Goal: Transaction & Acquisition: Purchase product/service

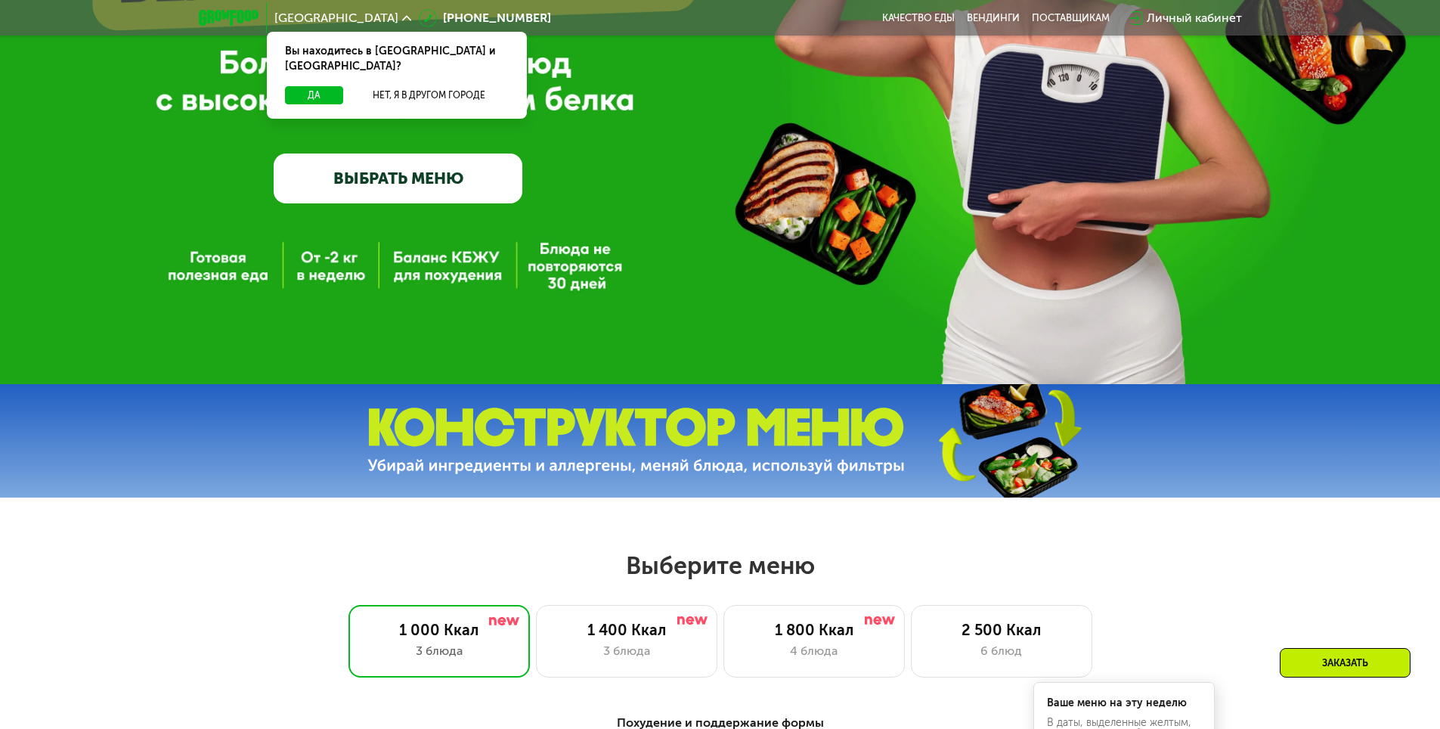
scroll to position [302, 0]
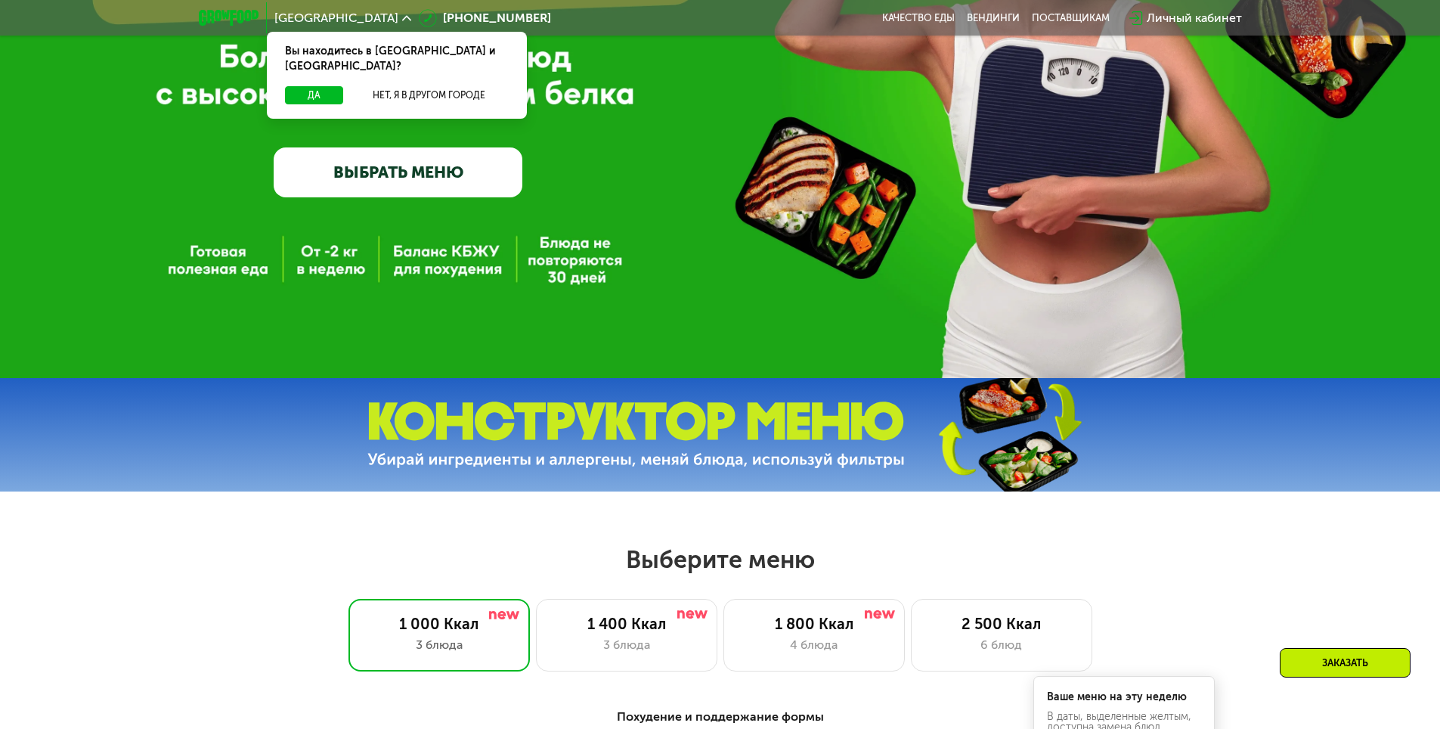
click at [417, 181] on link "ВЫБРАТЬ МЕНЮ" at bounding box center [398, 172] width 249 height 50
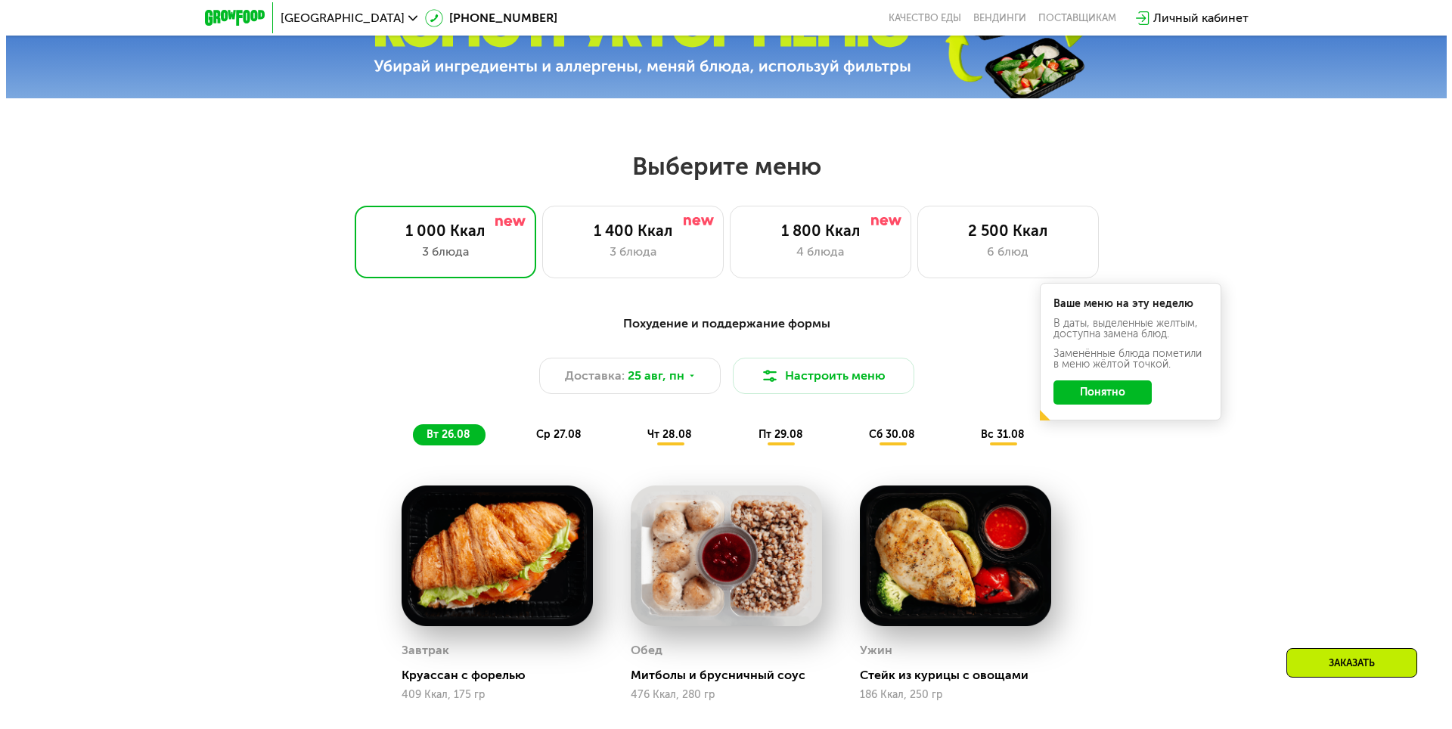
scroll to position [665, 0]
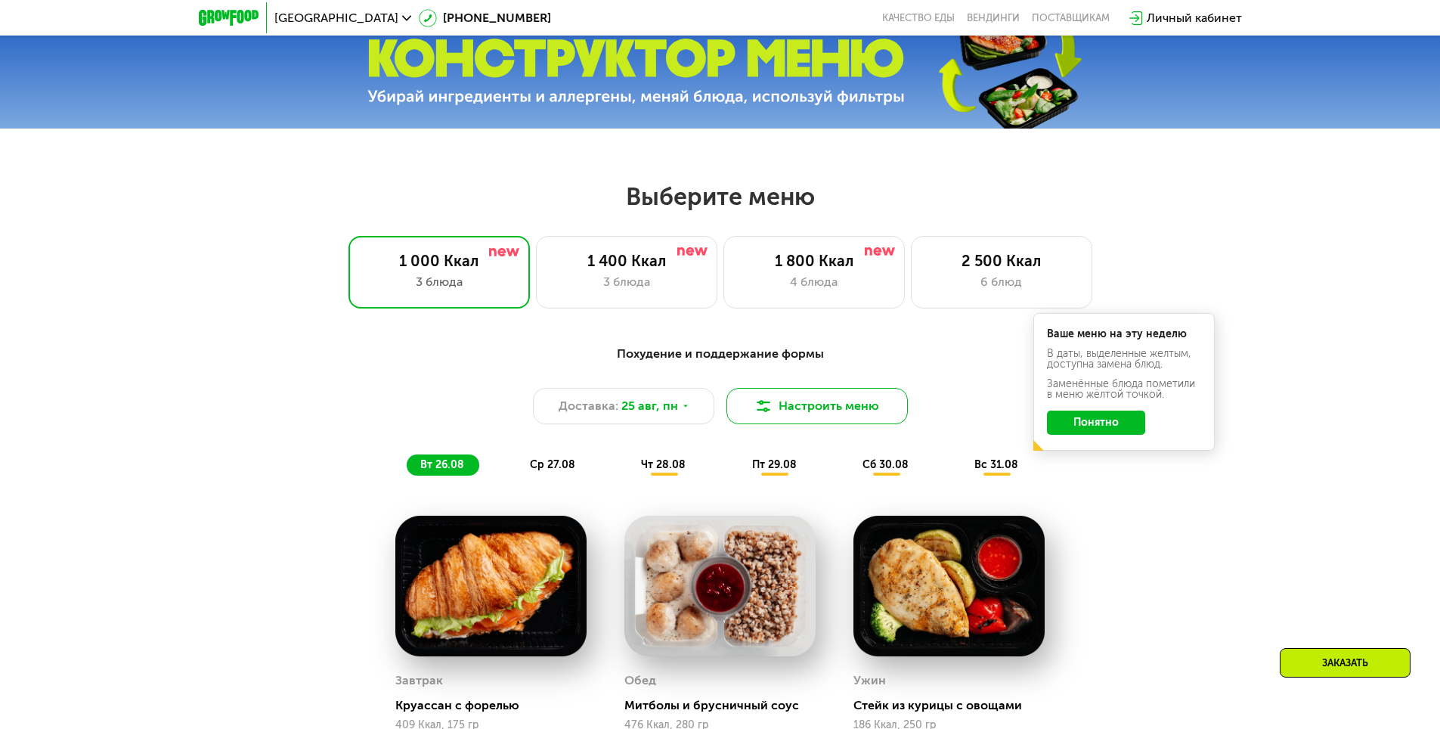
click at [882, 405] on button "Настроить меню" at bounding box center [817, 406] width 181 height 36
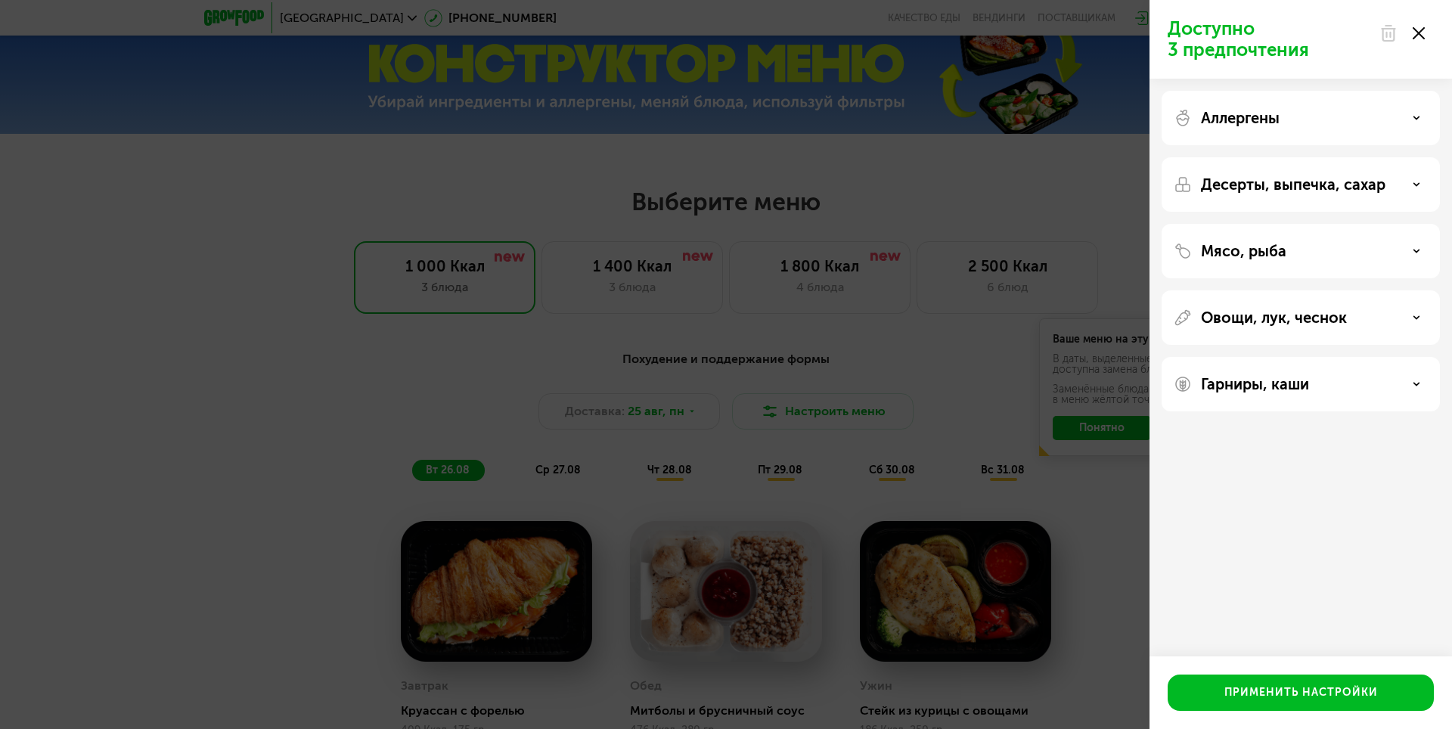
click at [1322, 117] on div "Аллергены" at bounding box center [1300, 118] width 254 height 18
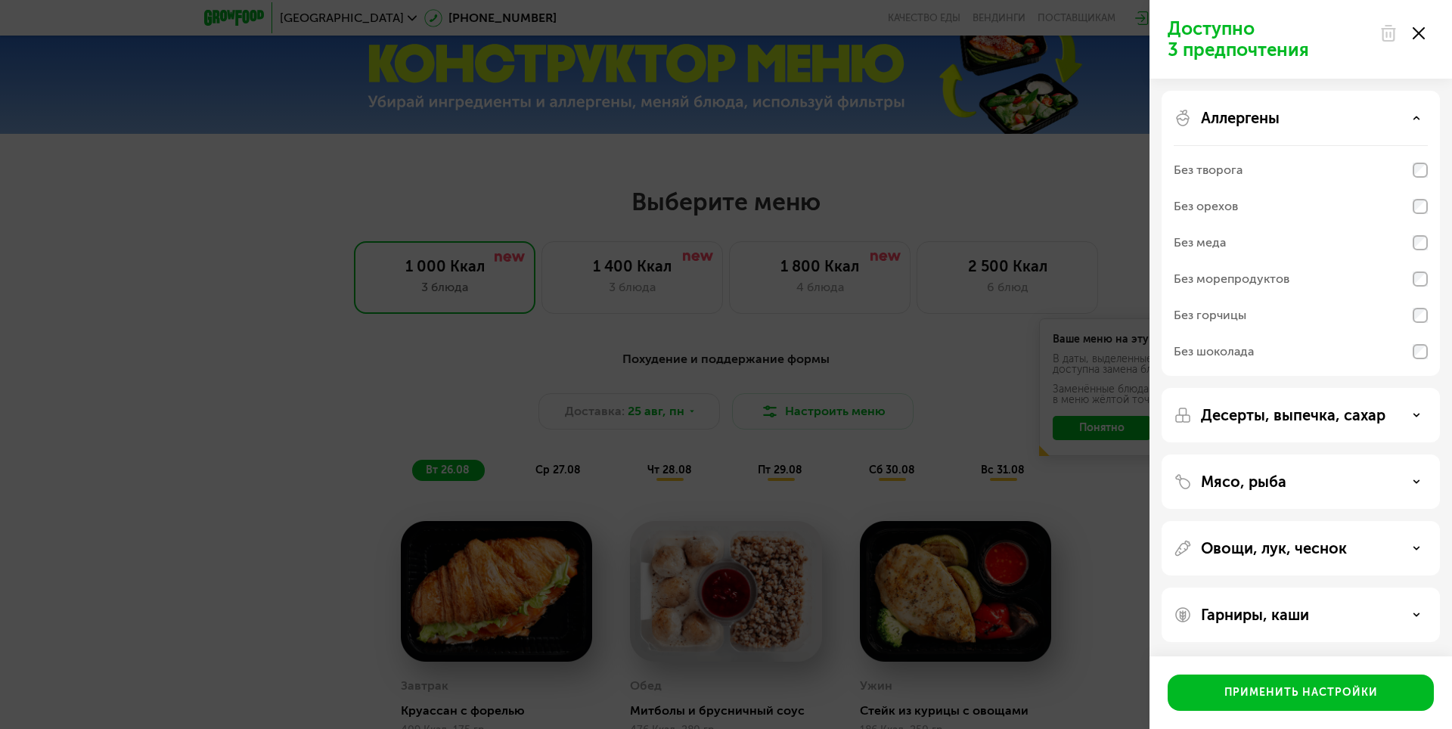
click at [1279, 225] on div "Без орехов" at bounding box center [1300, 243] width 254 height 36
click at [1386, 112] on div "Аллергены" at bounding box center [1300, 118] width 254 height 18
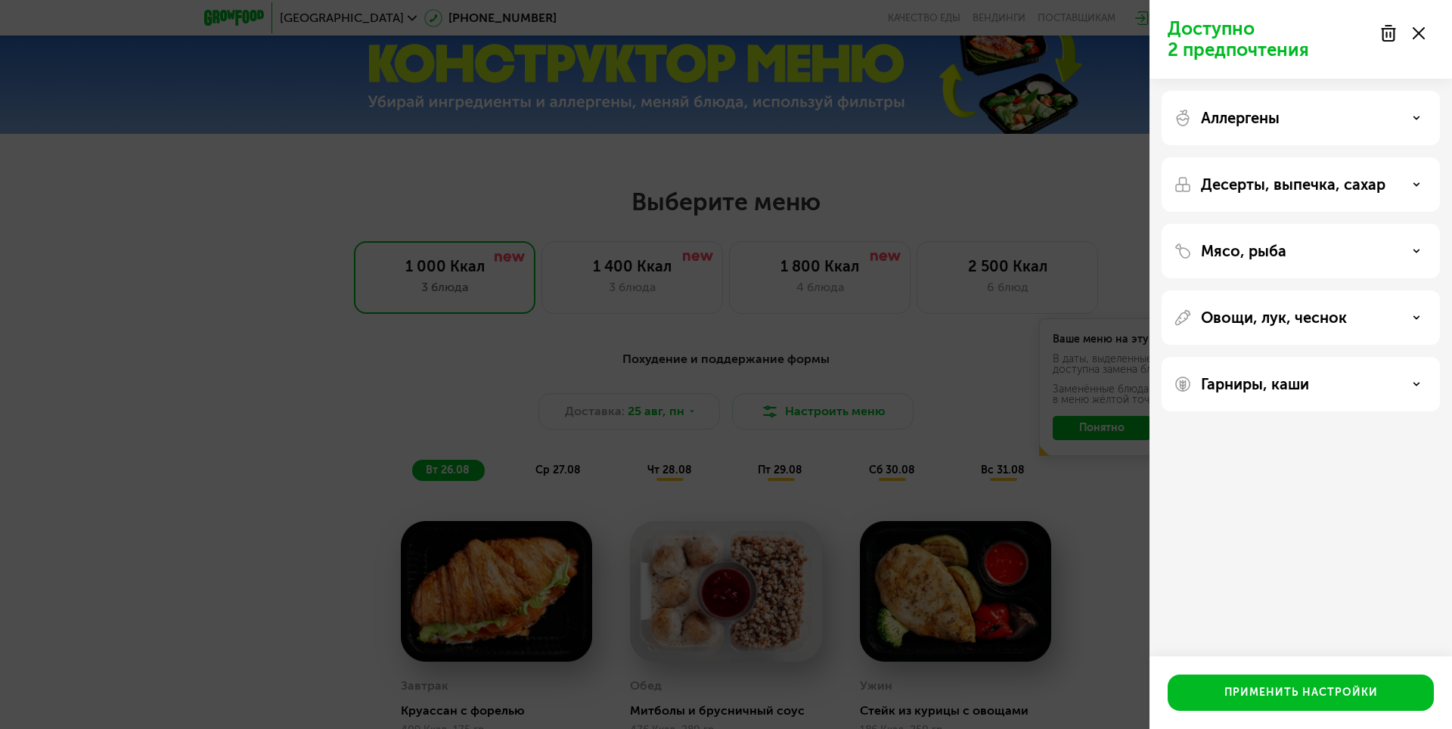
click at [1359, 183] on p "Десерты, выпечка, сахар" at bounding box center [1293, 184] width 184 height 18
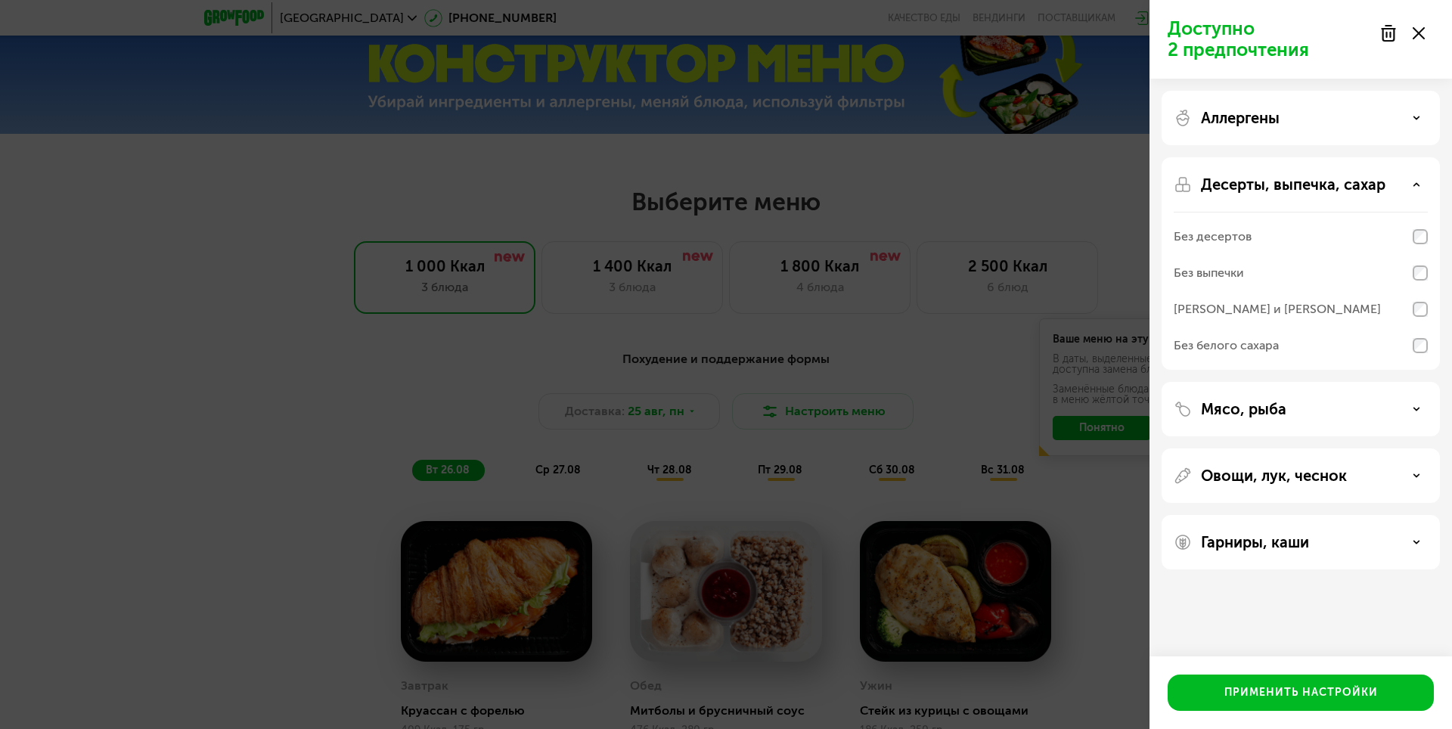
click at [1359, 183] on p "Десерты, выпечка, сахар" at bounding box center [1293, 184] width 184 height 18
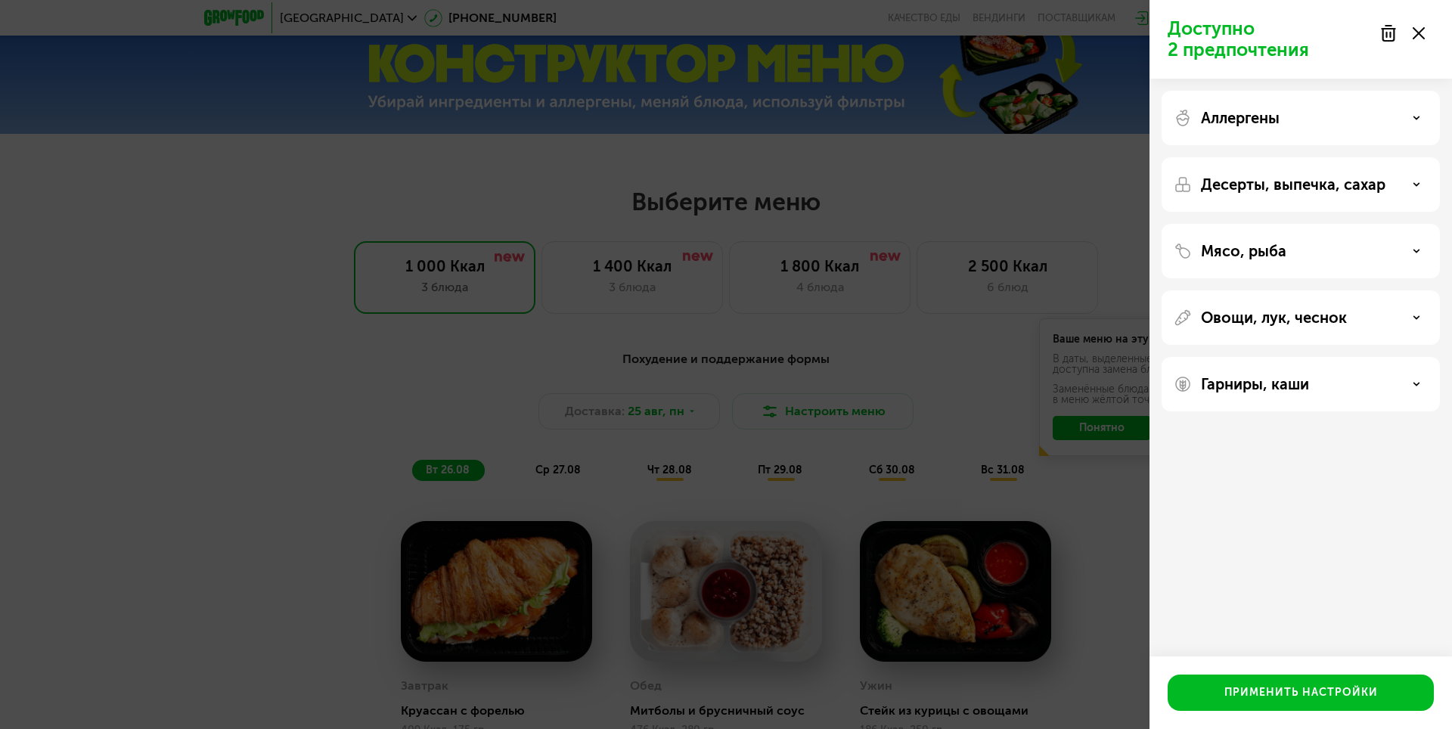
click at [1341, 243] on div "Мясо, рыба" at bounding box center [1300, 251] width 254 height 18
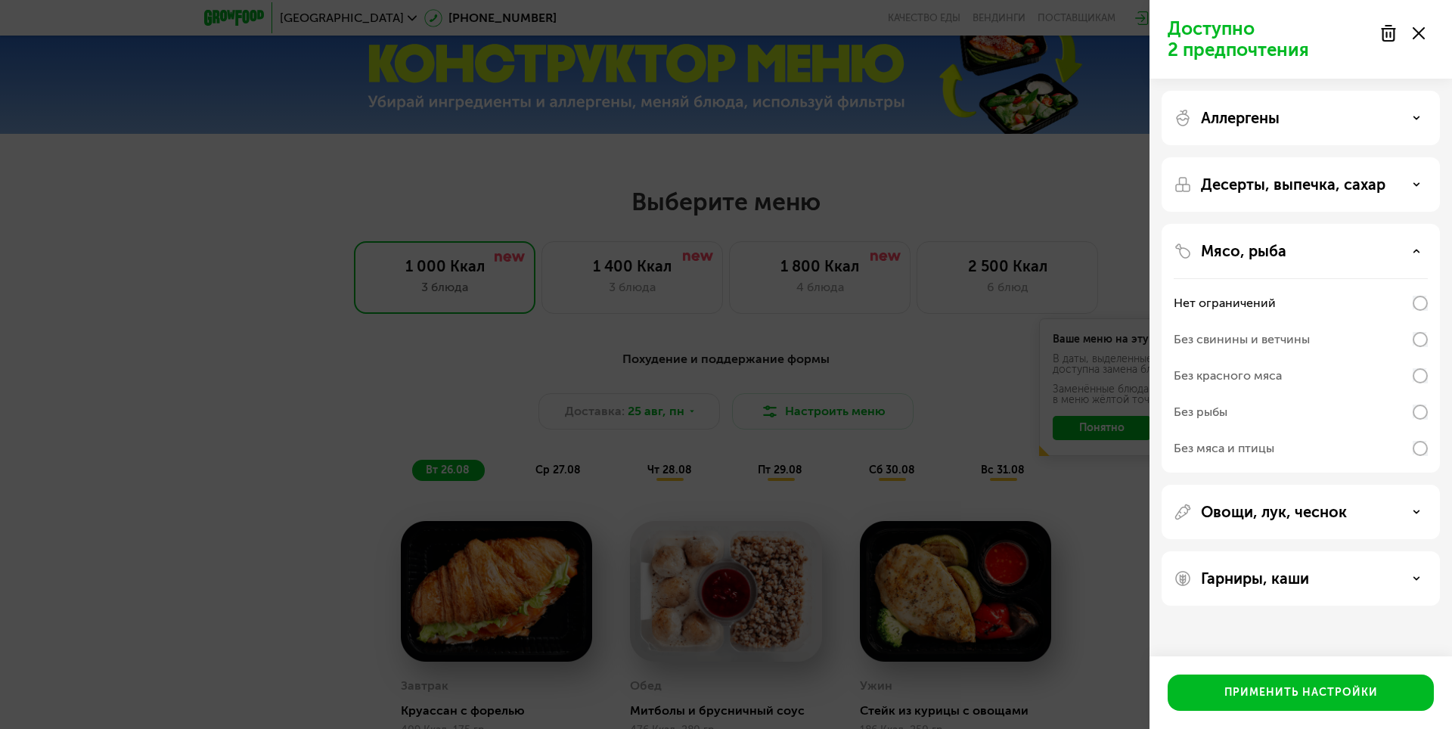
click at [1283, 430] on div "Без рыбы" at bounding box center [1300, 448] width 254 height 36
click at [1294, 503] on p "Овощи, лук, чеснок" at bounding box center [1274, 512] width 146 height 18
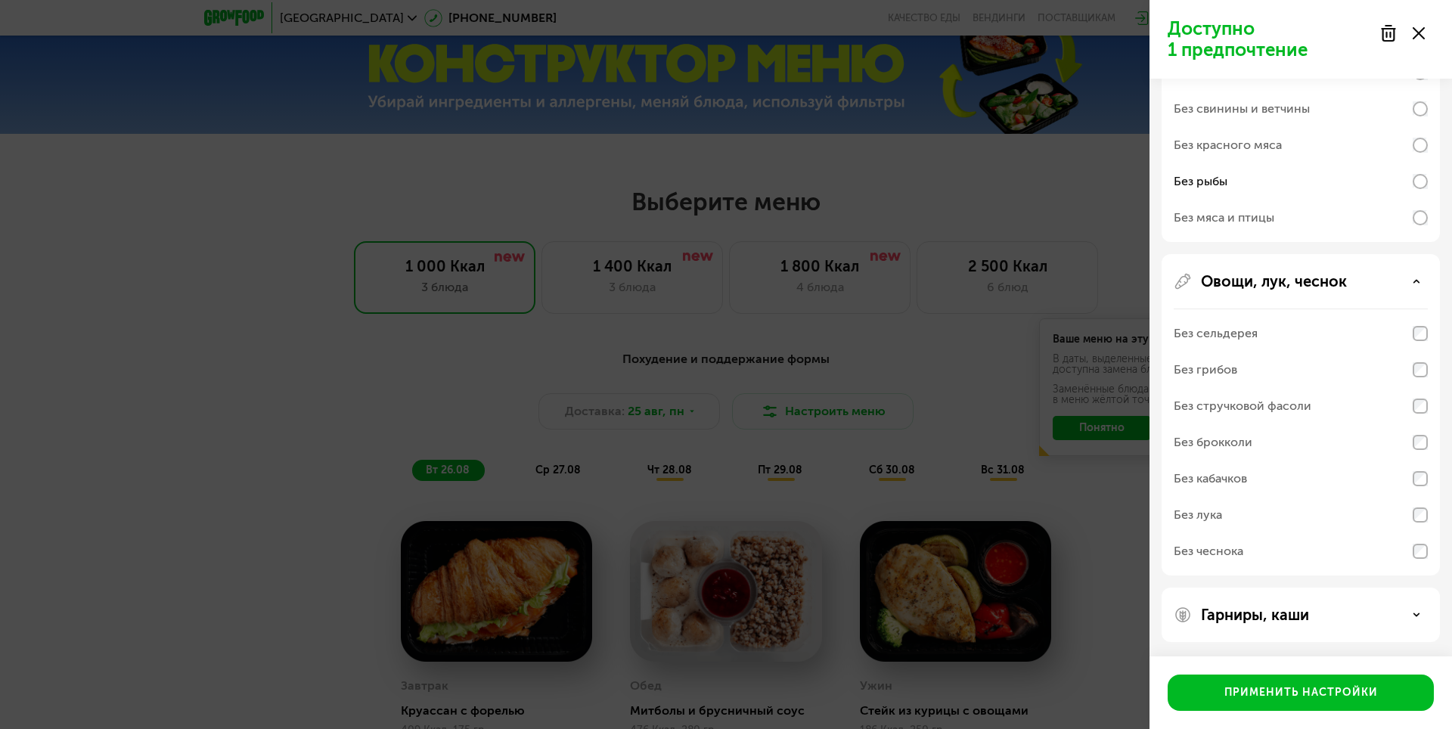
scroll to position [231, 0]
click at [1270, 621] on p "Гарниры, каши" at bounding box center [1255, 614] width 108 height 18
click at [1260, 532] on div "Без лука" at bounding box center [1300, 550] width 254 height 36
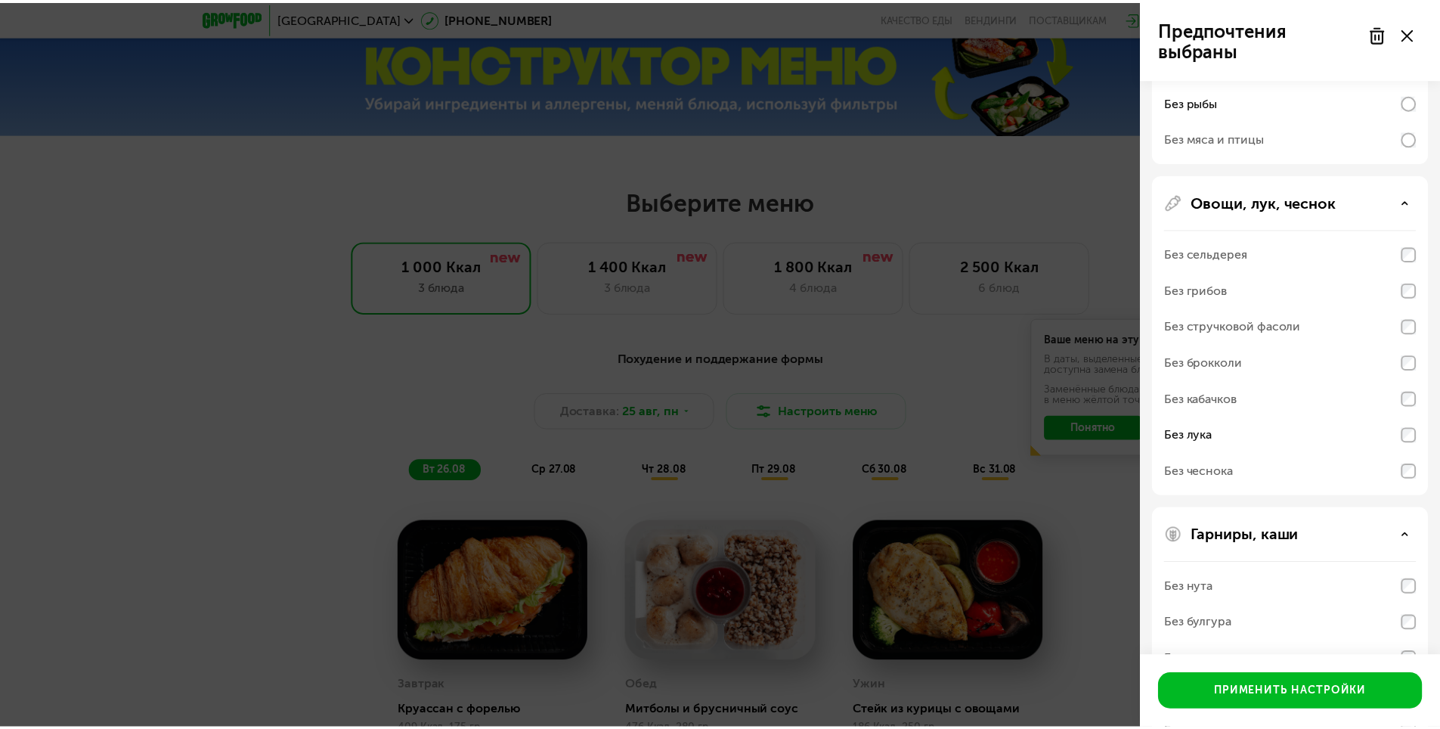
scroll to position [426, 0]
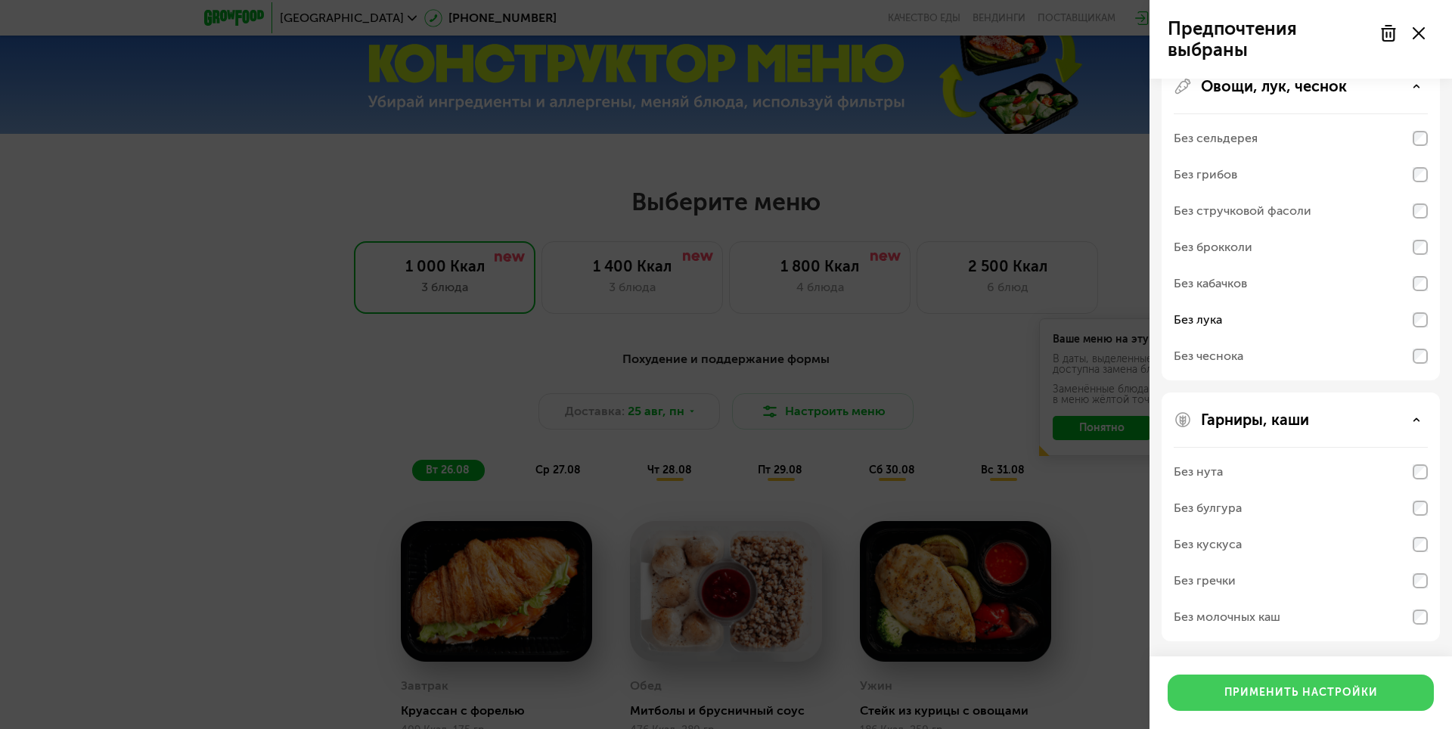
click at [1300, 689] on div "Применить настройки" at bounding box center [1300, 692] width 153 height 15
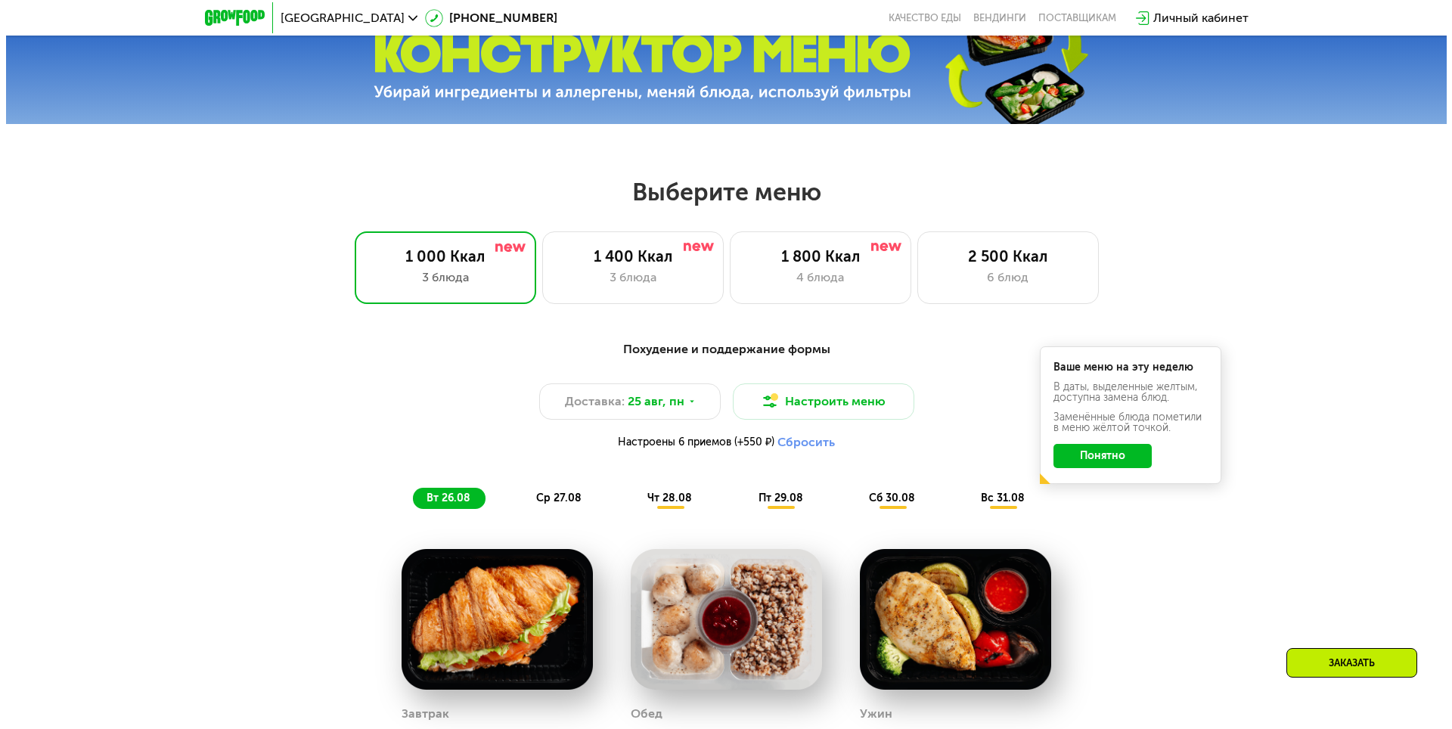
scroll to position [665, 0]
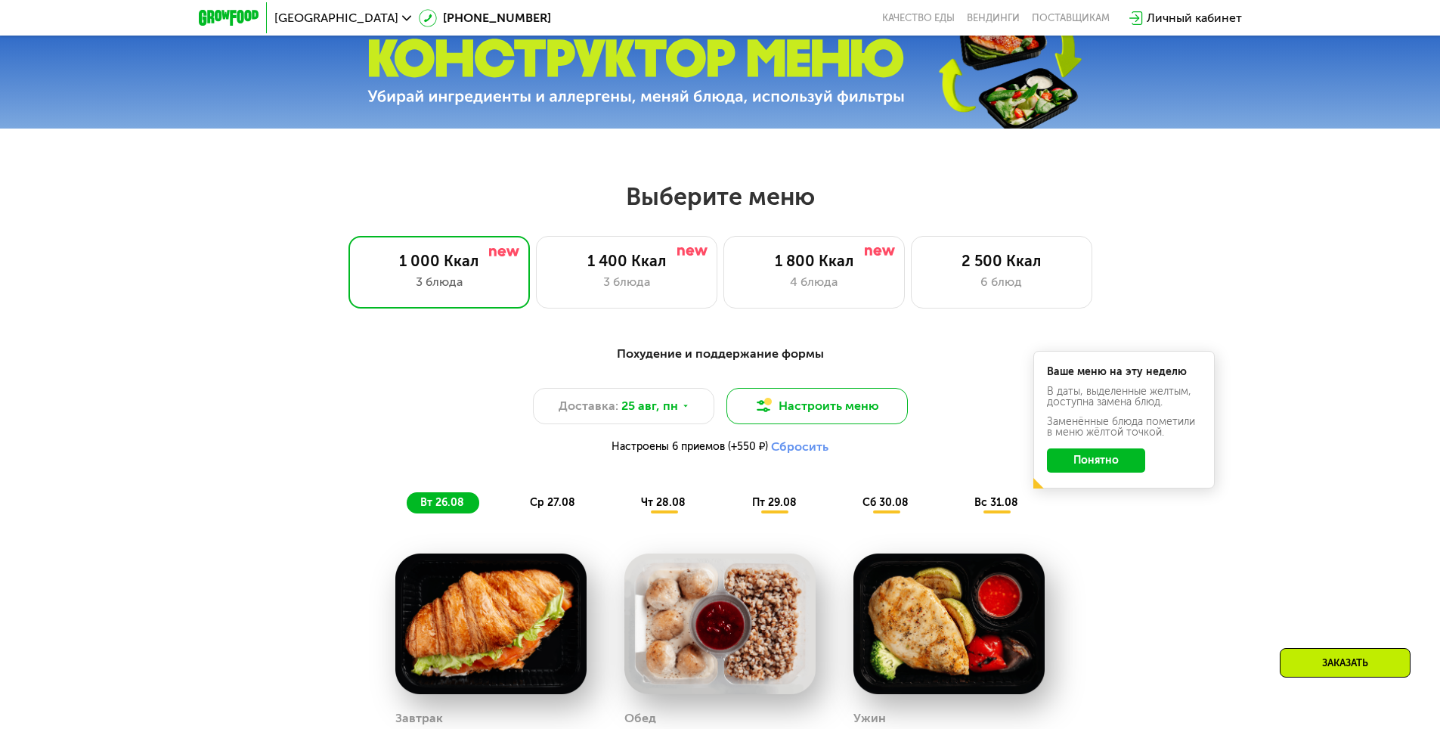
click at [866, 411] on button "Настроить меню" at bounding box center [817, 406] width 181 height 36
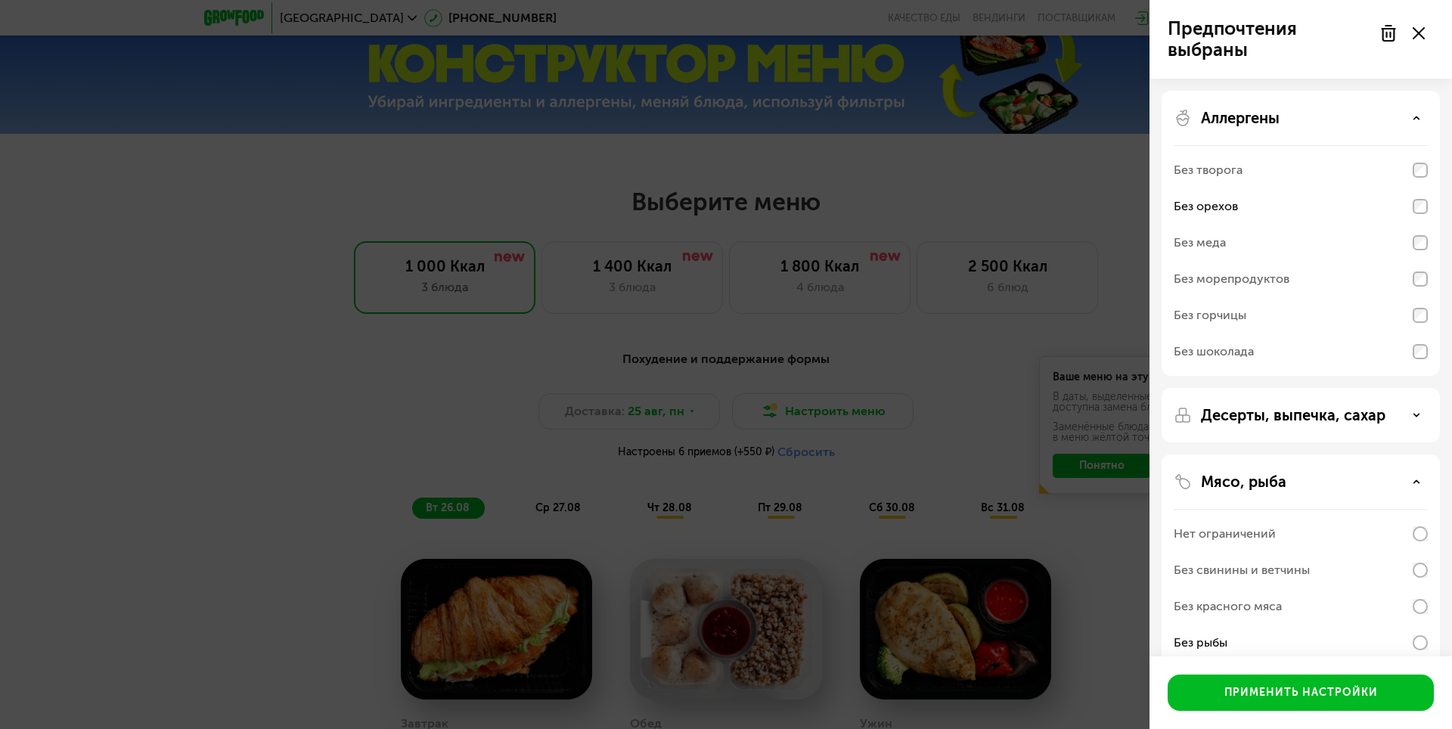
click at [1397, 116] on div "Аллергены" at bounding box center [1300, 118] width 254 height 18
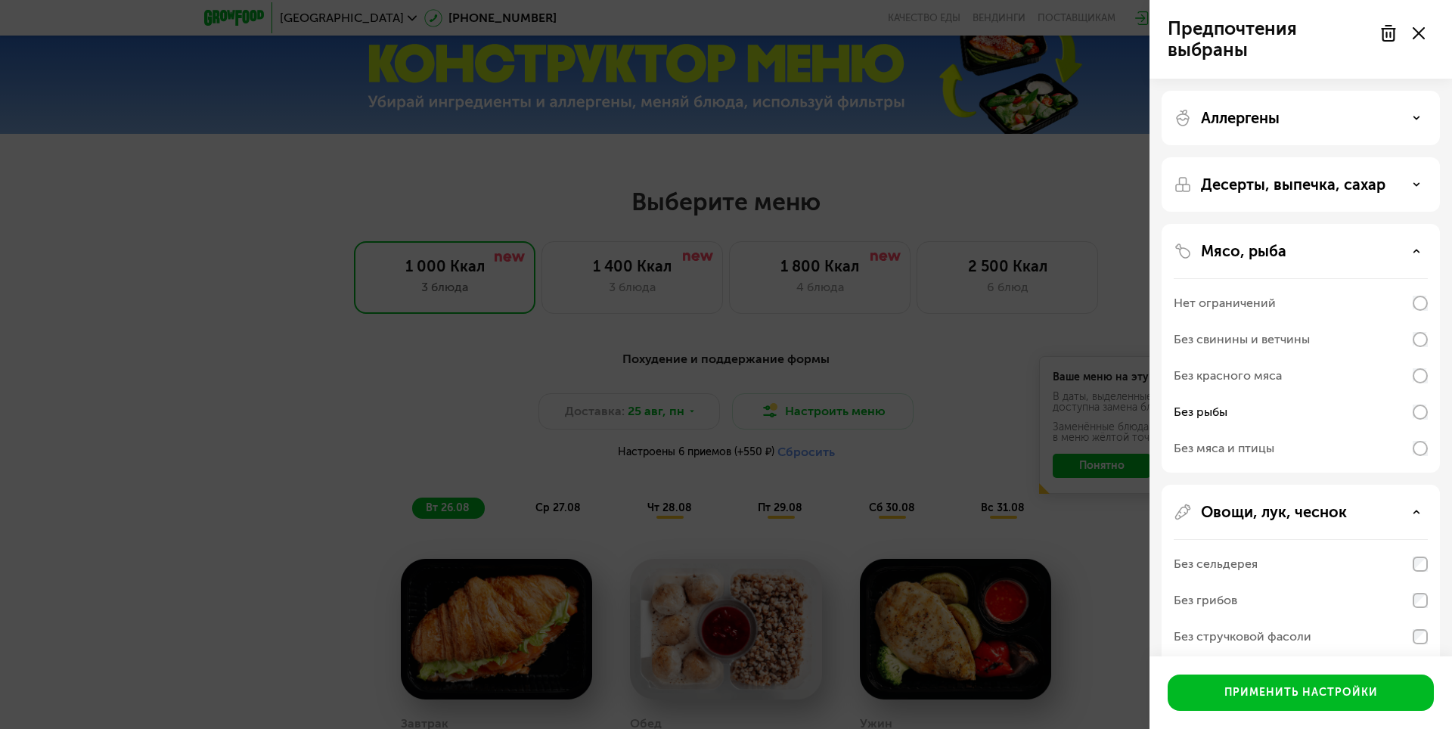
click at [1400, 253] on div "Мясо, рыба" at bounding box center [1300, 251] width 254 height 18
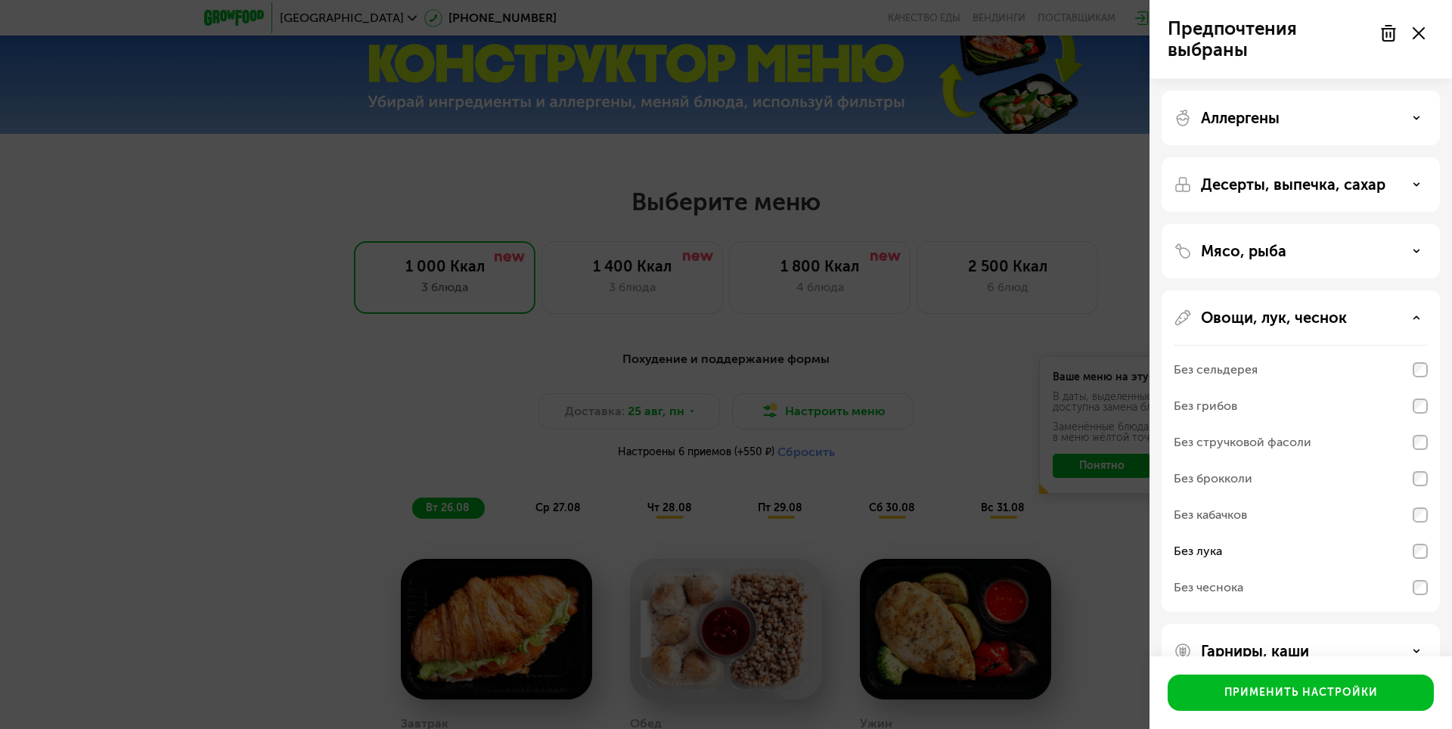
click at [1399, 624] on div "Овощи, лук, чеснок Без сельдерея Без грибов Без стручковой фасоли Без брокколи …" at bounding box center [1300, 651] width 278 height 54
click at [1409, 322] on div "Овощи, лук, чеснок" at bounding box center [1300, 317] width 254 height 18
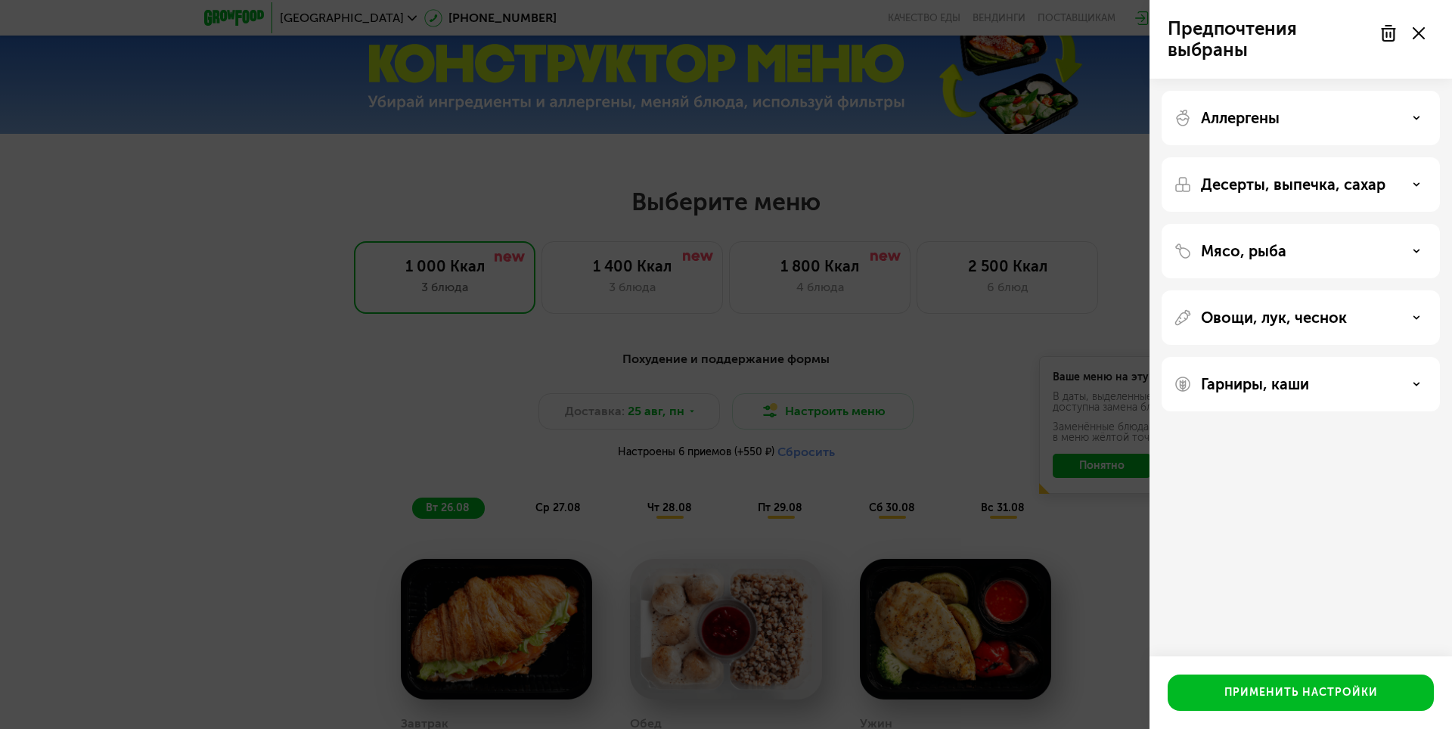
click at [1403, 126] on div "Аллергены" at bounding box center [1300, 118] width 254 height 18
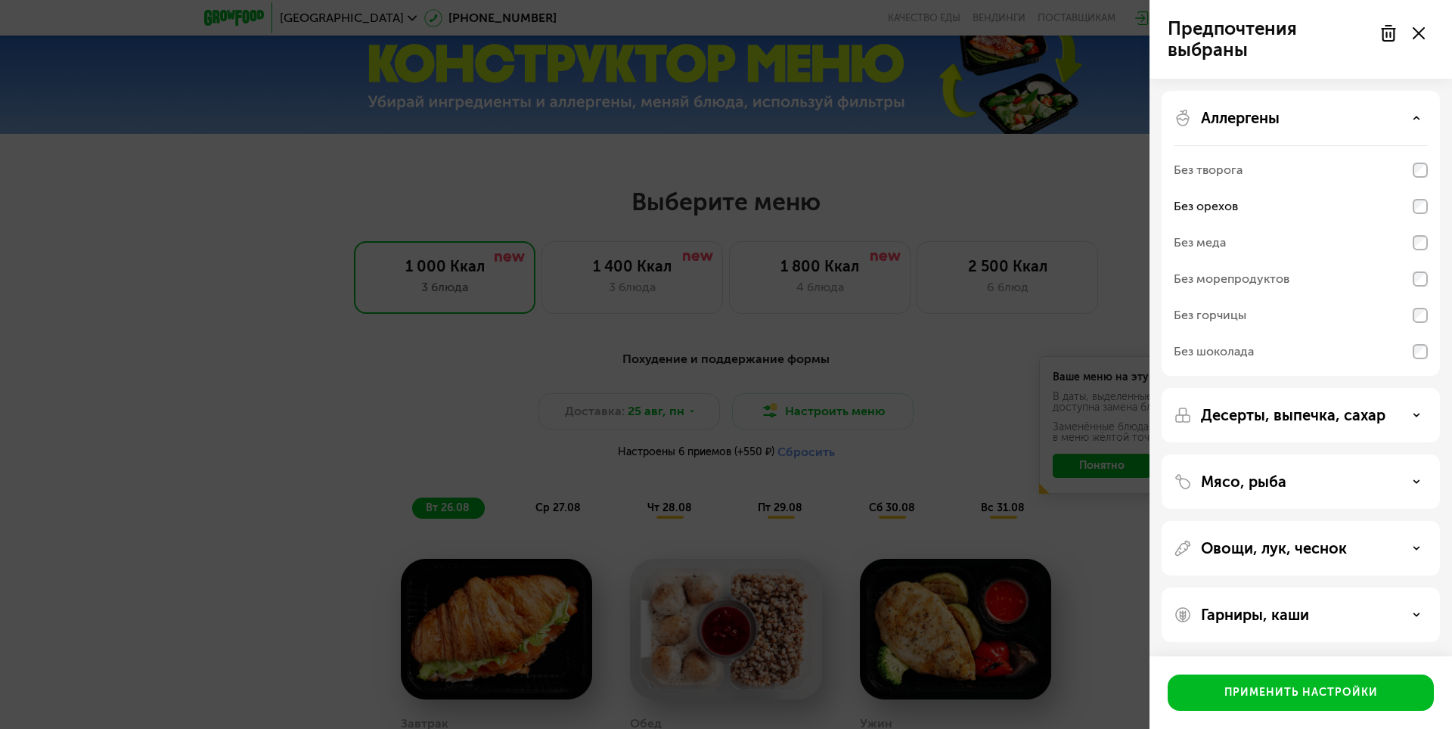
click at [1384, 35] on use at bounding box center [1387, 33] width 13 height 15
click at [1422, 35] on icon at bounding box center [1418, 33] width 12 height 12
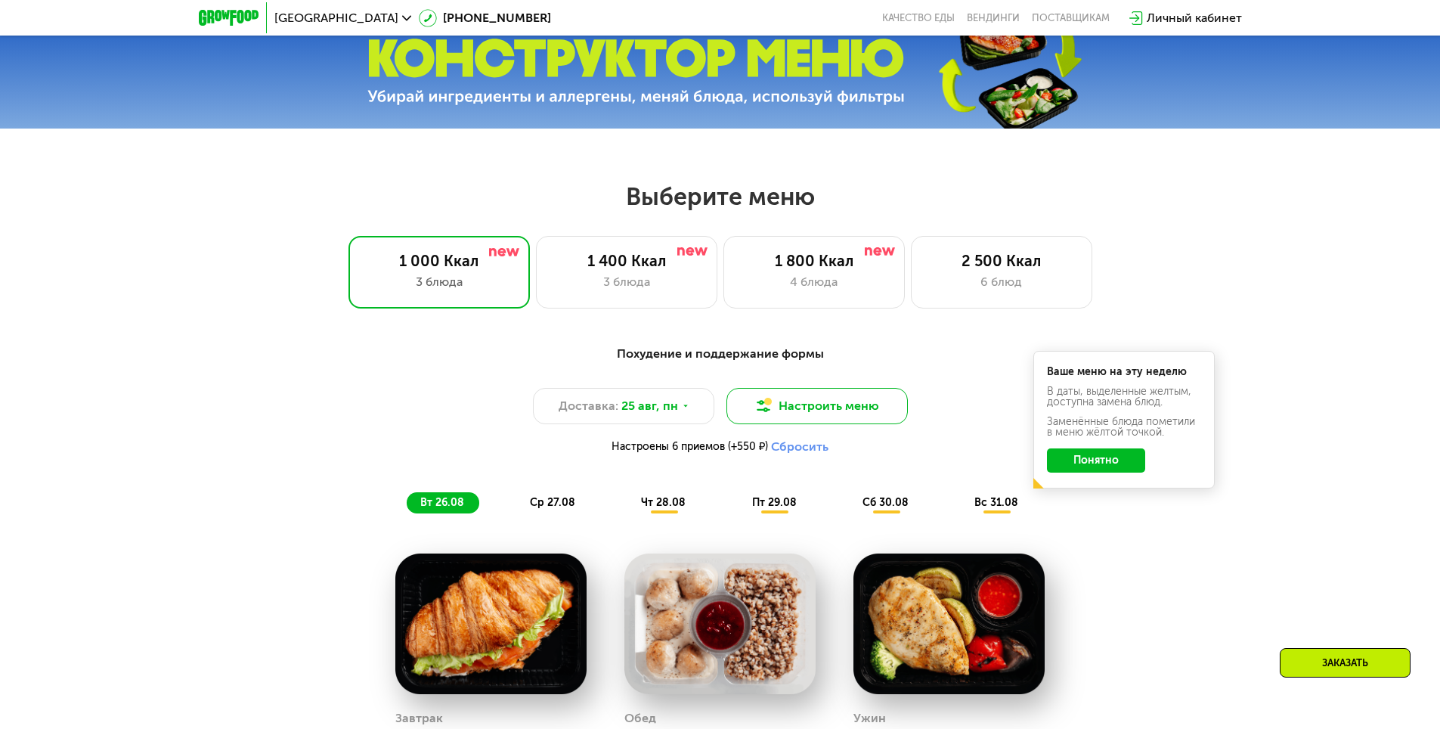
click at [877, 405] on button "Настроить меню" at bounding box center [817, 406] width 181 height 36
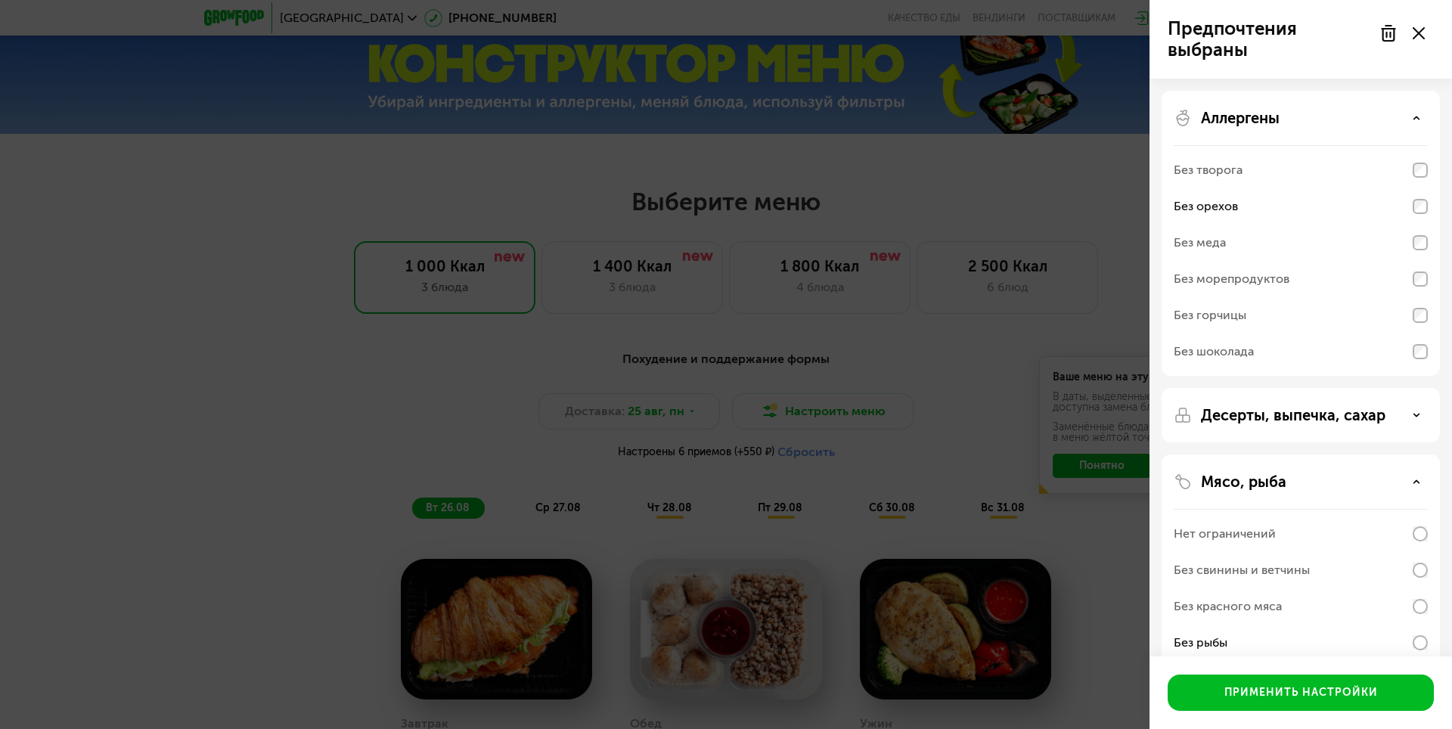
click at [1386, 37] on use at bounding box center [1387, 33] width 13 height 15
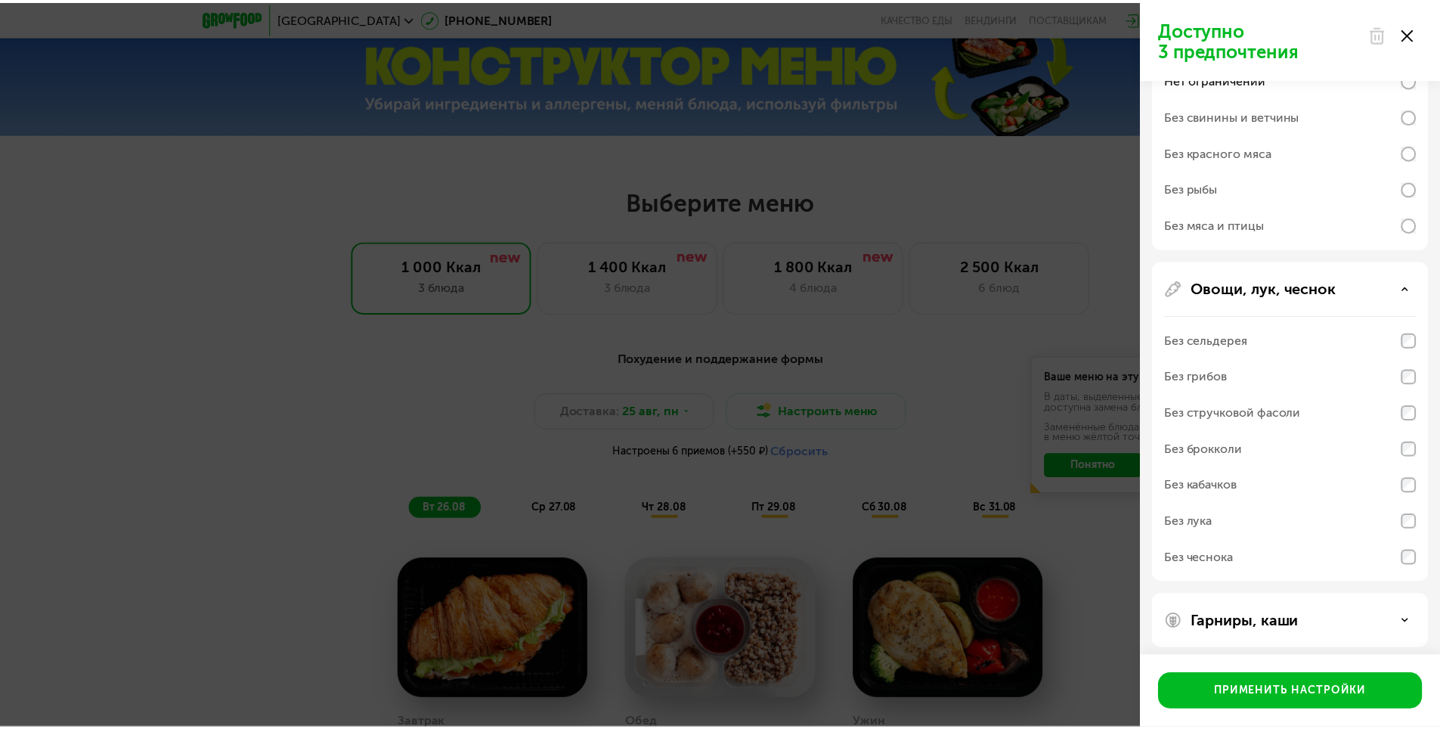
scroll to position [462, 0]
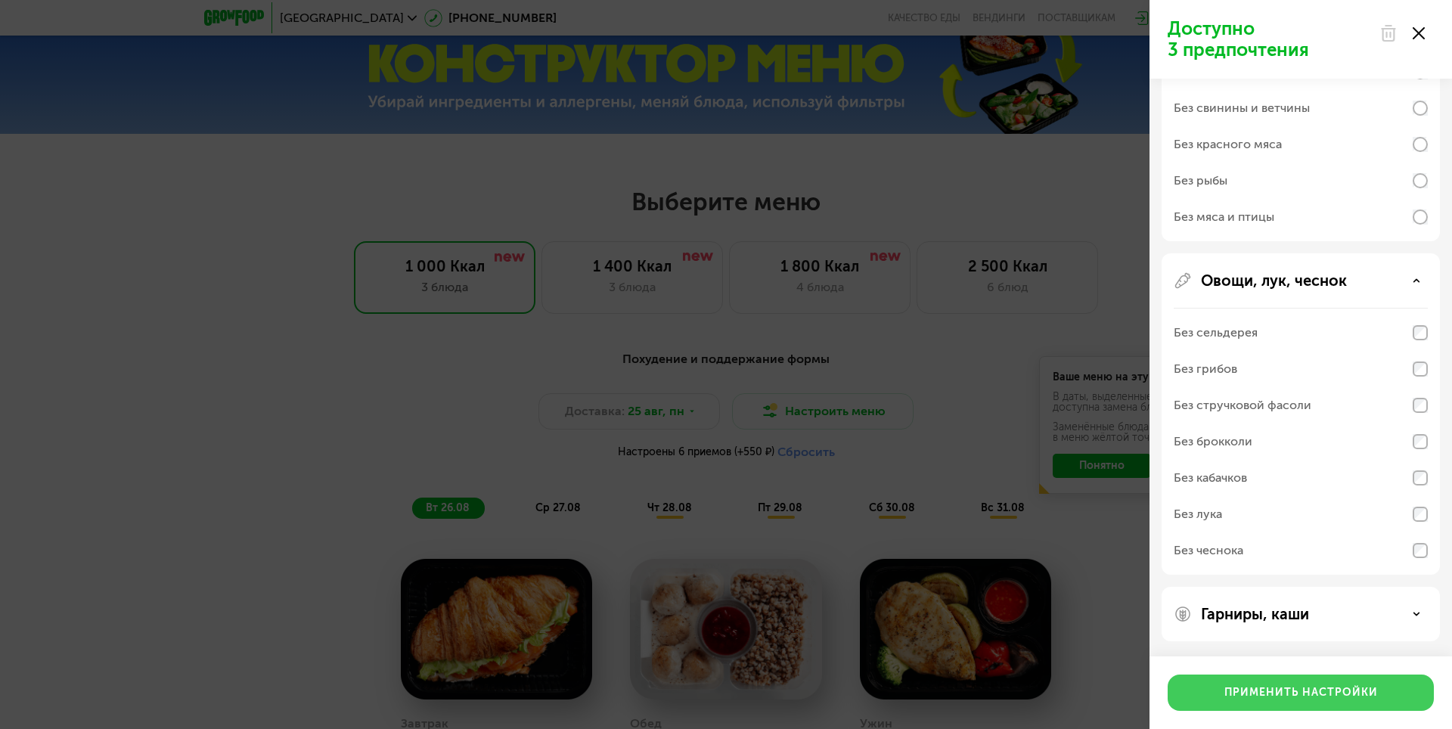
click at [1315, 695] on div "Применить настройки" at bounding box center [1300, 692] width 153 height 15
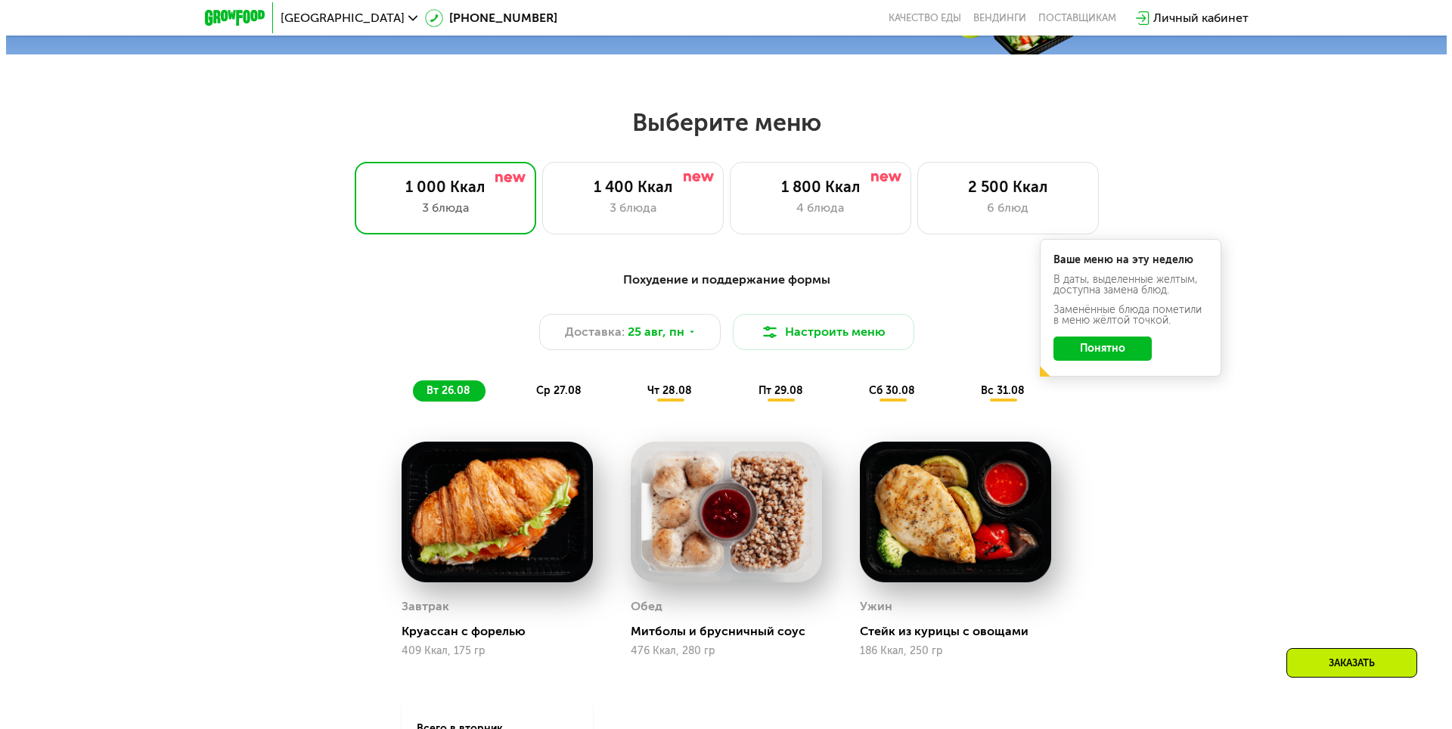
scroll to position [590, 0]
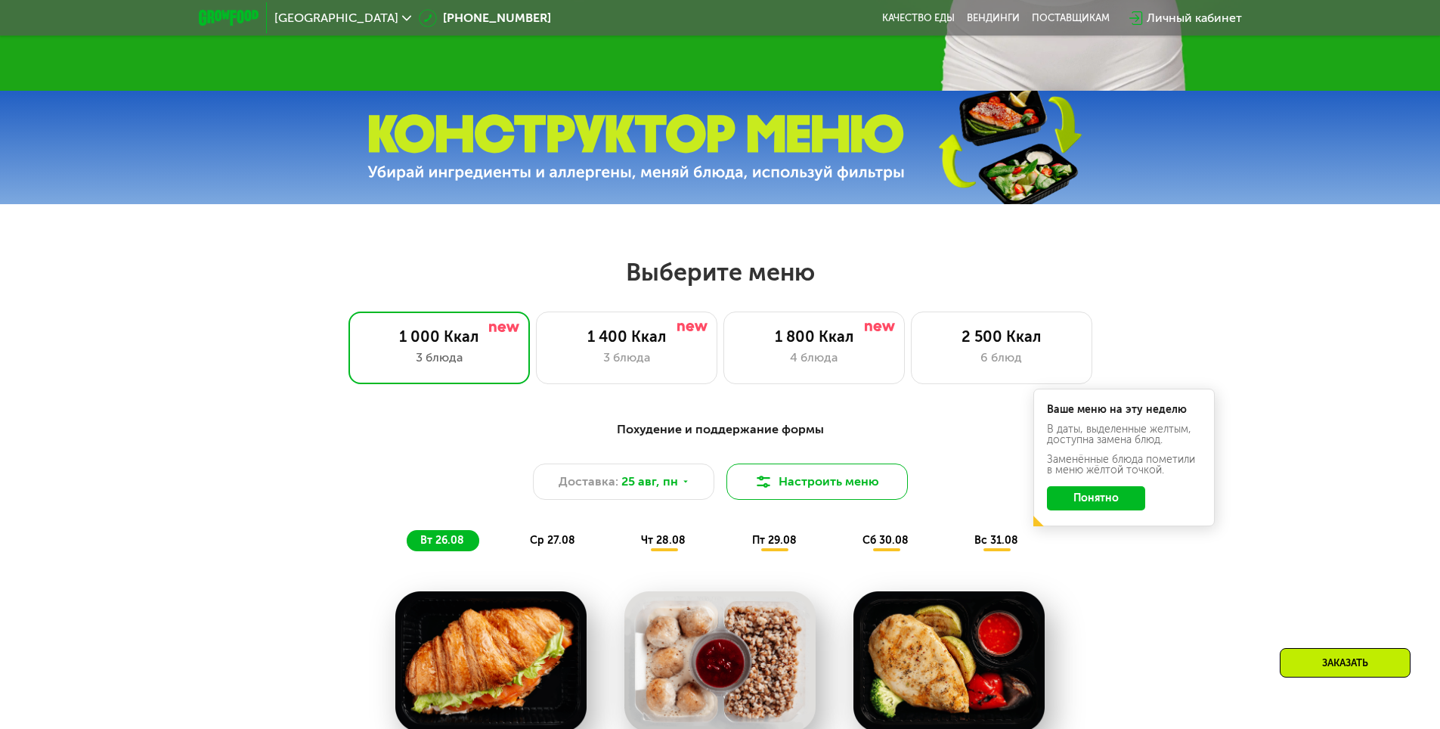
click at [807, 492] on button "Настроить меню" at bounding box center [817, 481] width 181 height 36
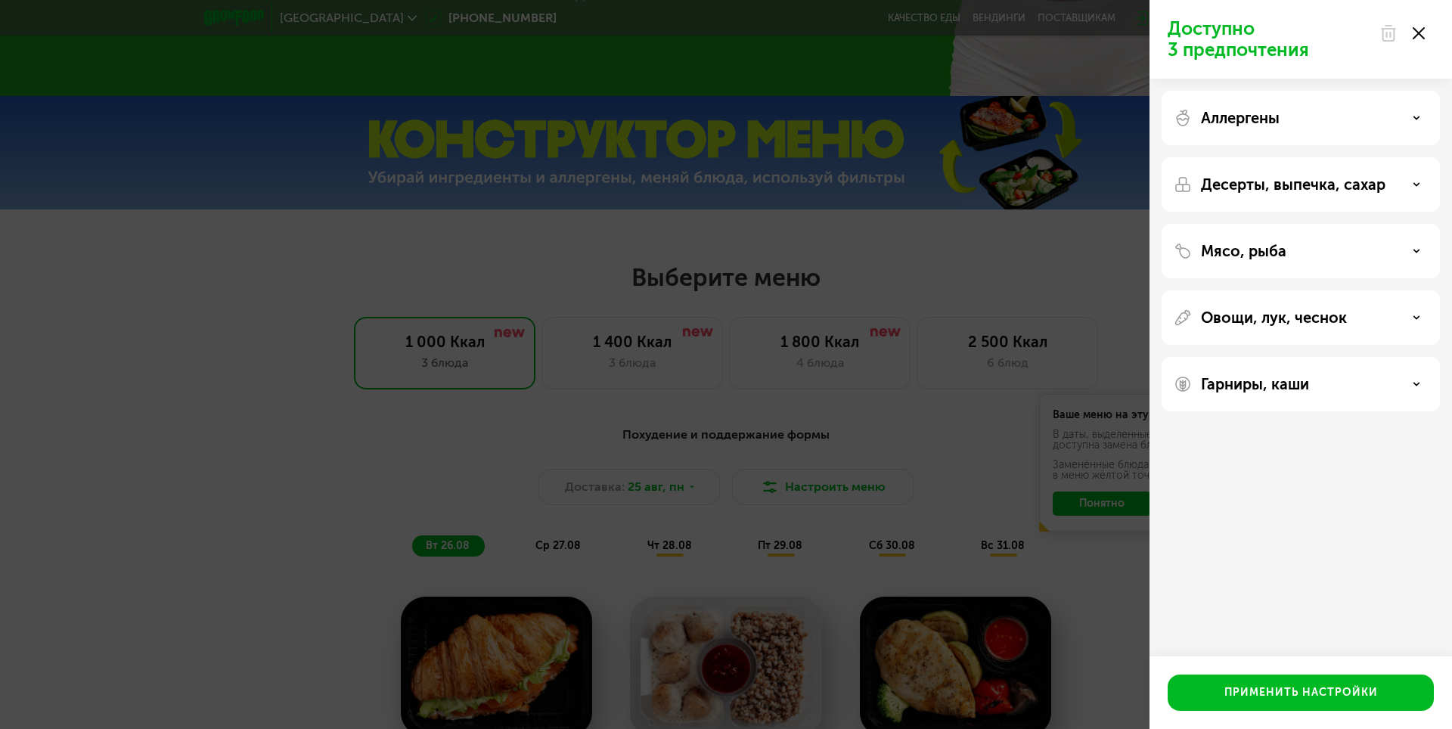
click at [1251, 123] on p "Аллергены" at bounding box center [1240, 118] width 79 height 18
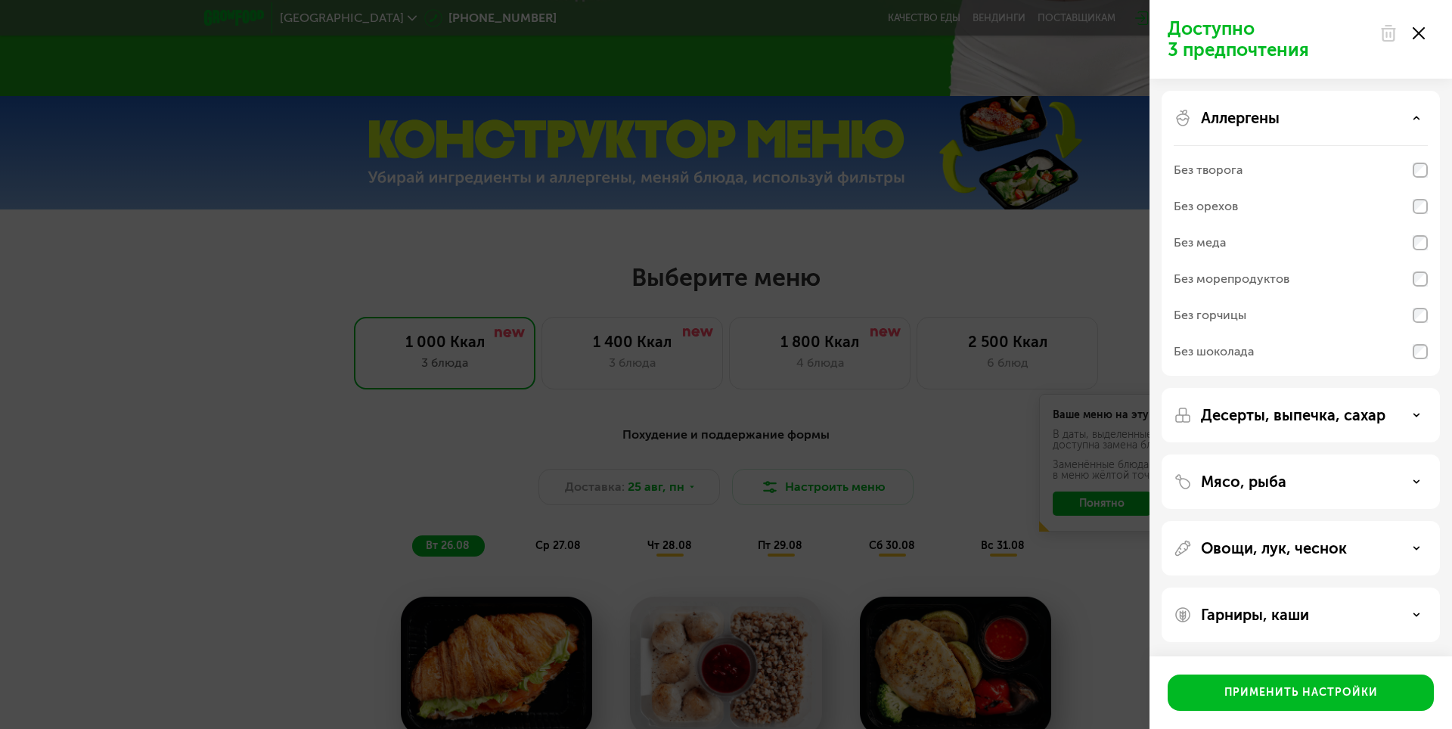
click at [1226, 211] on div "Без орехов" at bounding box center [1205, 206] width 64 height 18
click at [1265, 485] on p "Мясо, рыба" at bounding box center [1243, 481] width 85 height 18
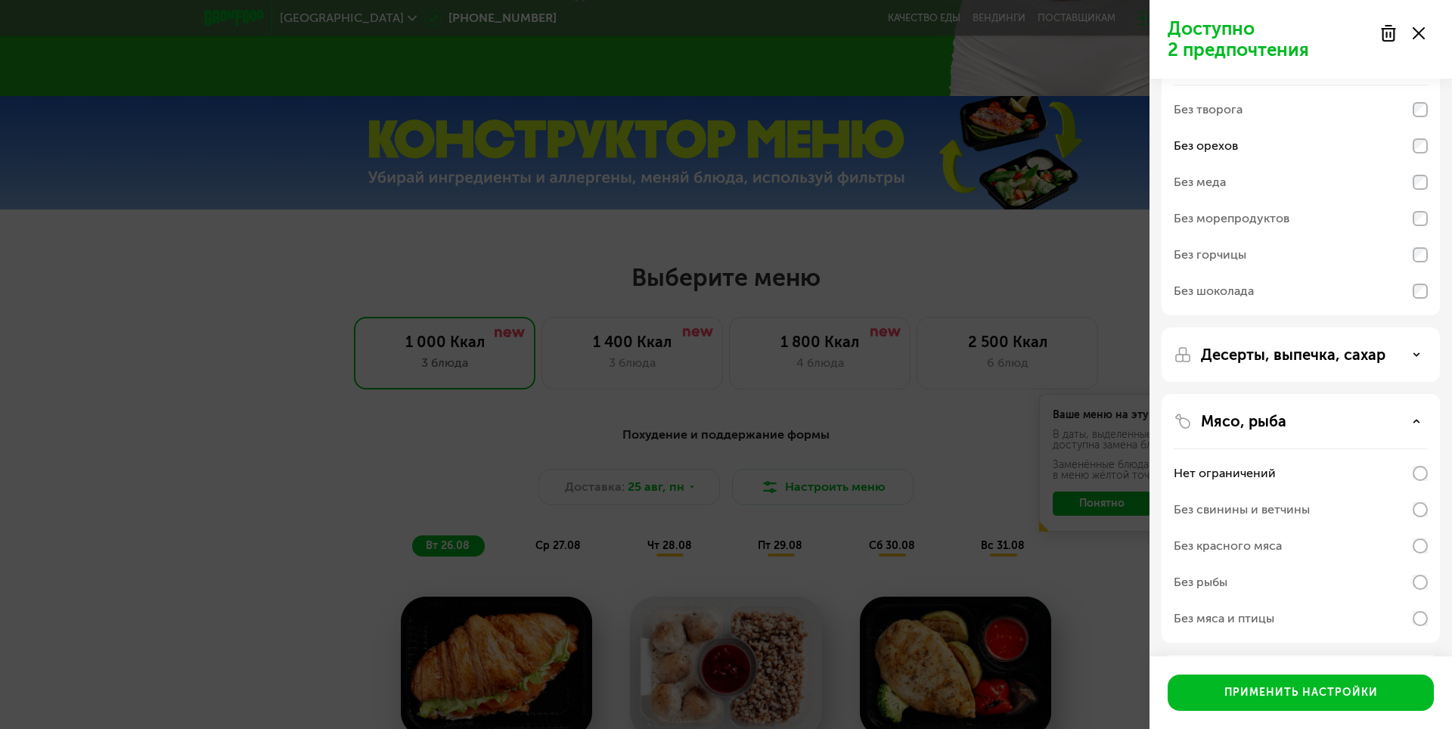
scroll to position [152, 0]
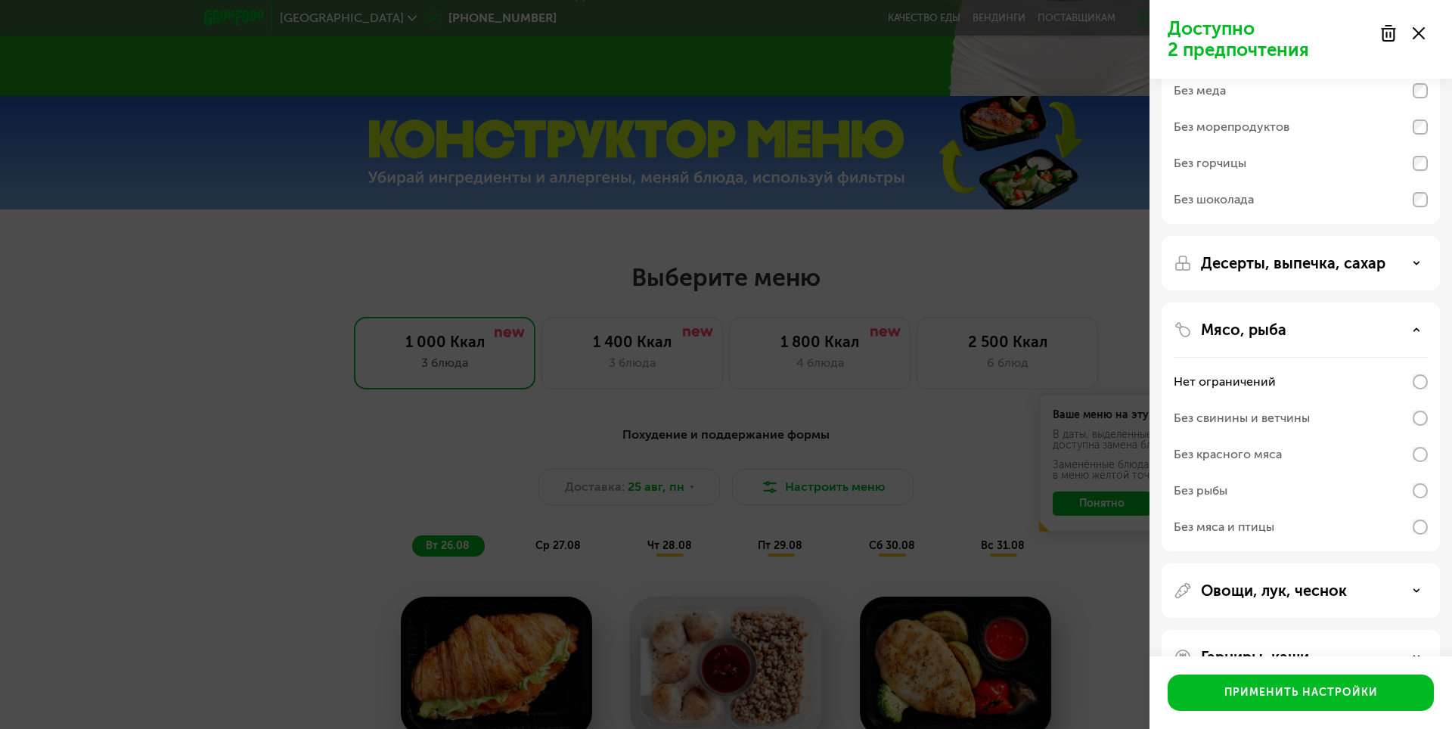
click at [1223, 494] on div "Без рыбы" at bounding box center [1200, 491] width 54 height 18
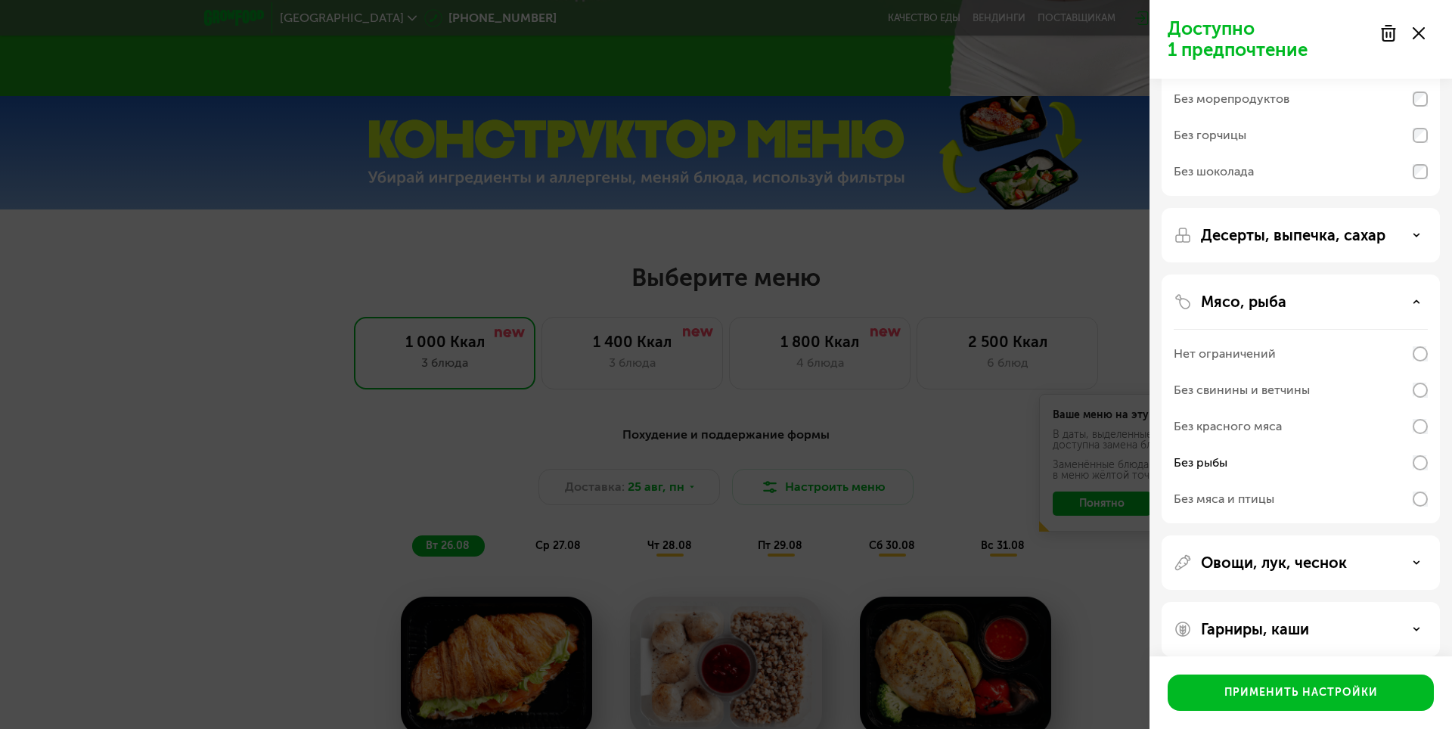
scroll to position [195, 0]
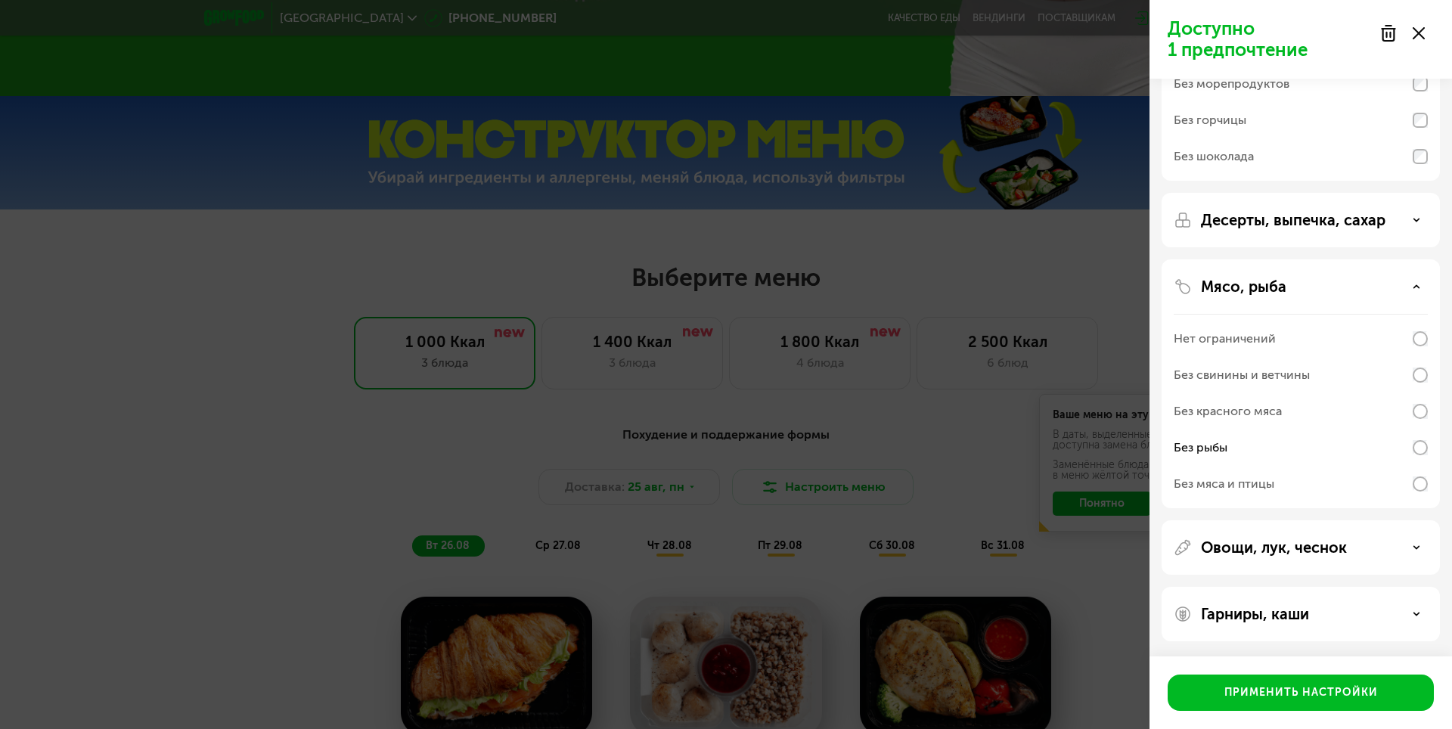
click at [1332, 547] on p "Овощи, лук, чеснок" at bounding box center [1274, 547] width 146 height 18
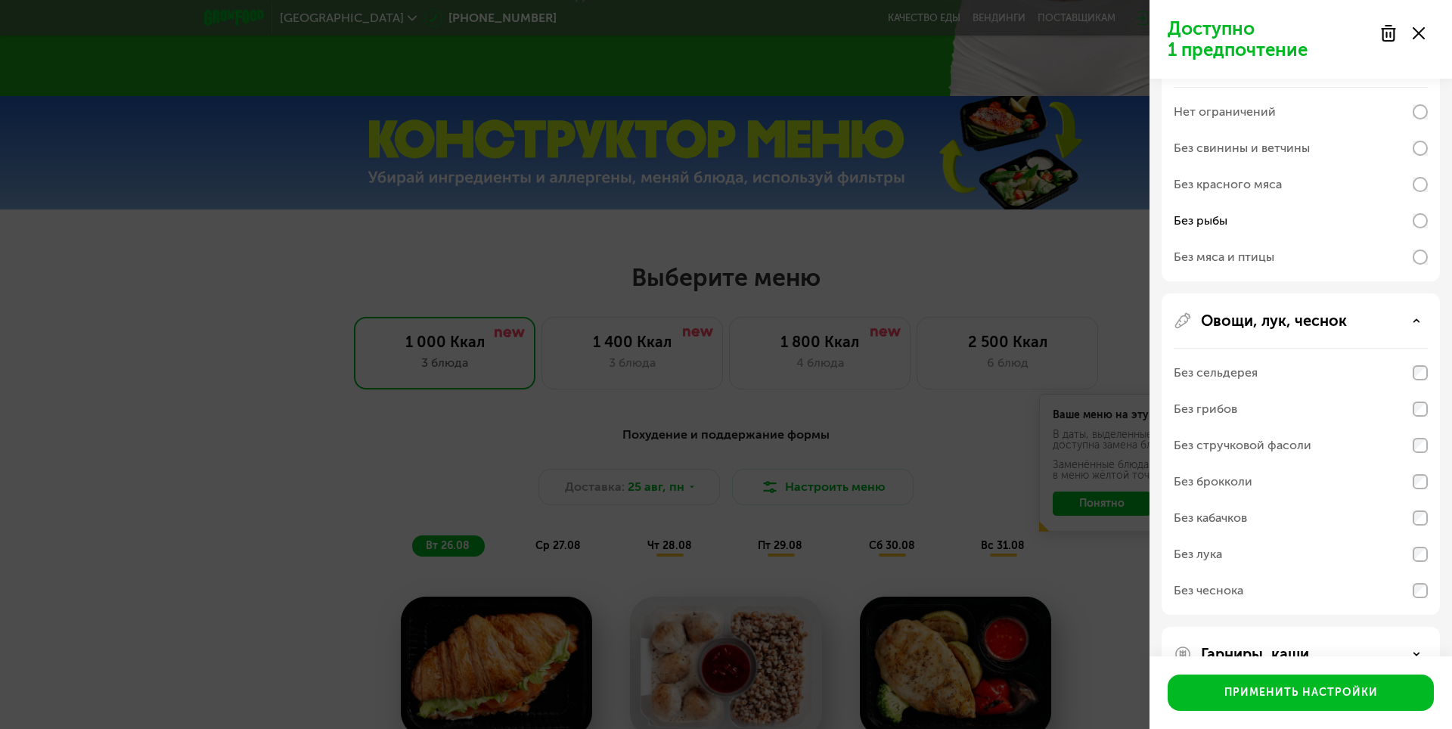
click at [1317, 327] on p "Овощи, лук, чеснок" at bounding box center [1274, 321] width 146 height 18
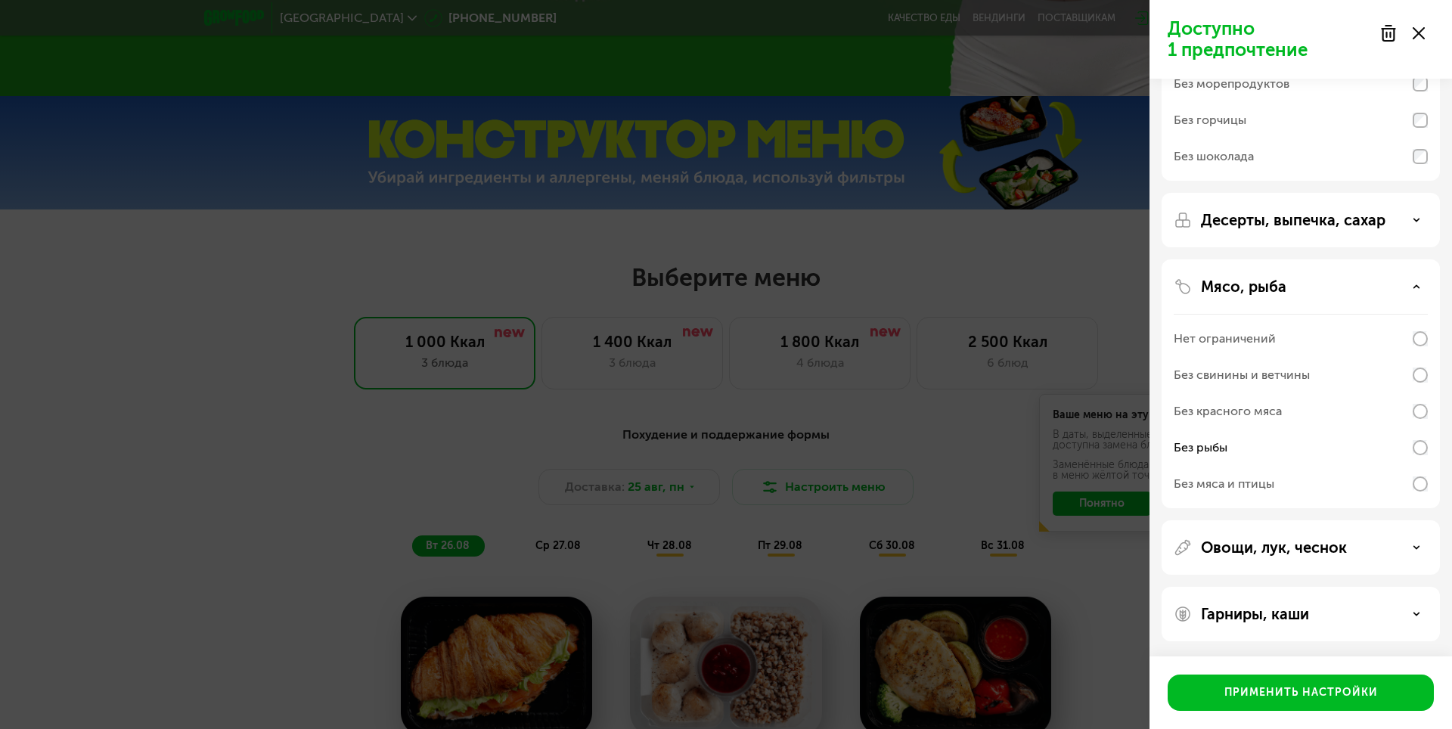
click at [1286, 613] on p "Гарниры, каши" at bounding box center [1255, 614] width 108 height 18
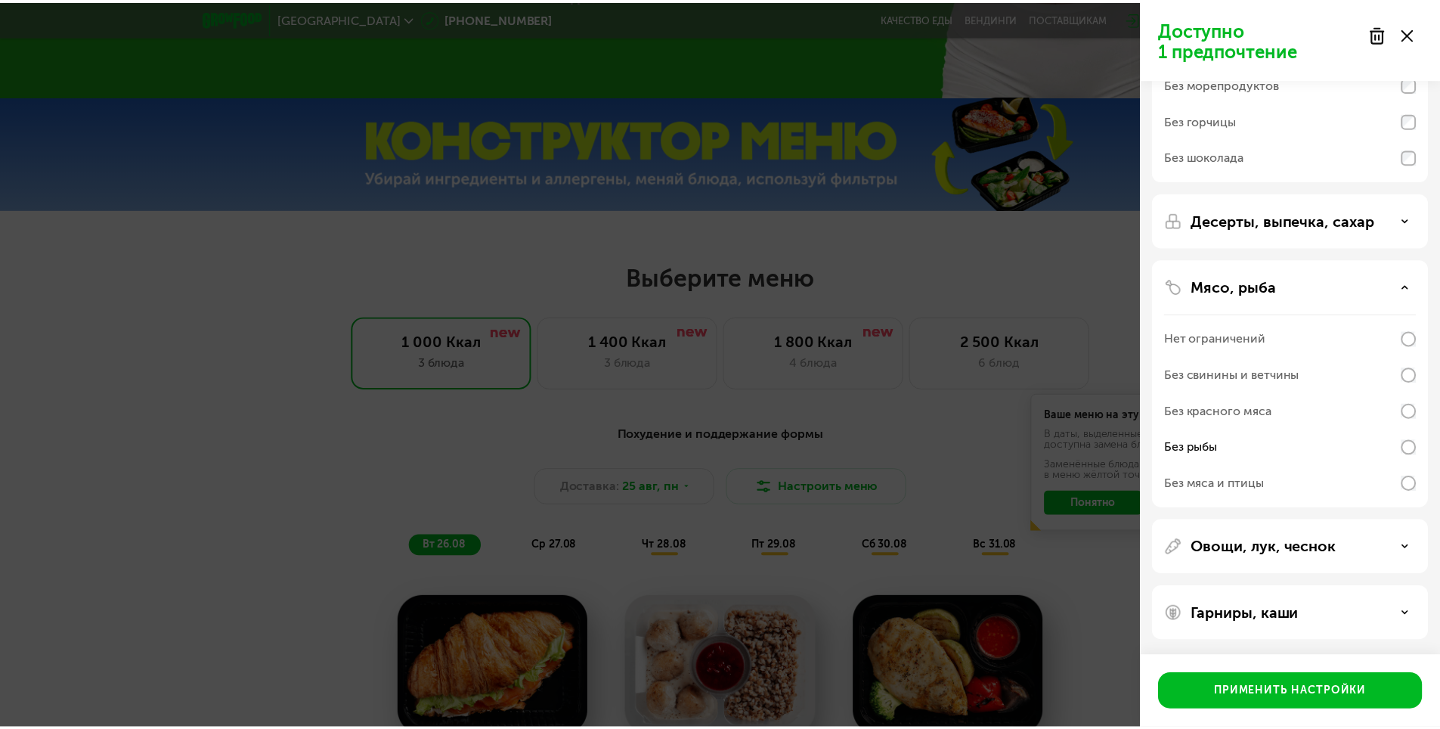
scroll to position [389, 0]
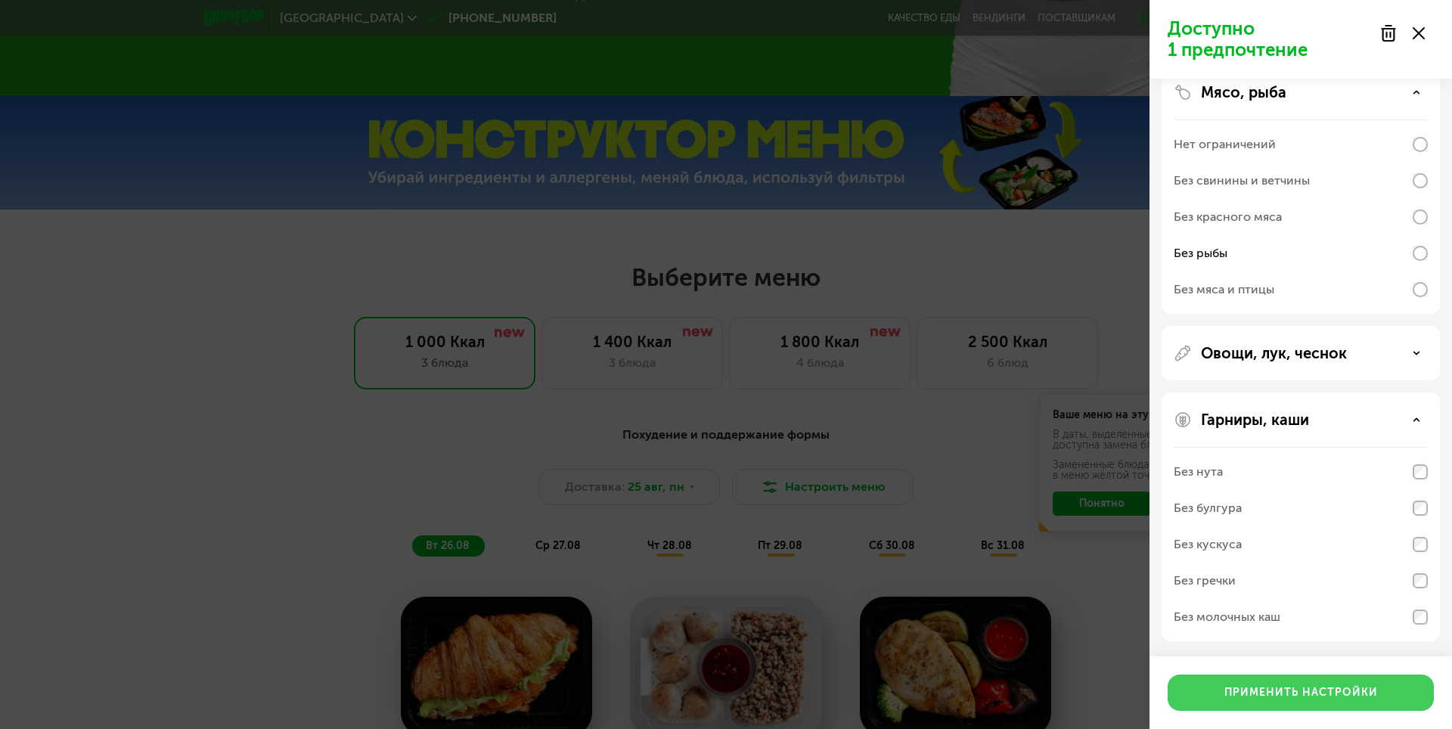
click at [1291, 688] on div "Применить настройки" at bounding box center [1300, 692] width 153 height 15
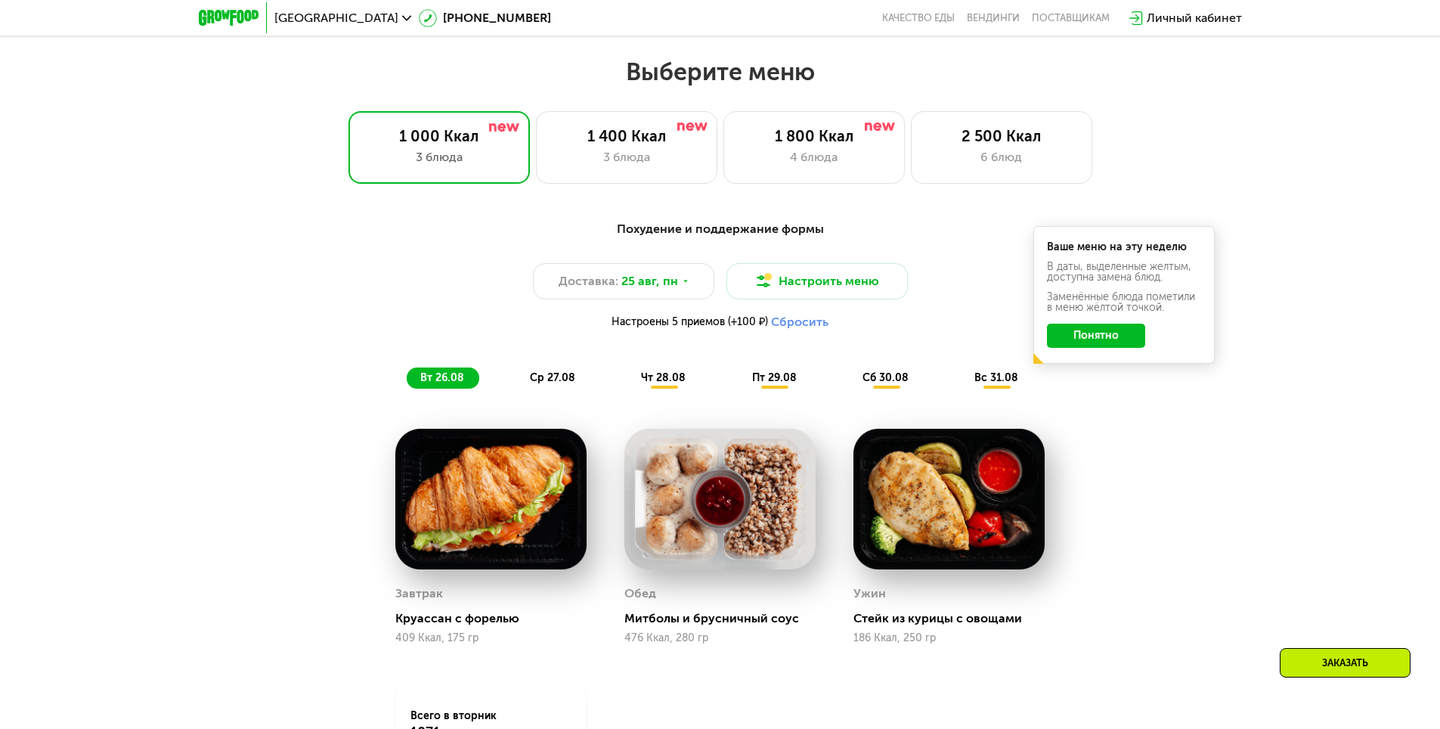
scroll to position [817, 0]
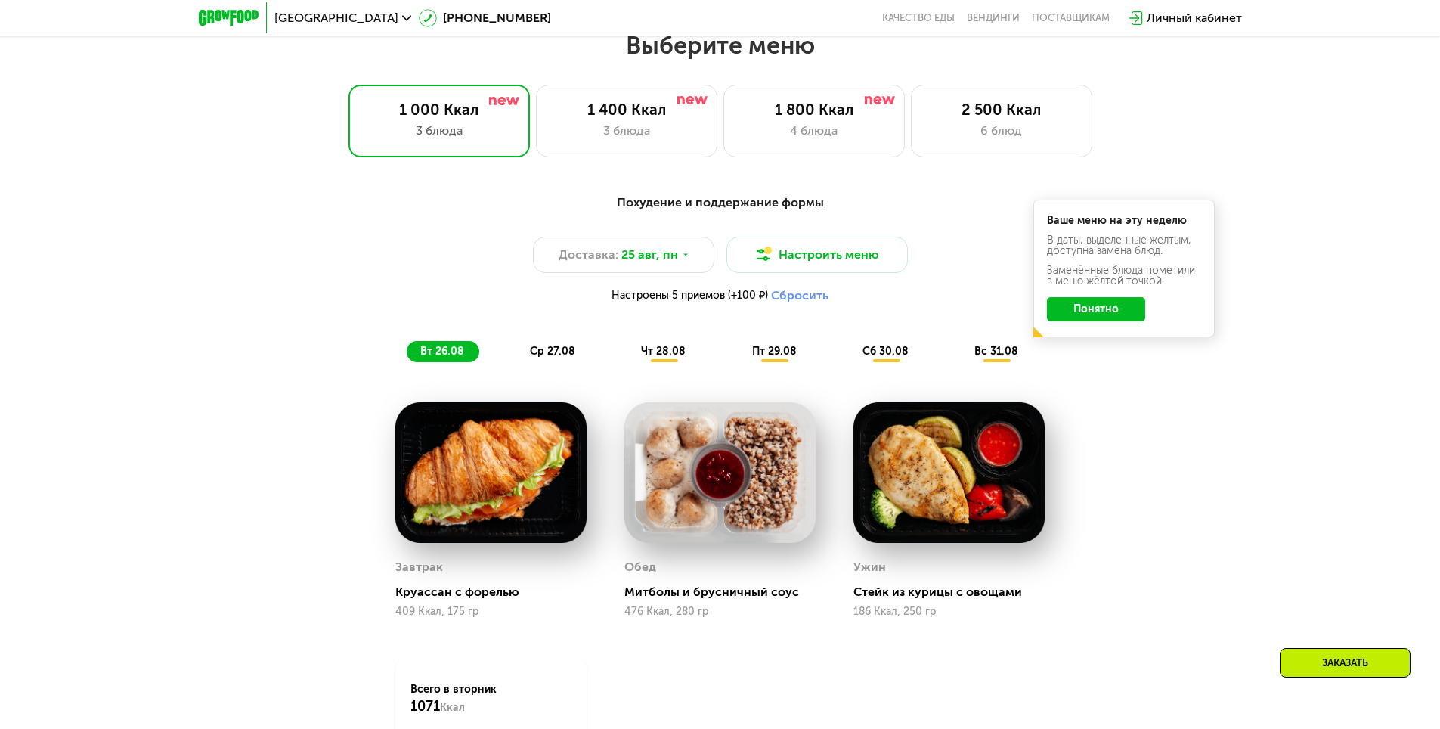
click at [448, 502] on img at bounding box center [490, 472] width 191 height 141
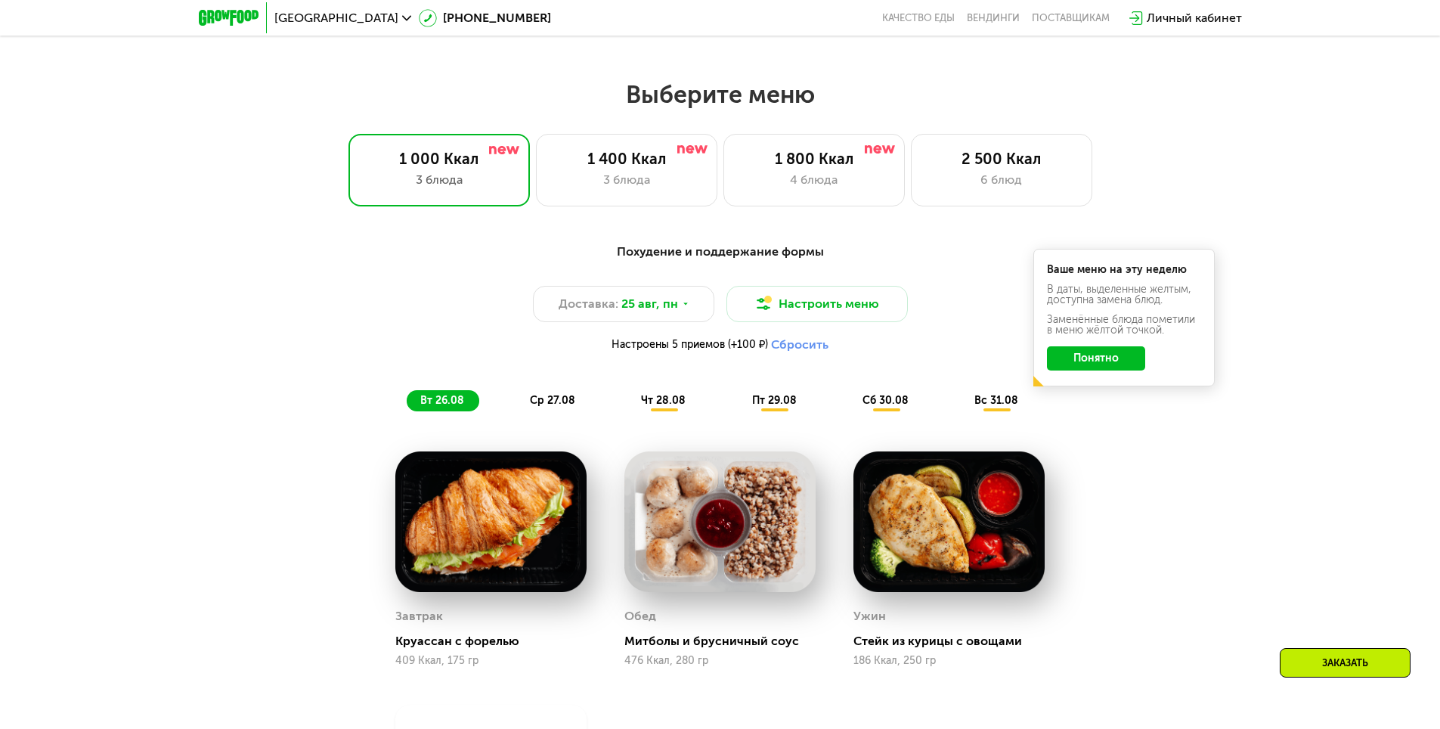
scroll to position [741, 0]
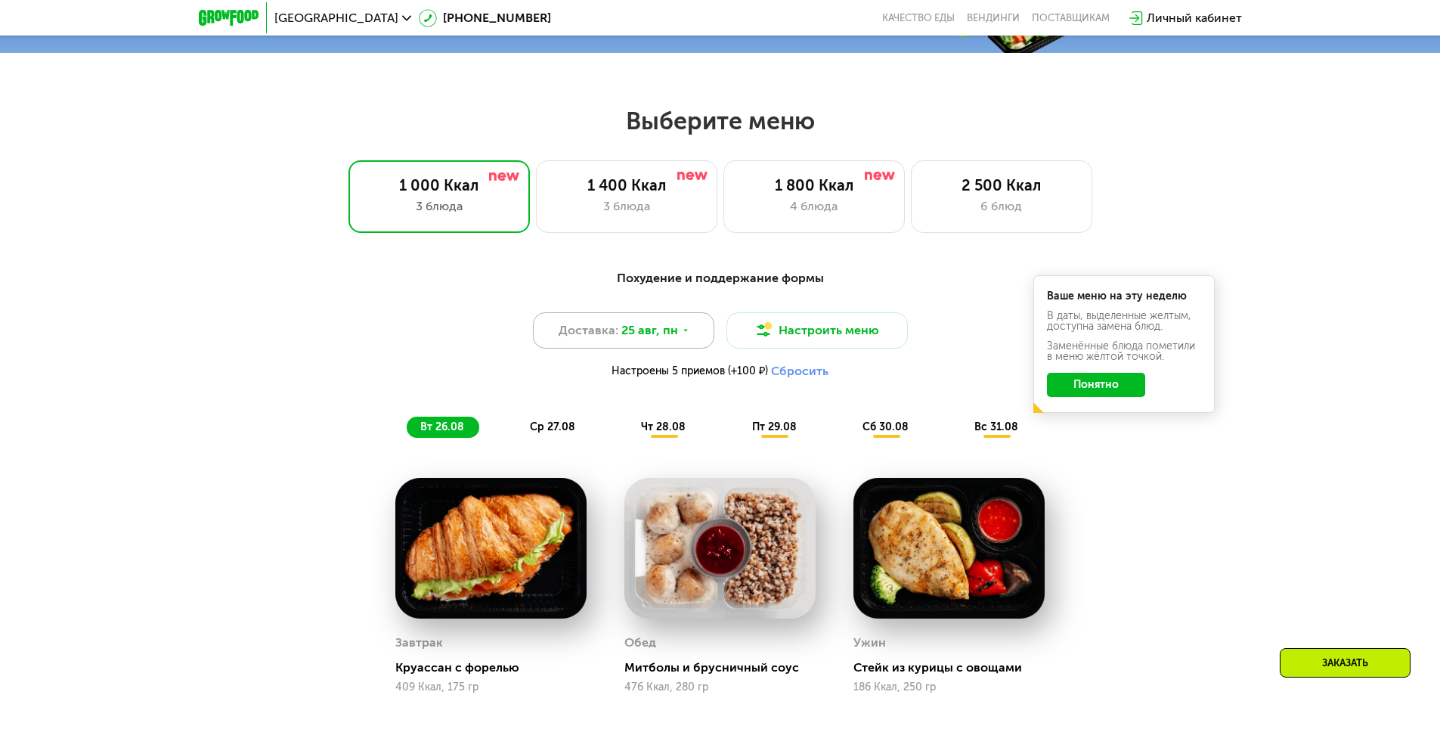
click at [671, 337] on span "25 авг, пн" at bounding box center [649, 330] width 57 height 18
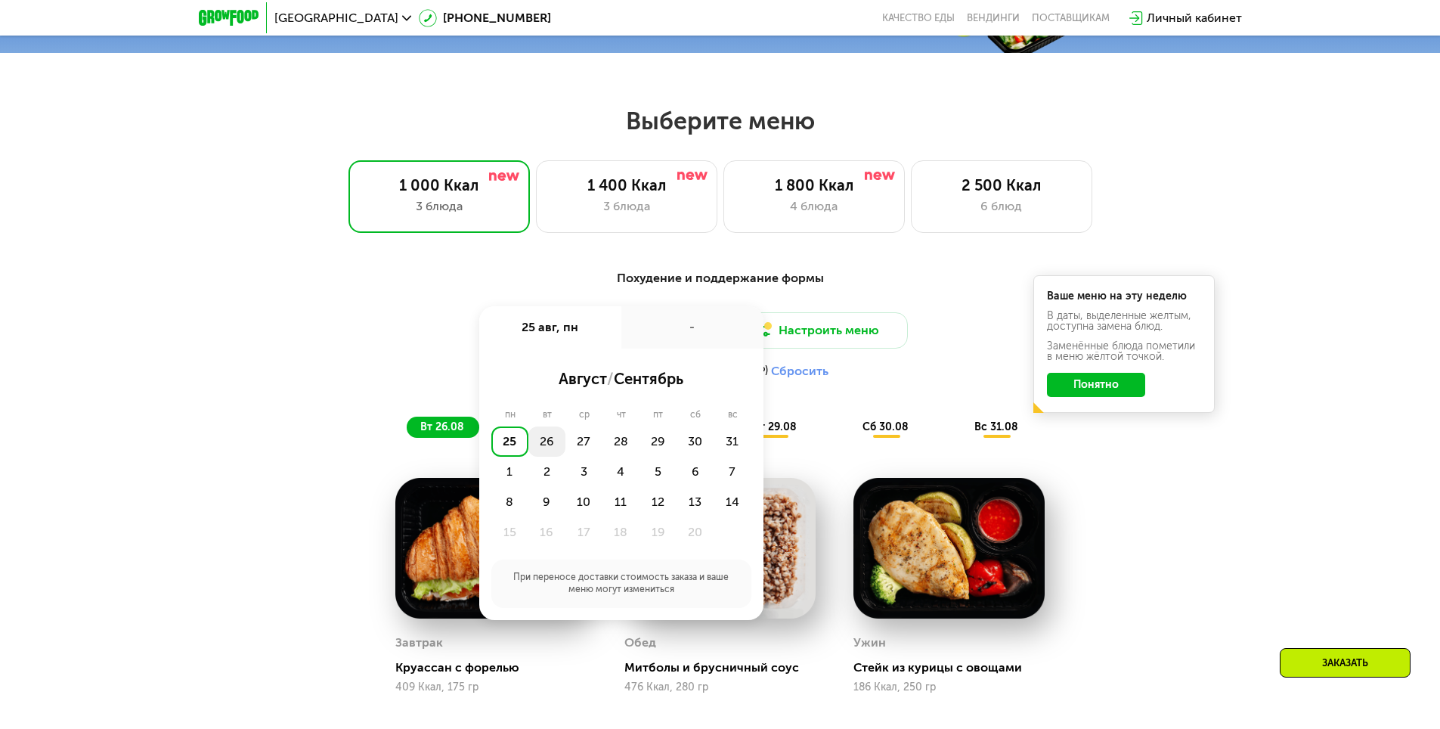
click at [566, 450] on div "26" at bounding box center [584, 441] width 37 height 30
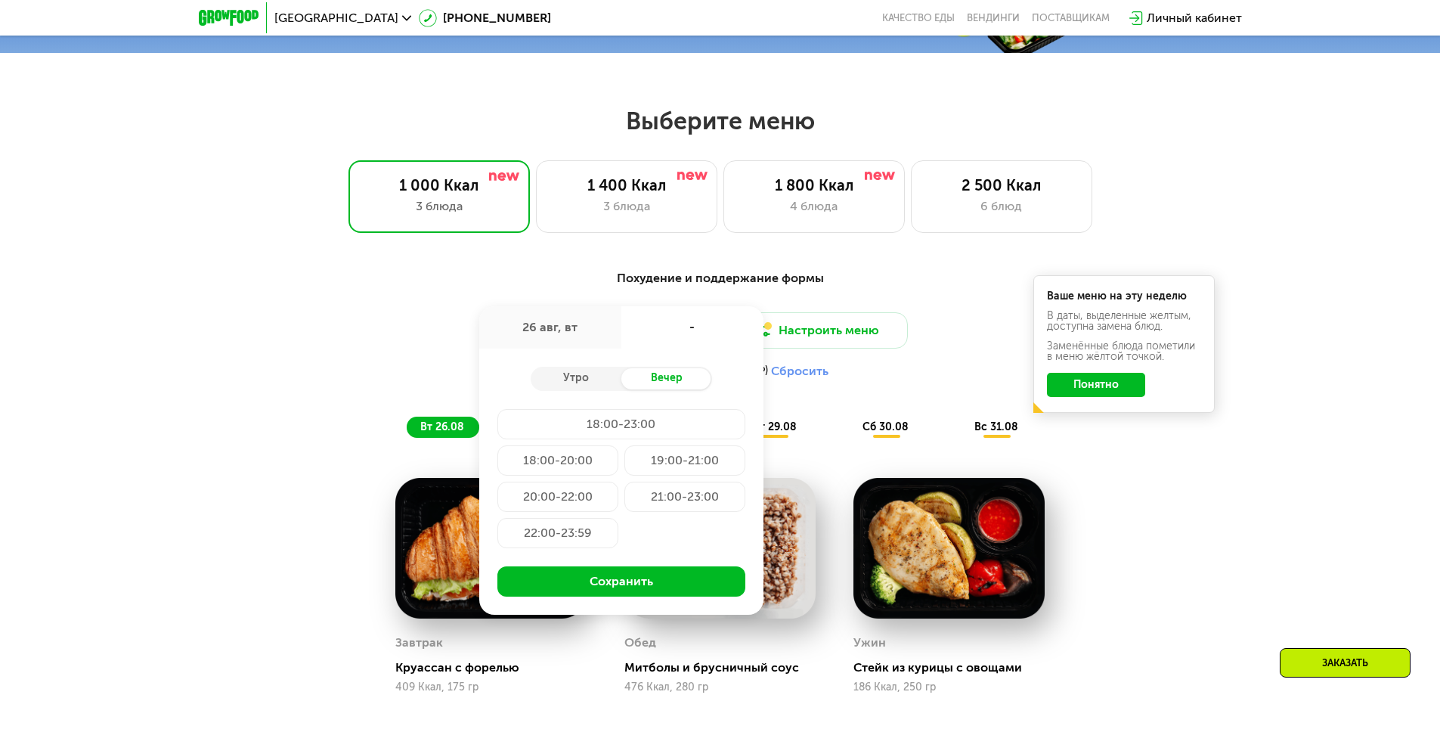
click at [1081, 413] on div "Ваше меню на эту неделю В даты, выделенные желтым, доступна замена блюд. Заменё…" at bounding box center [1124, 344] width 181 height 138
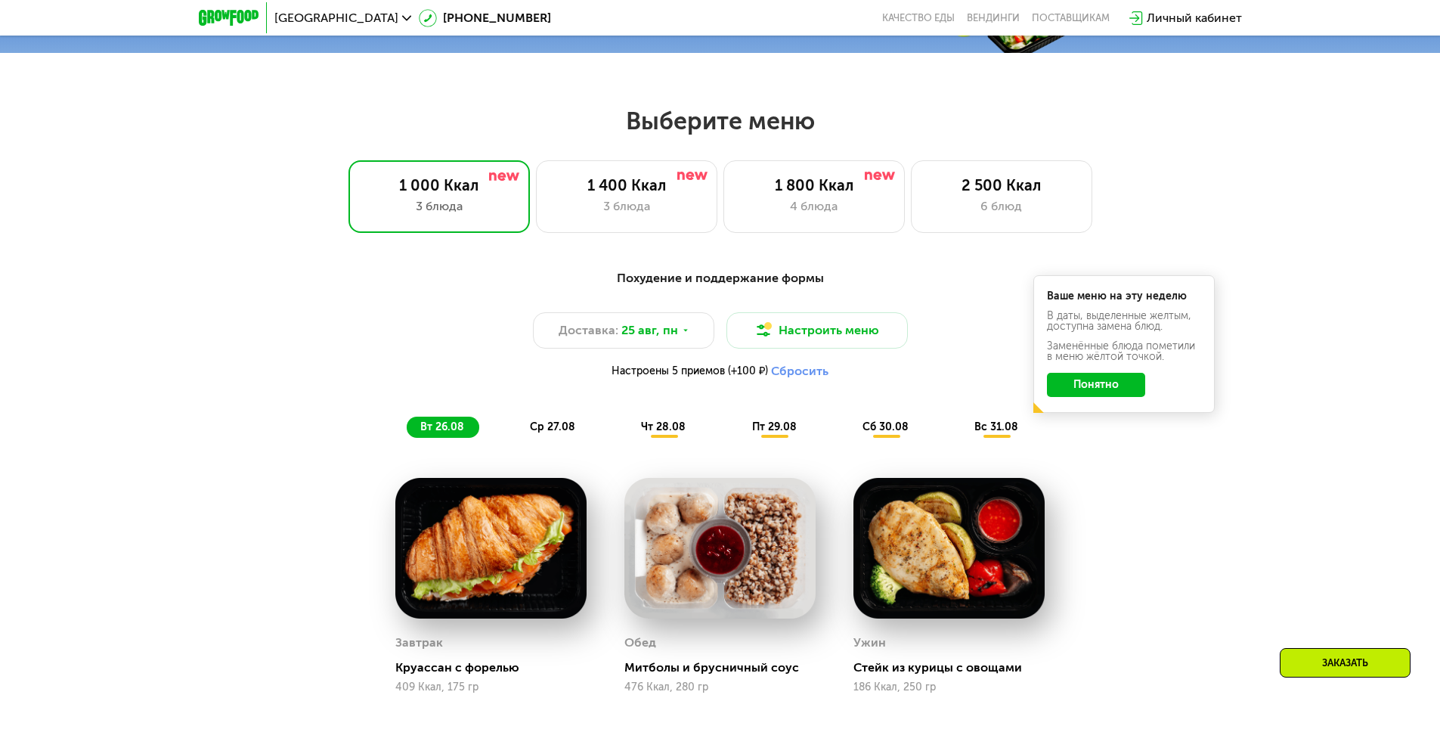
click at [1085, 391] on button "Понятно" at bounding box center [1096, 385] width 98 height 24
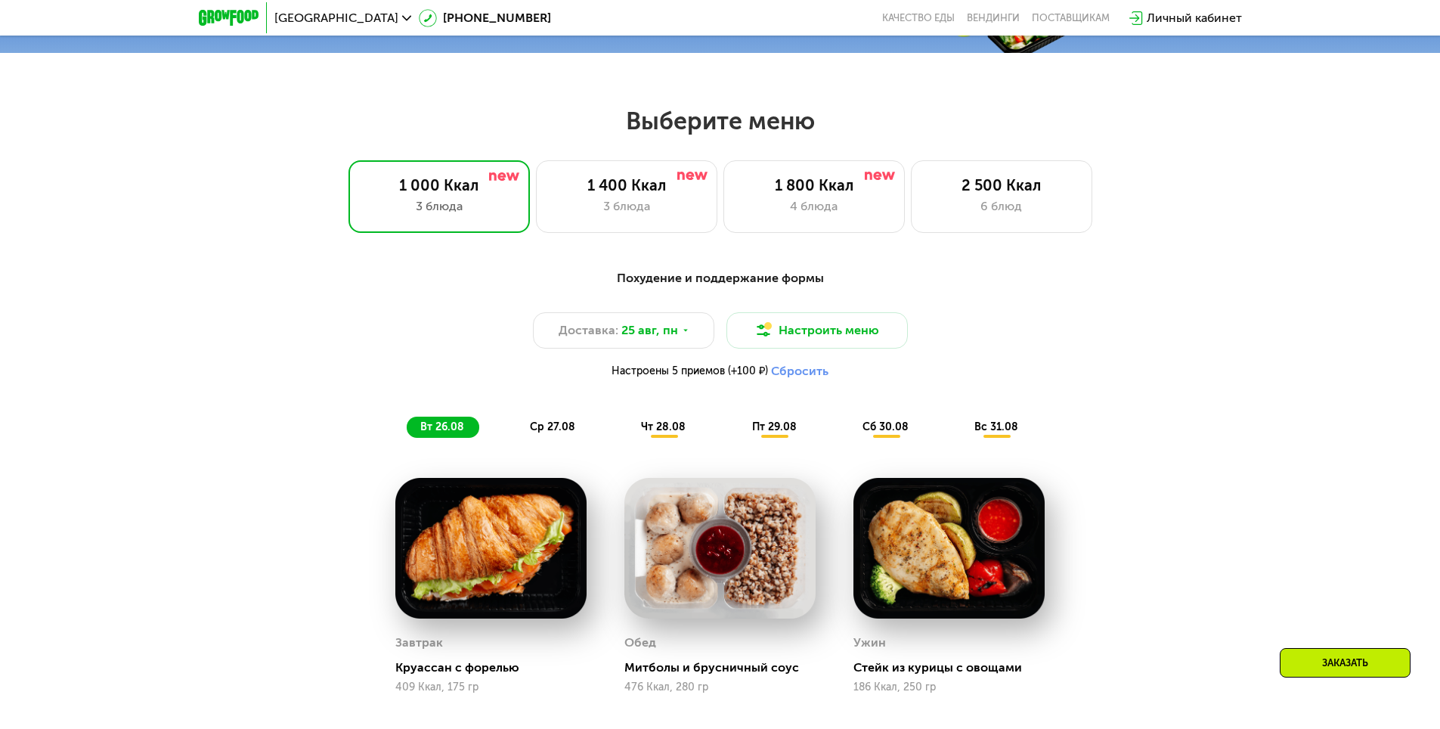
click at [661, 433] on span "чт 28.08" at bounding box center [663, 426] width 45 height 13
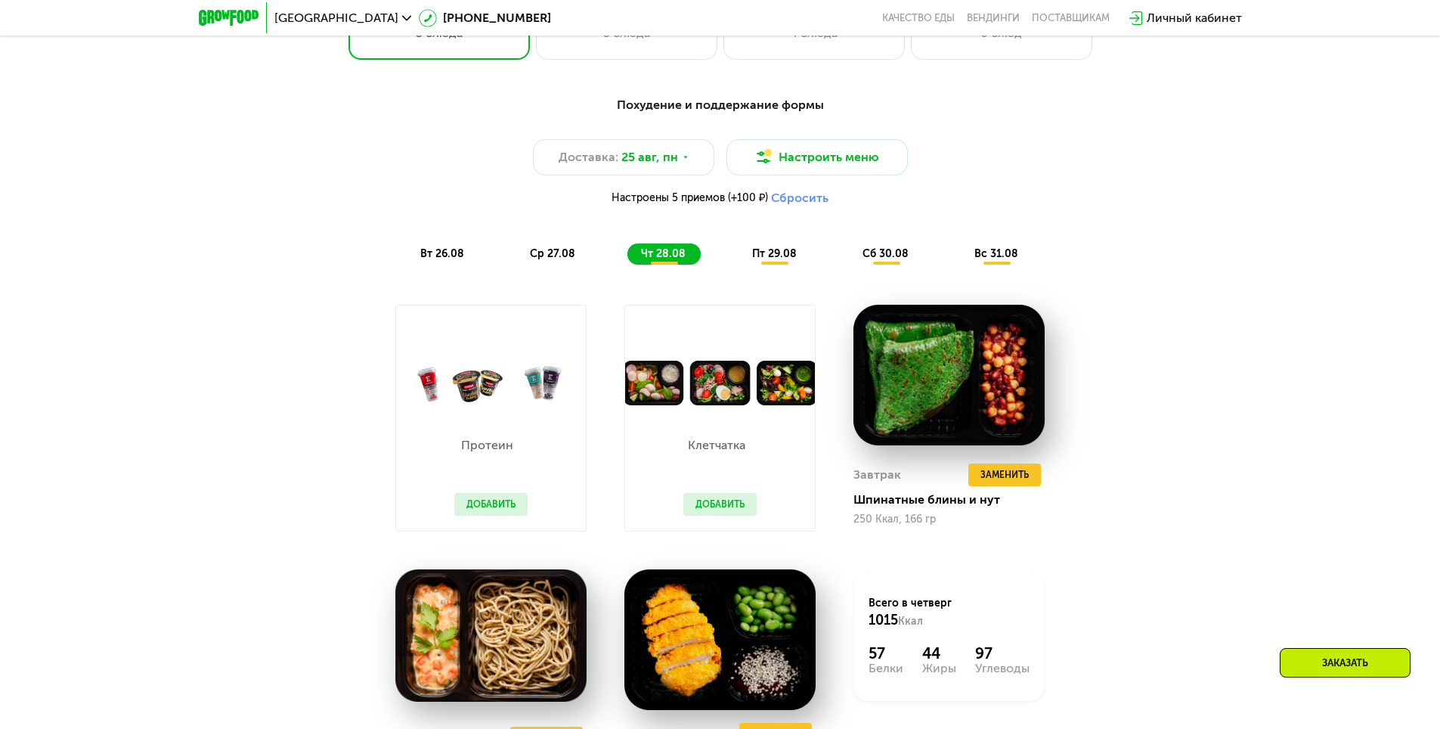
scroll to position [892, 0]
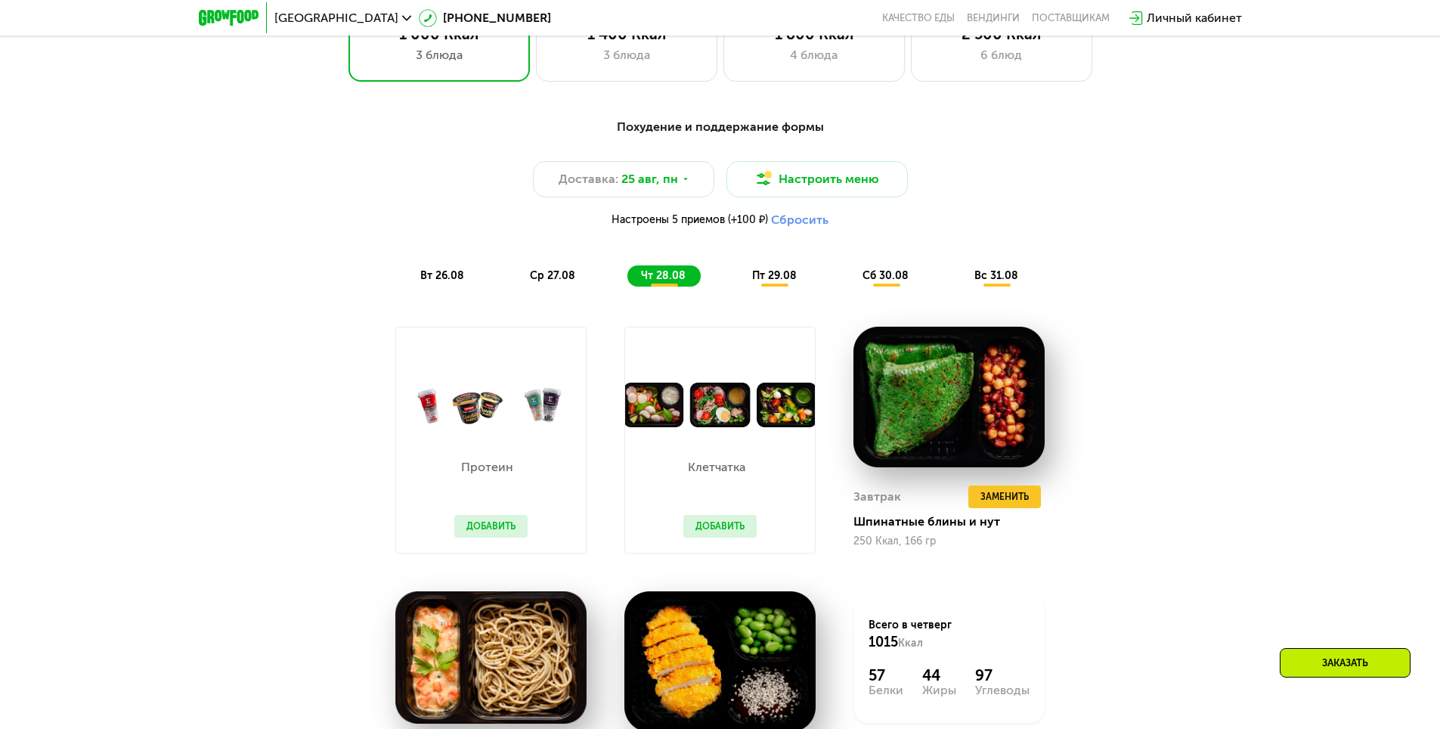
click at [849, 287] on div "пт 29.08" at bounding box center [886, 275] width 75 height 21
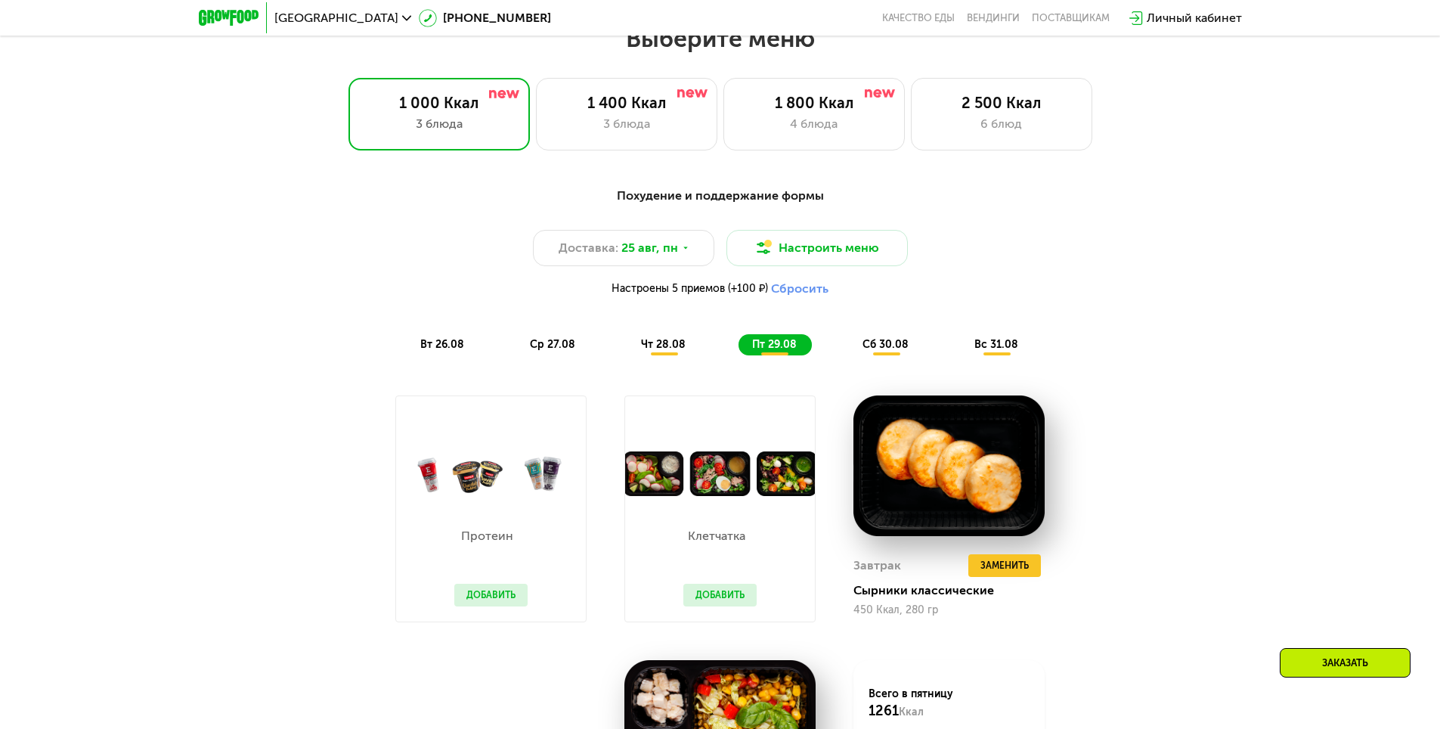
scroll to position [817, 0]
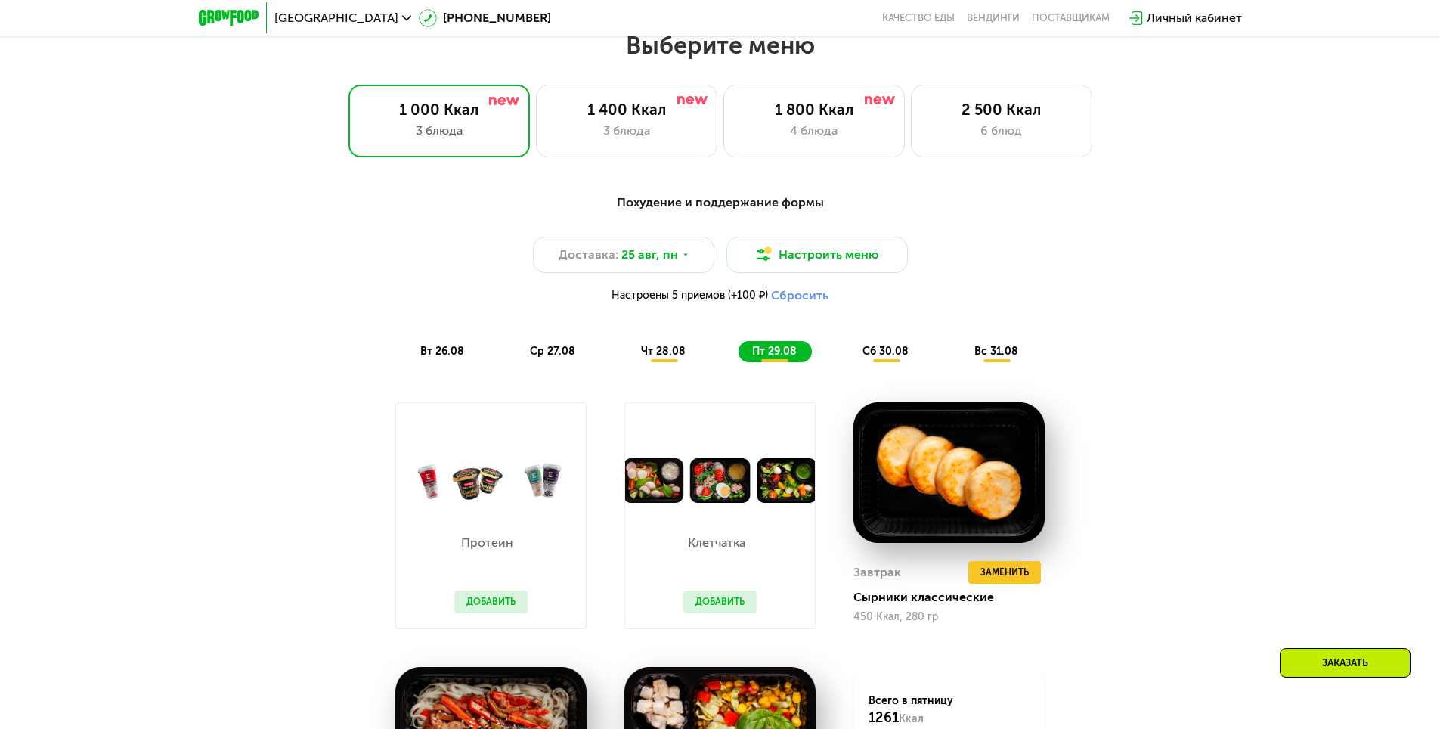
click at [435, 358] on span "вт 26.08" at bounding box center [442, 351] width 44 height 13
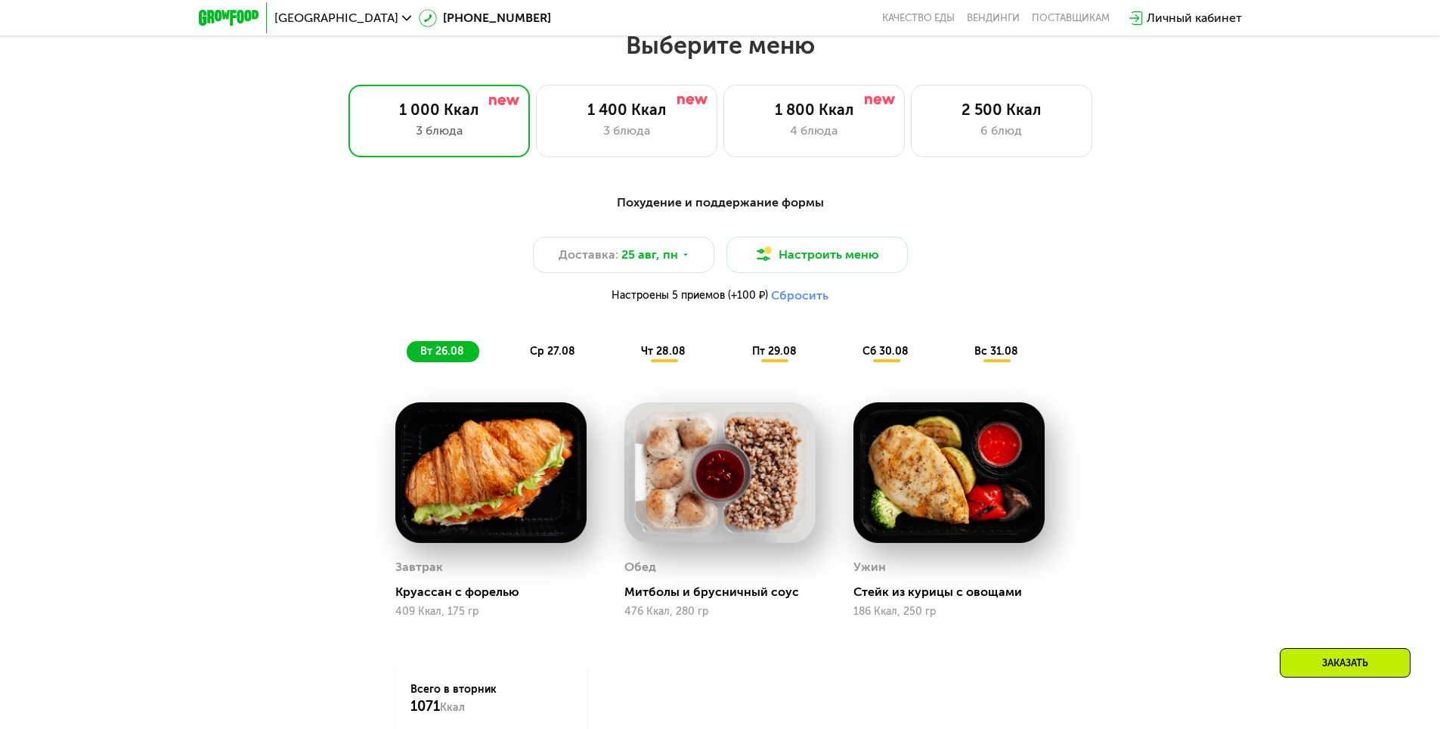
scroll to position [892, 0]
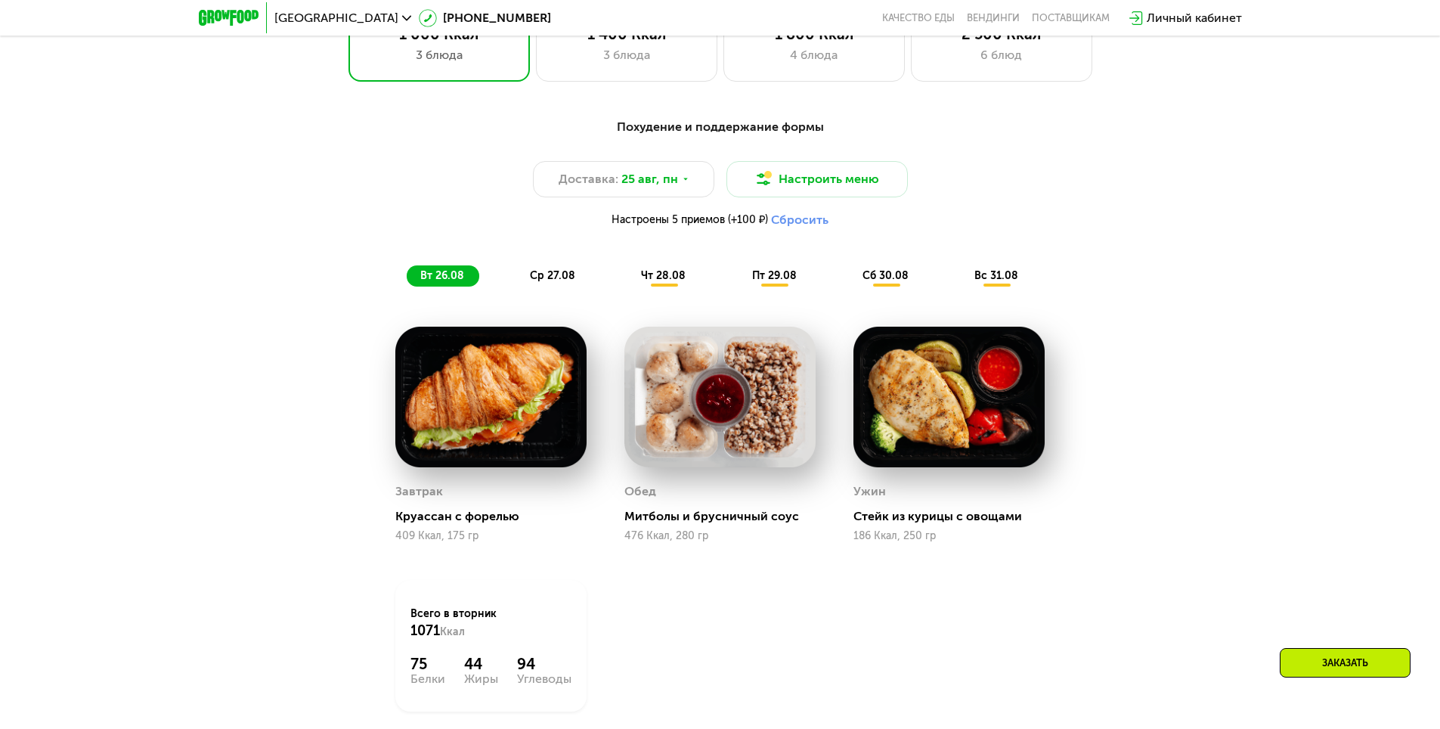
click at [506, 412] on img at bounding box center [490, 397] width 191 height 141
click at [573, 281] on span "ср 27.08" at bounding box center [552, 275] width 45 height 13
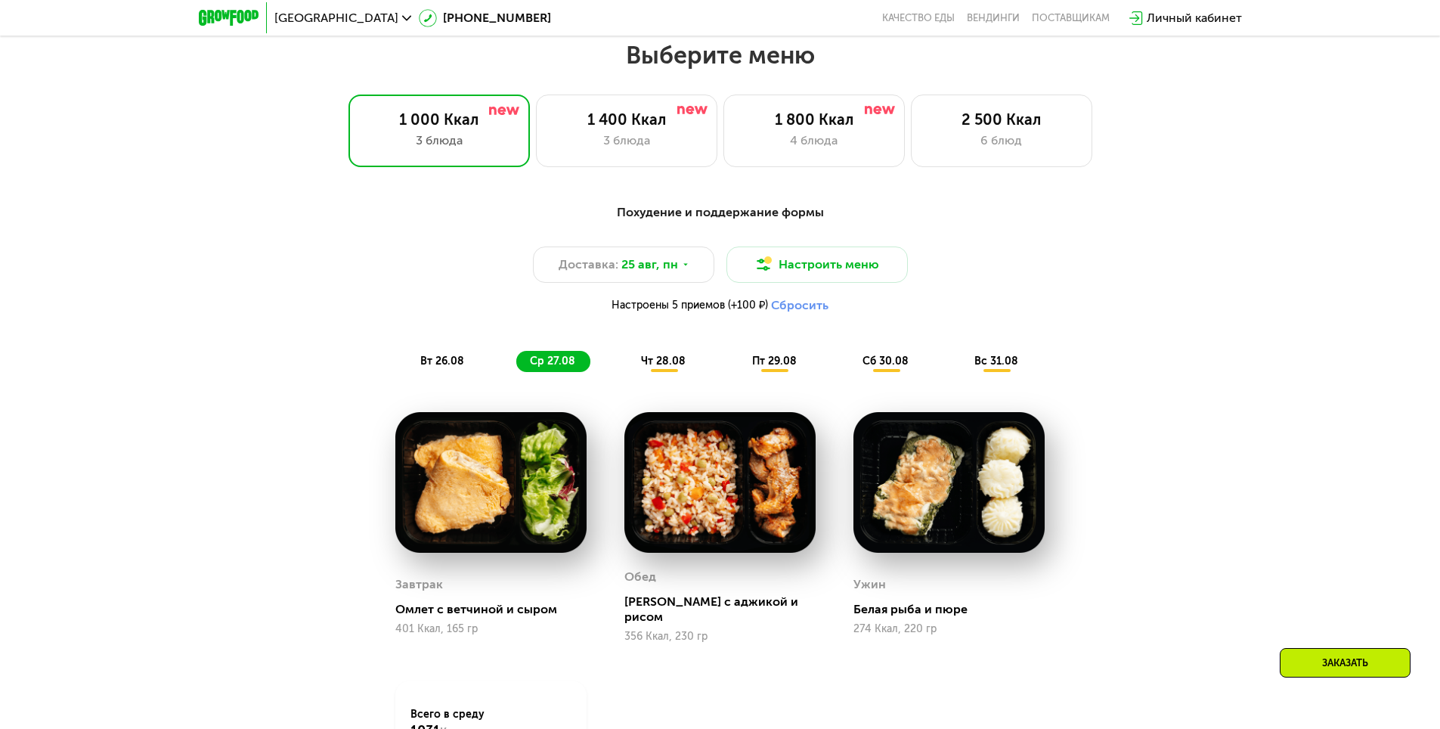
scroll to position [817, 0]
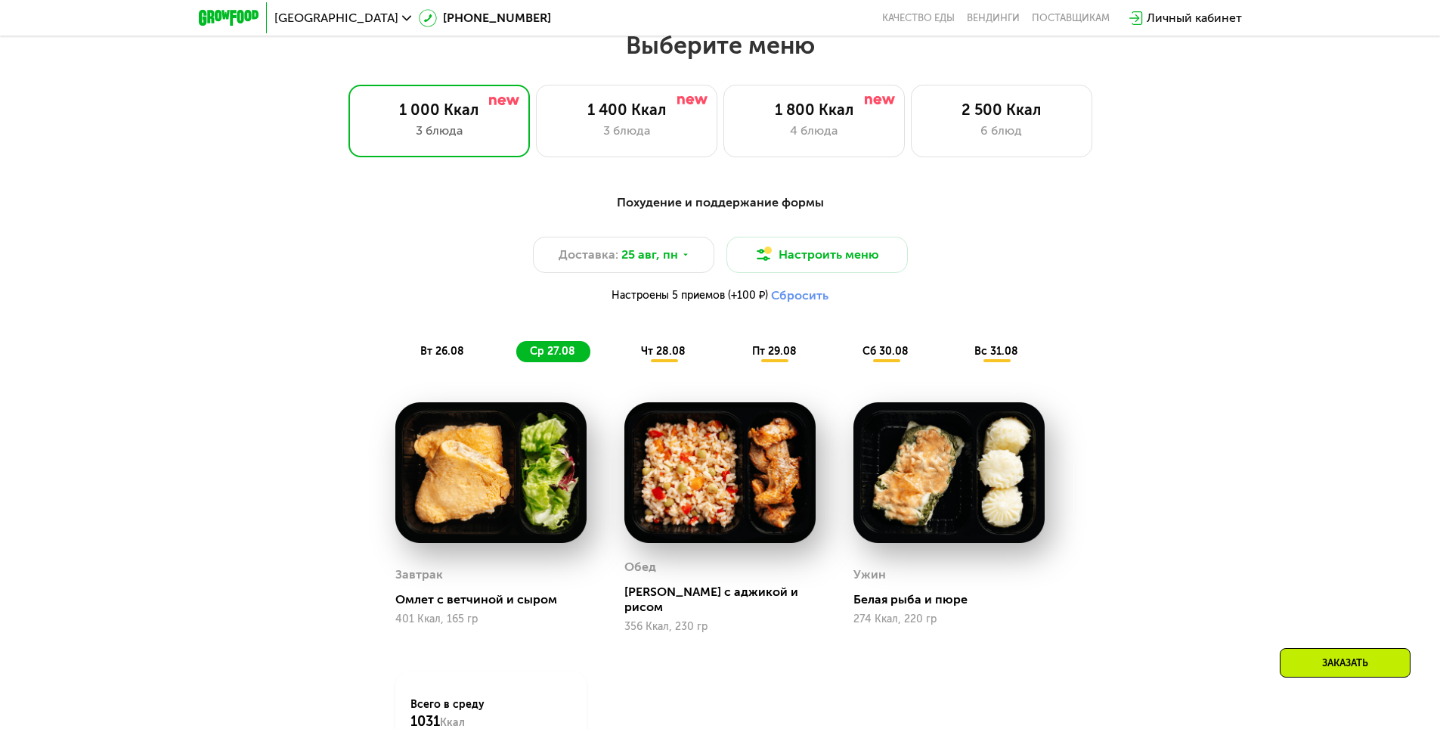
click at [679, 358] on span "чт 28.08" at bounding box center [663, 351] width 45 height 13
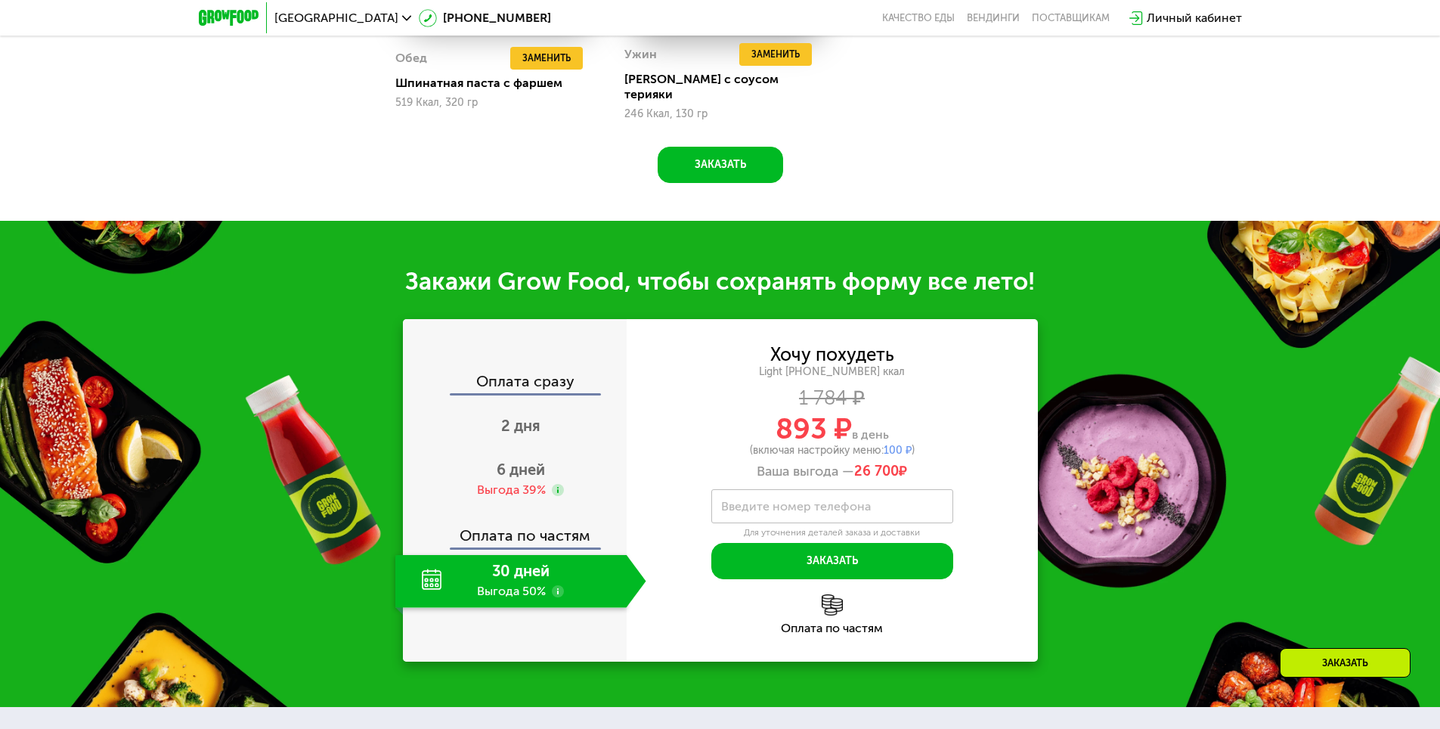
scroll to position [1573, 0]
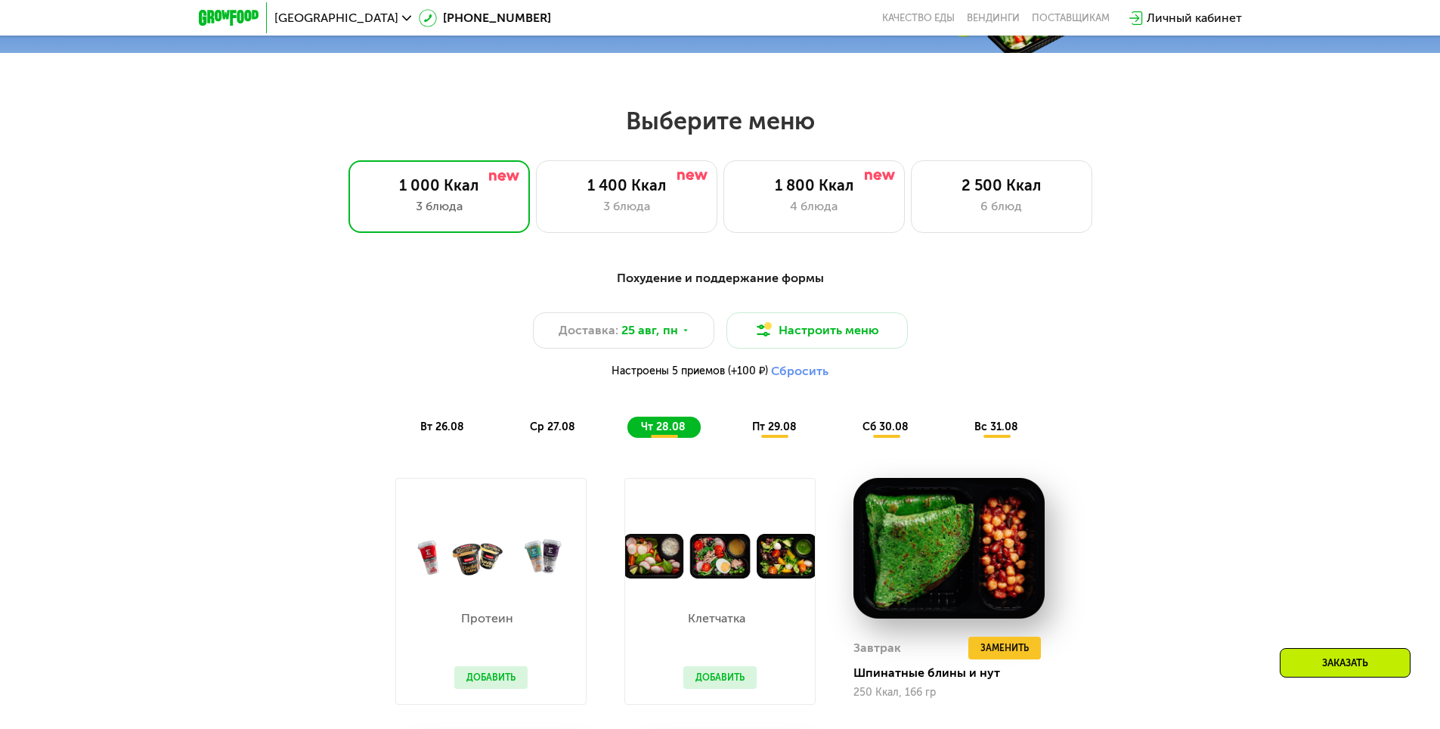
click at [777, 433] on span "пт 29.08" at bounding box center [774, 426] width 45 height 13
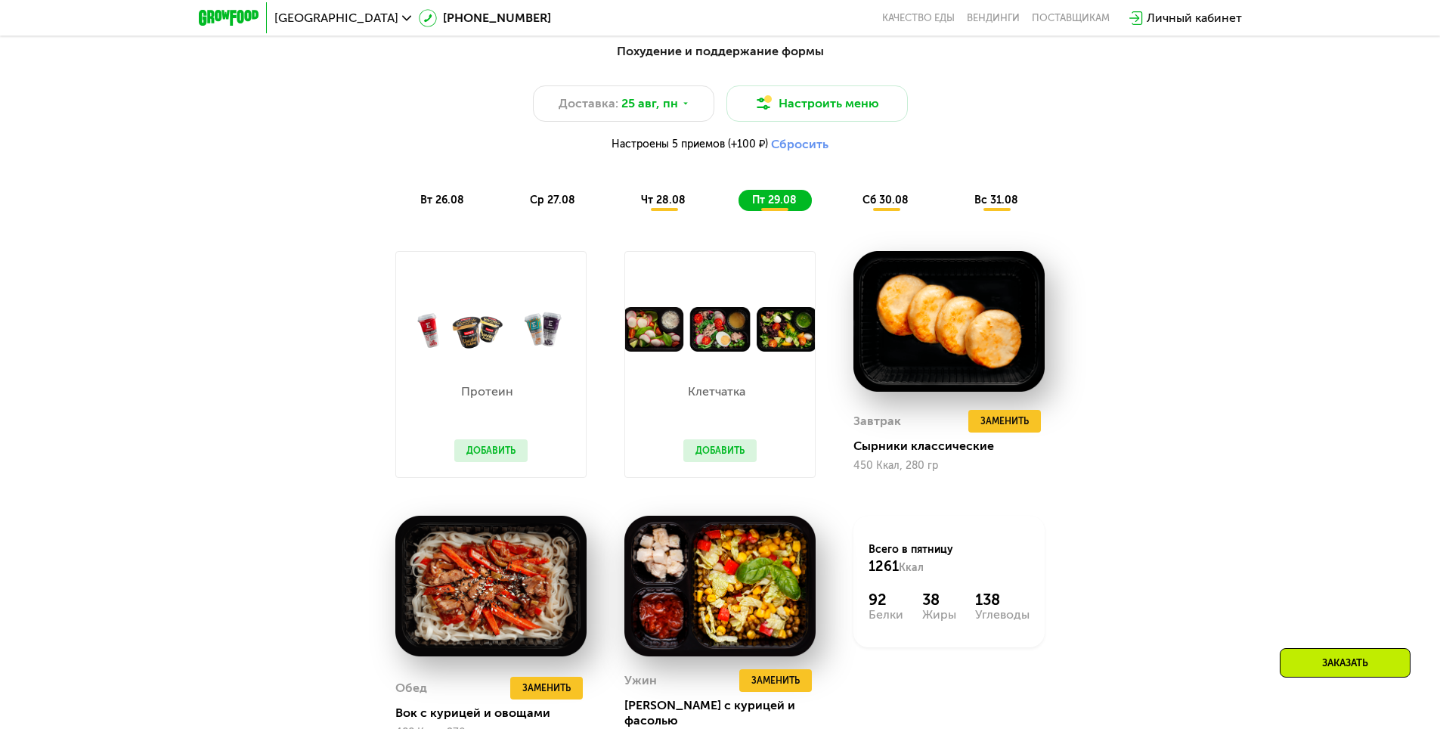
scroll to position [1043, 0]
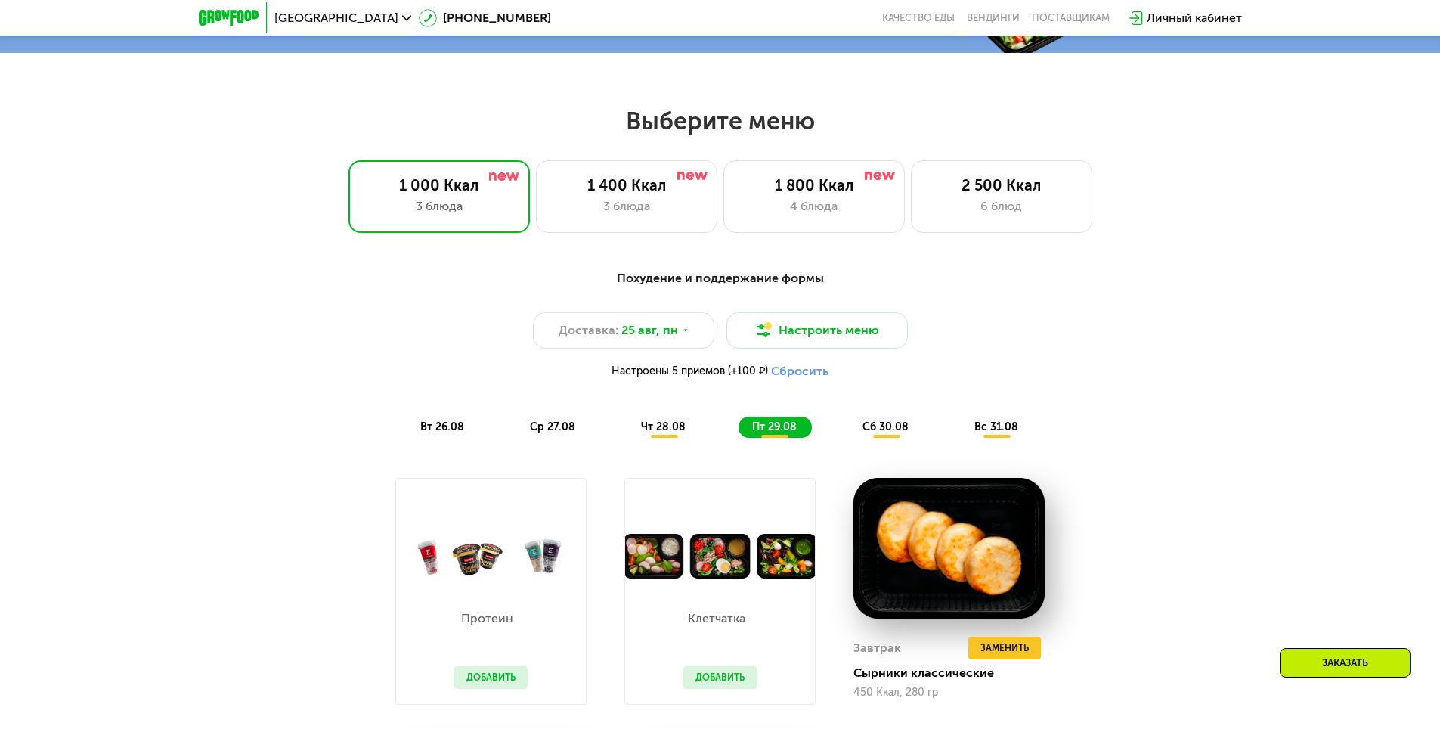
click at [961, 438] on div "сб 30.08" at bounding box center [997, 427] width 73 height 21
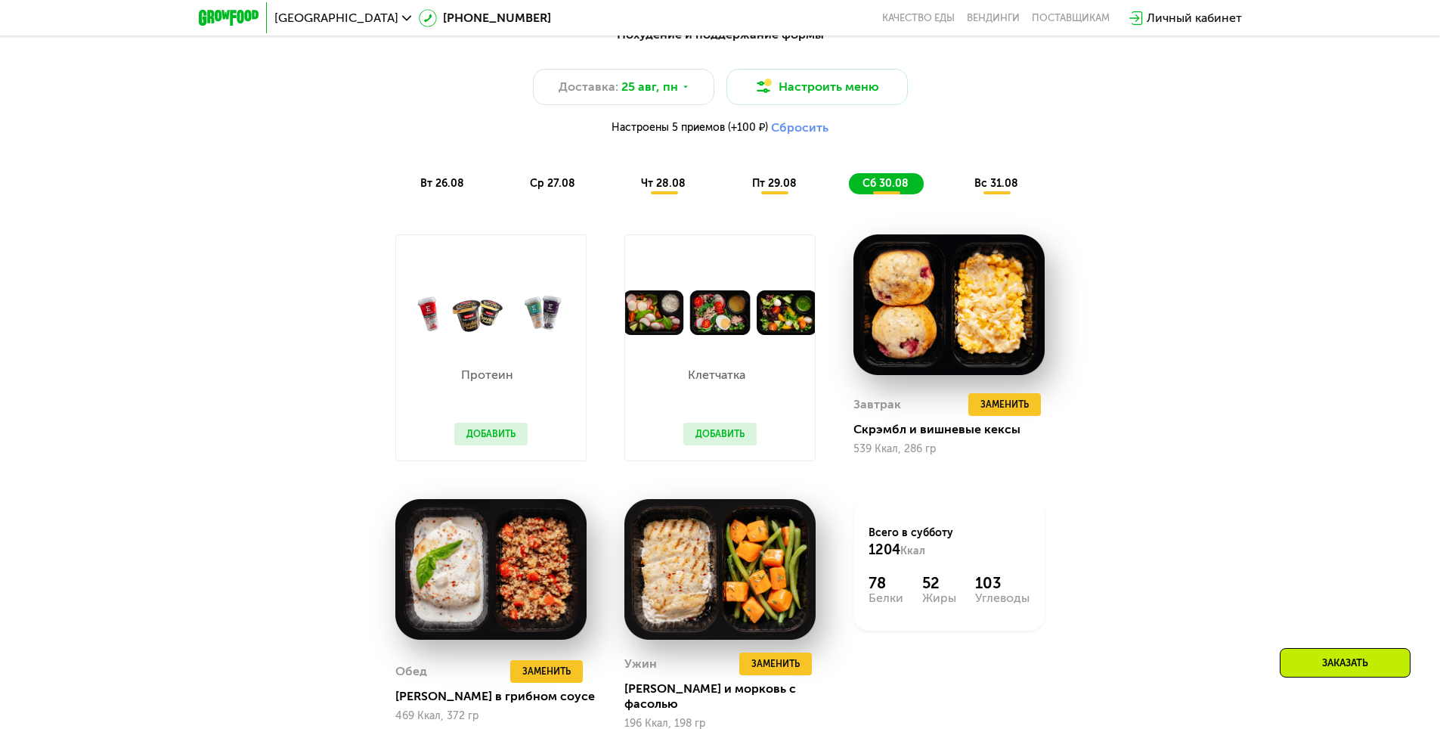
scroll to position [892, 0]
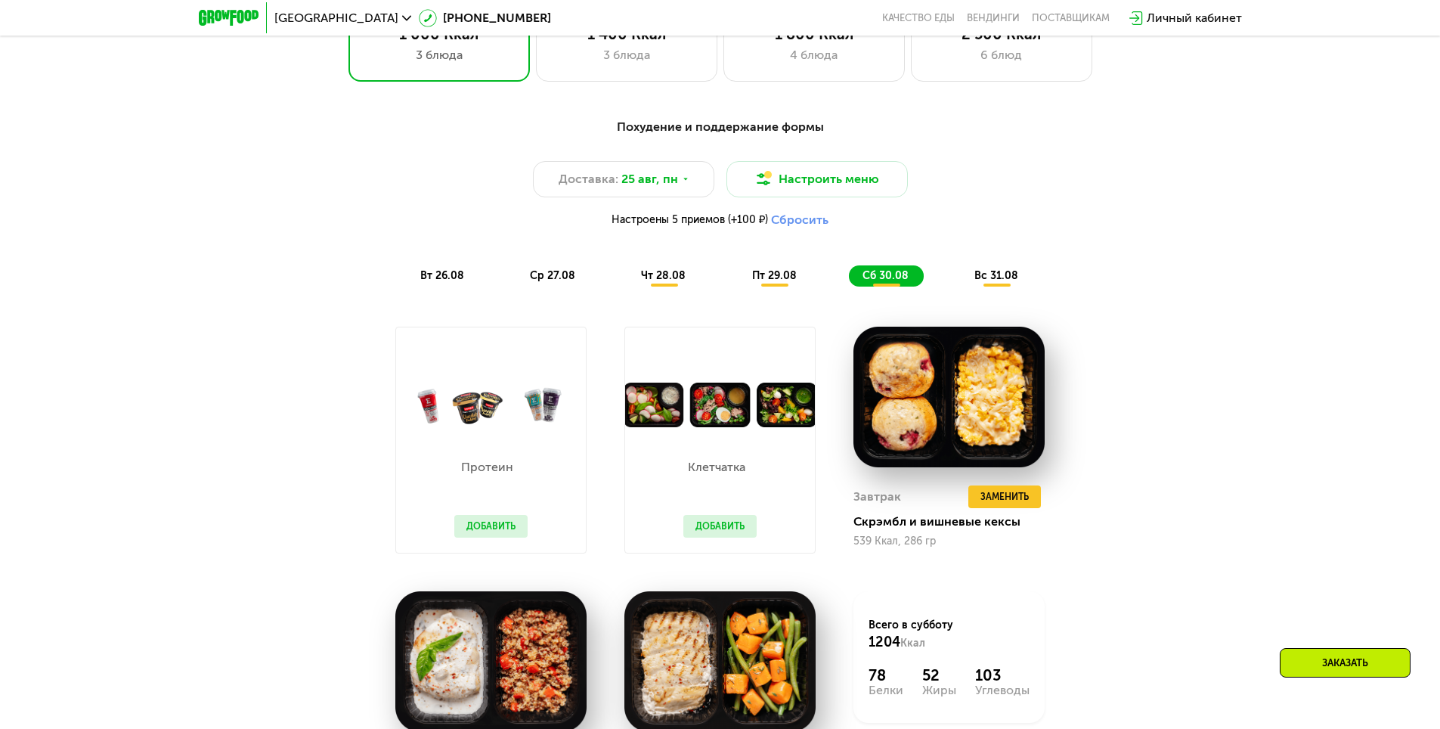
click at [1018, 276] on span "вс 31.08" at bounding box center [997, 275] width 44 height 13
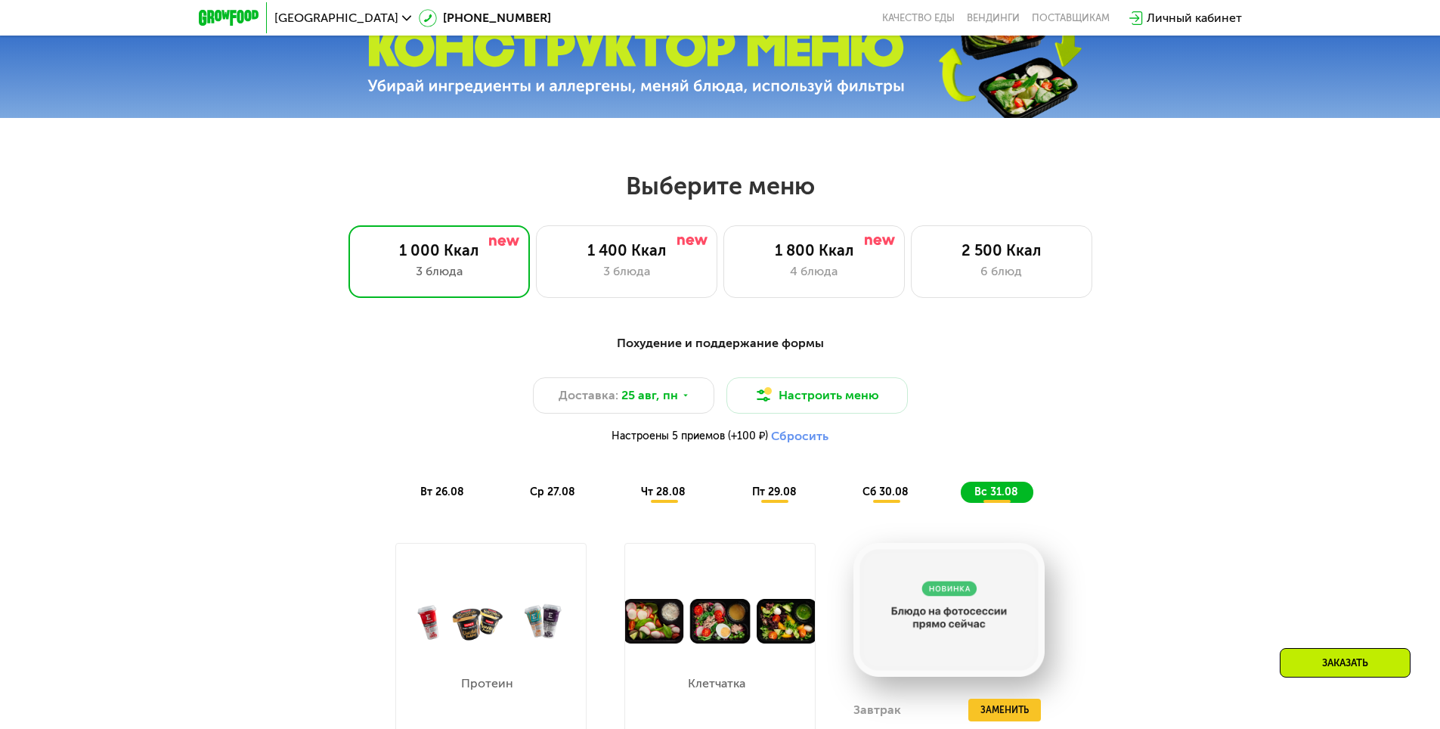
scroll to position [665, 0]
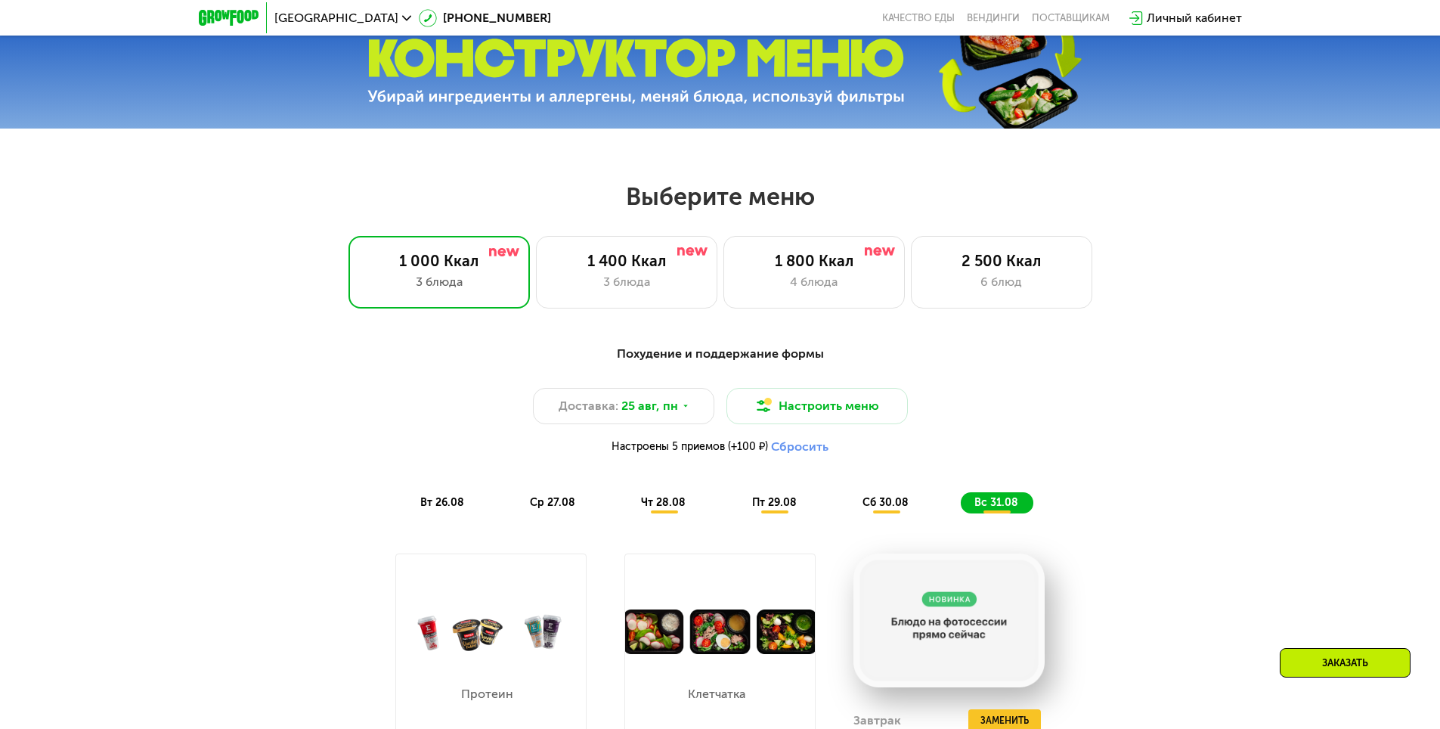
click at [445, 502] on span "вт 26.08" at bounding box center [442, 502] width 44 height 13
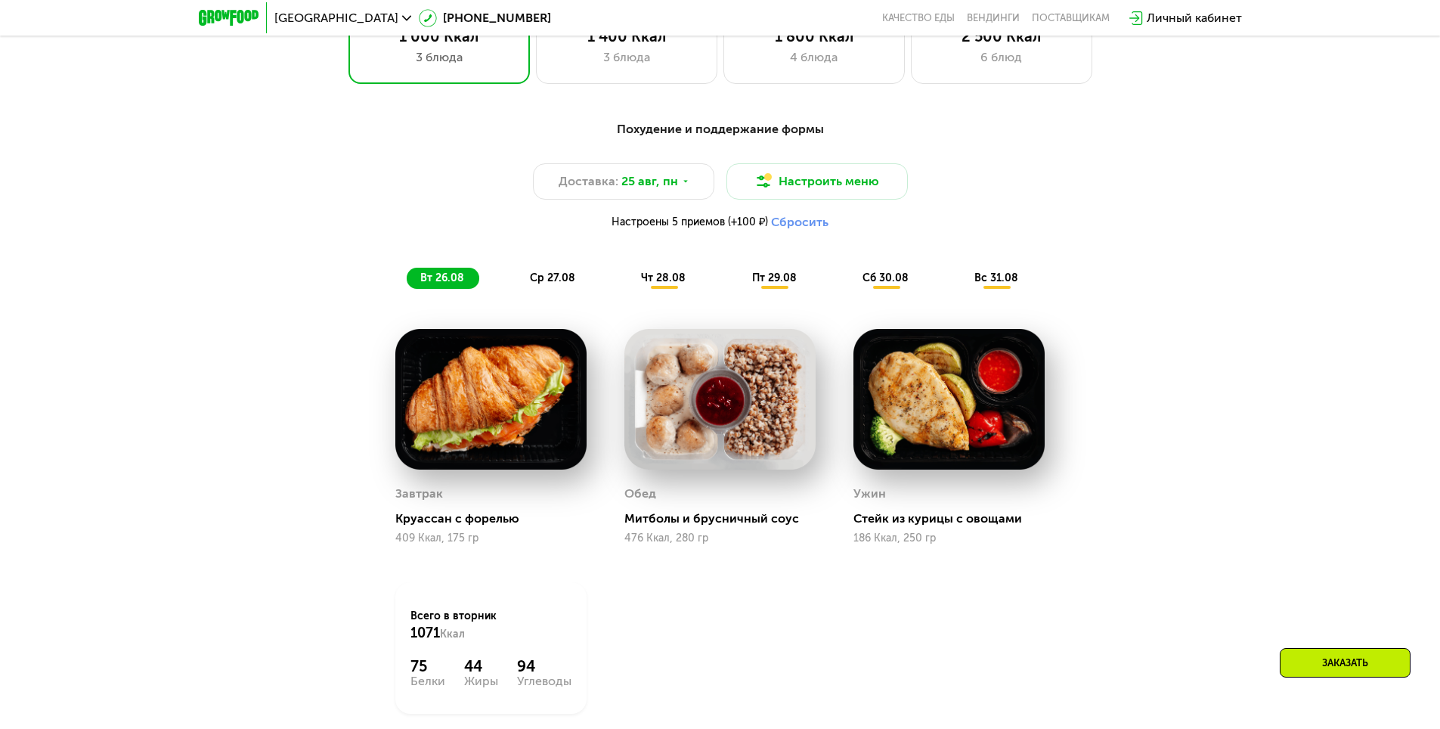
scroll to position [892, 0]
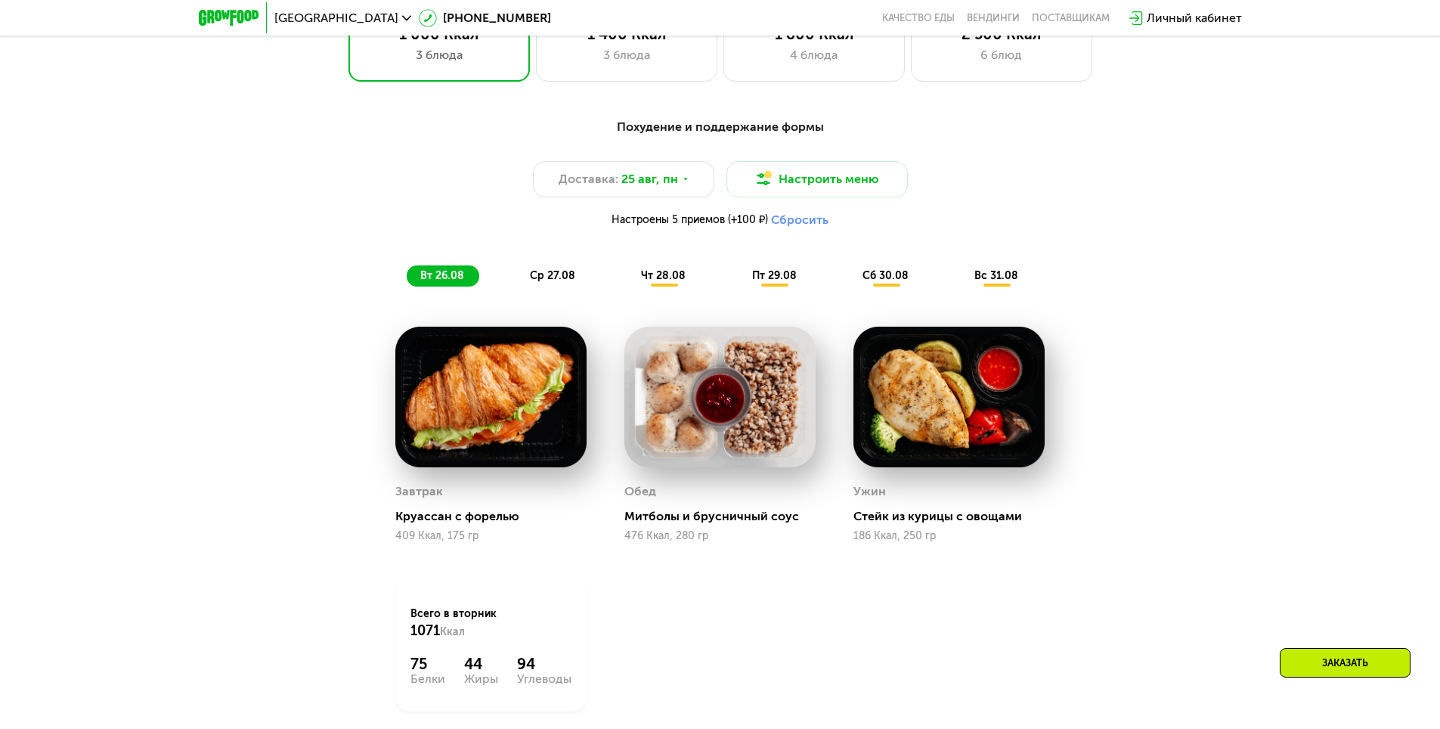
click at [559, 282] on span "ср 27.08" at bounding box center [552, 275] width 45 height 13
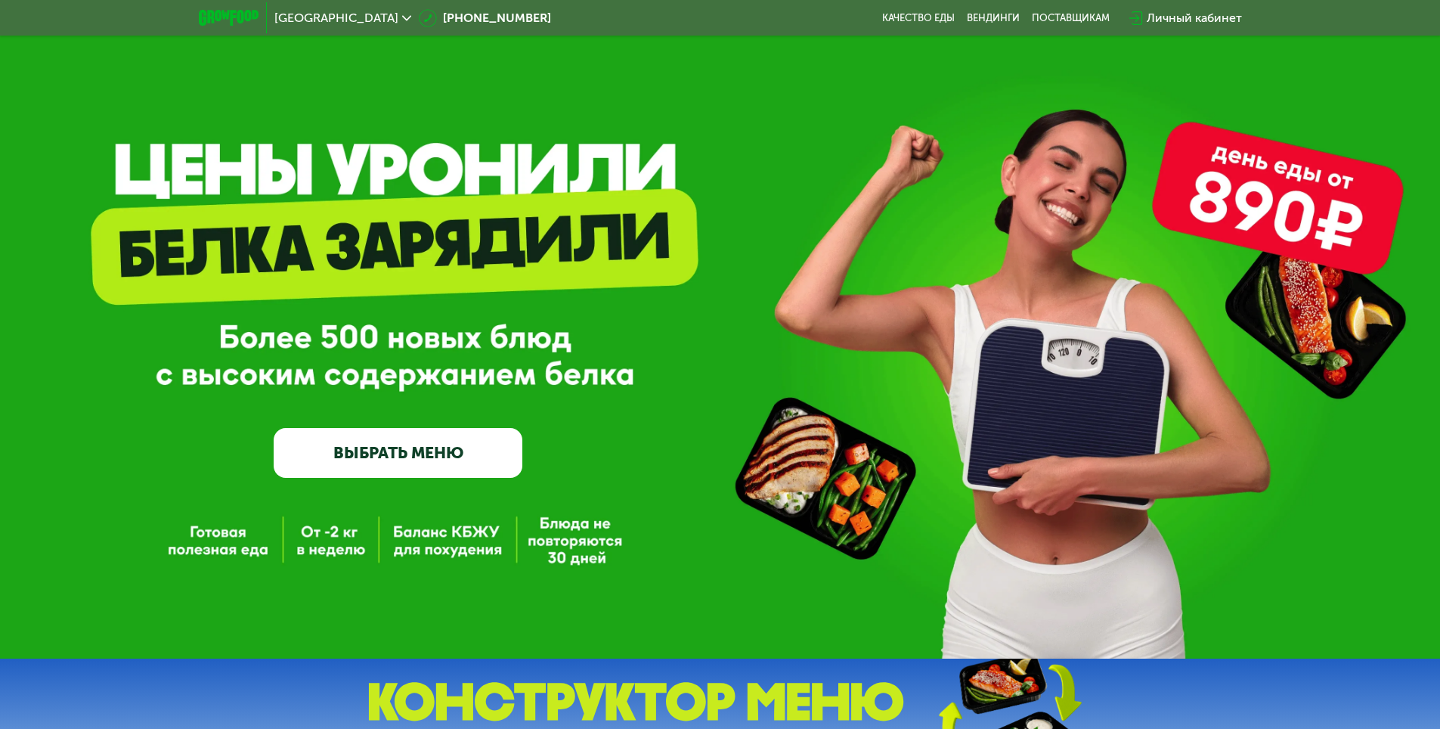
scroll to position [0, 0]
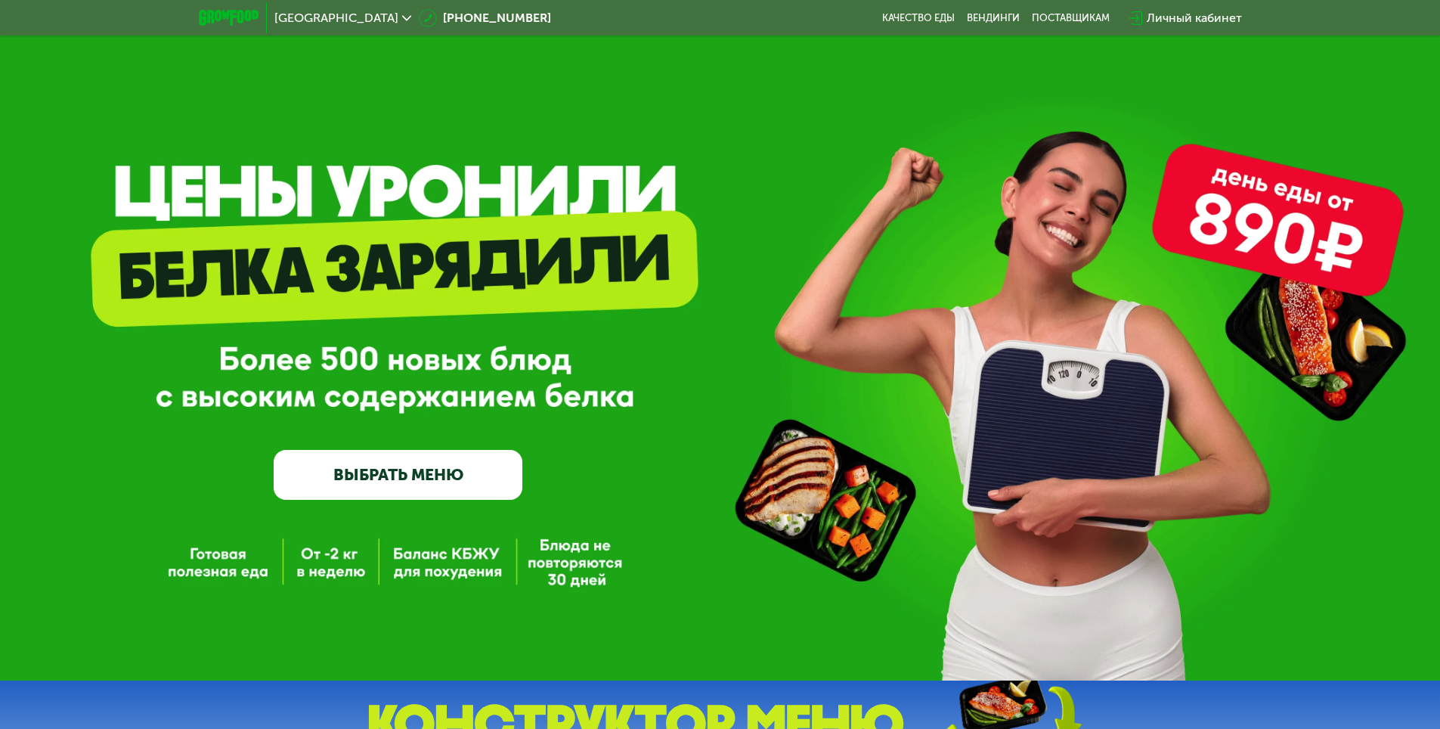
click at [432, 476] on link "ВЫБРАТЬ МЕНЮ" at bounding box center [398, 475] width 249 height 50
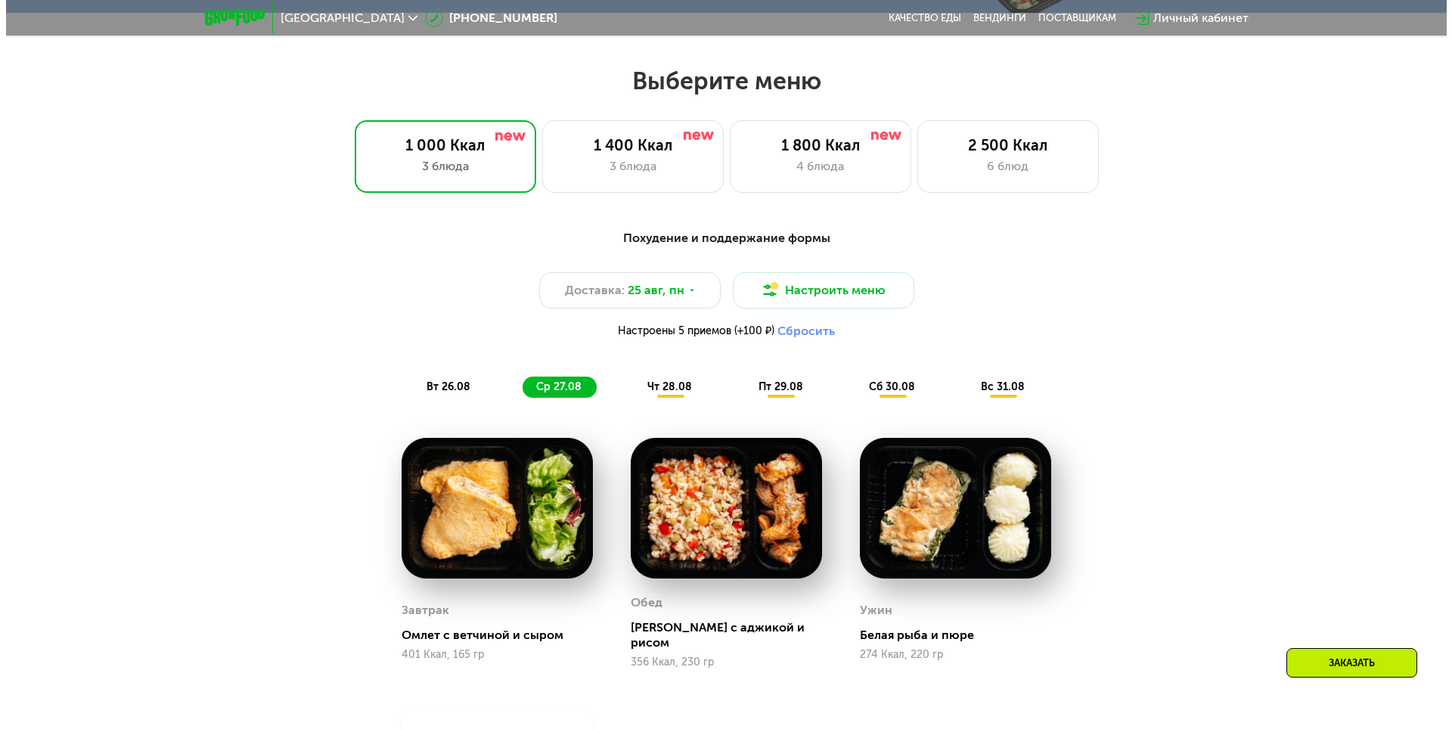
scroll to position [817, 0]
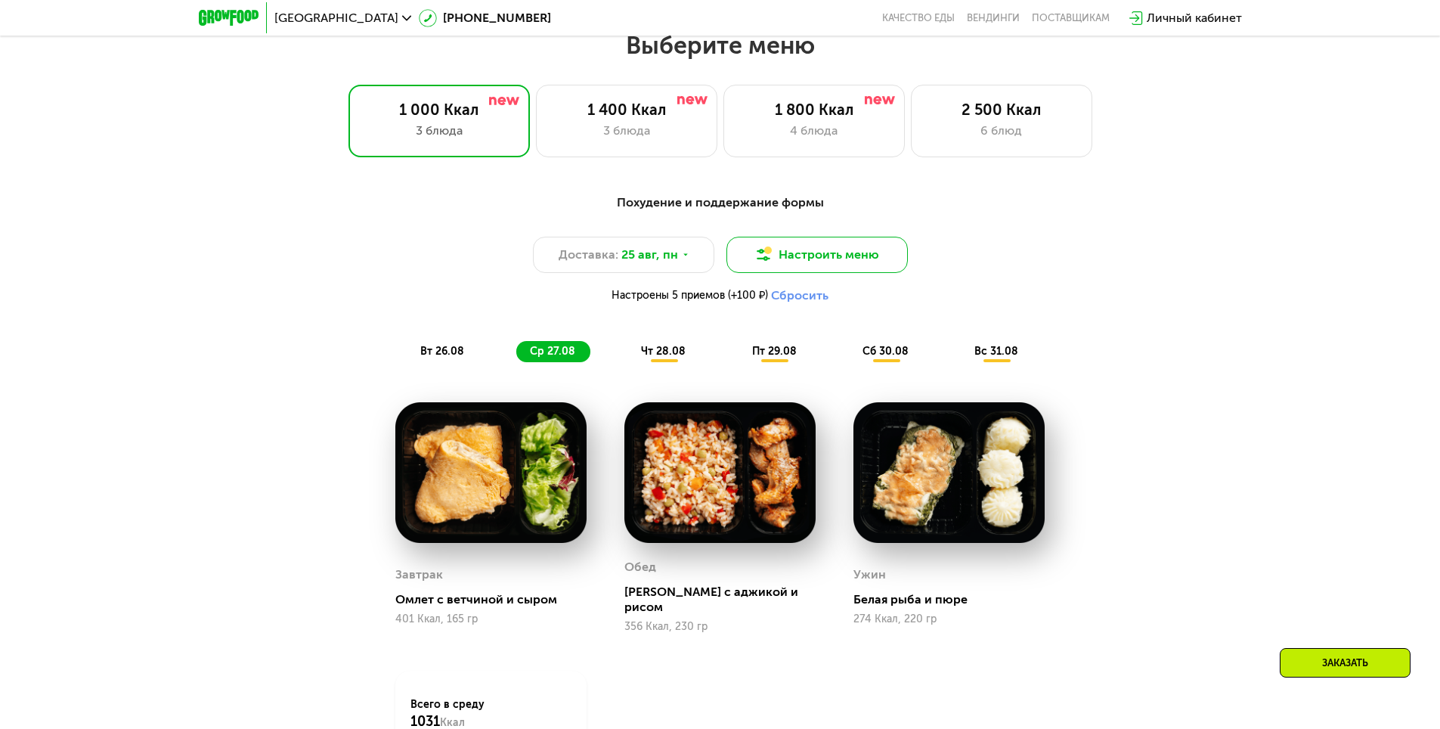
click at [791, 265] on button "Настроить меню" at bounding box center [817, 255] width 181 height 36
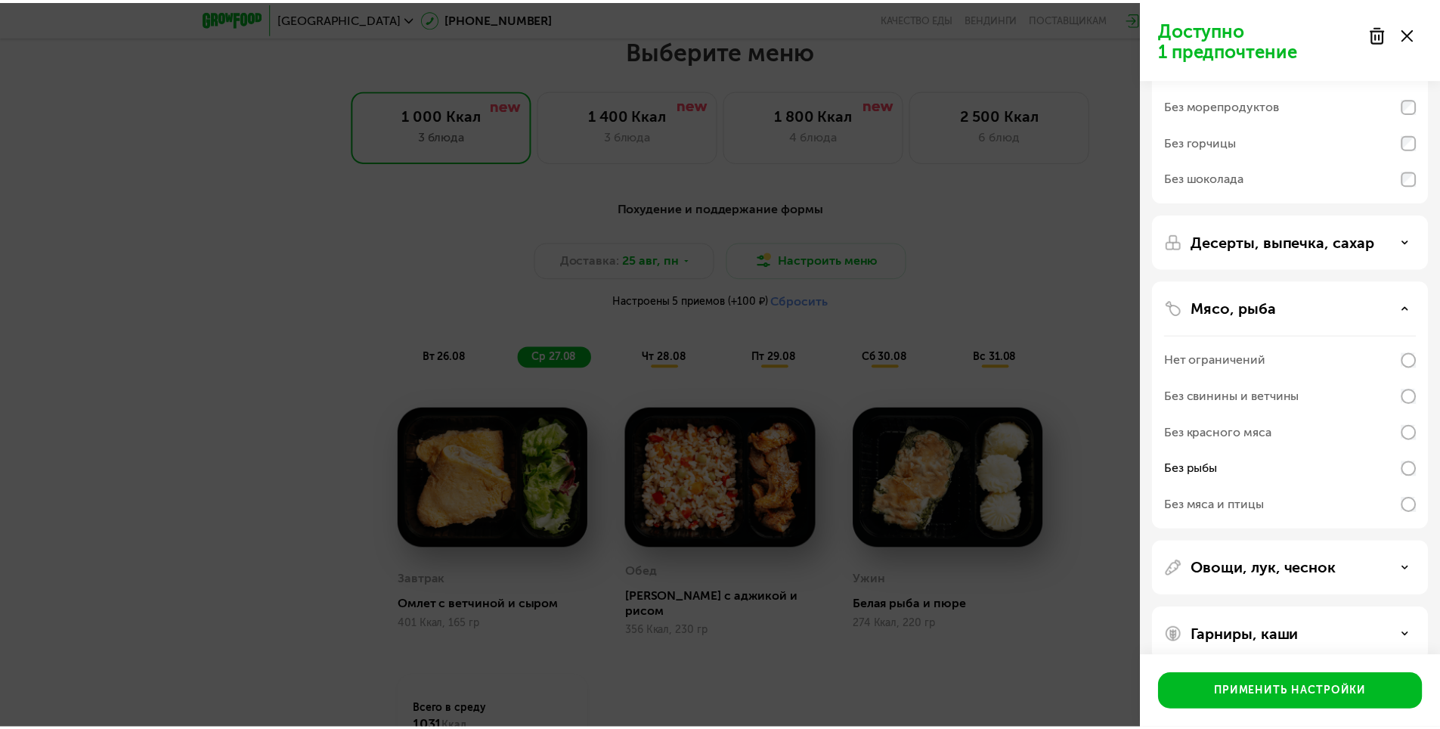
scroll to position [195, 0]
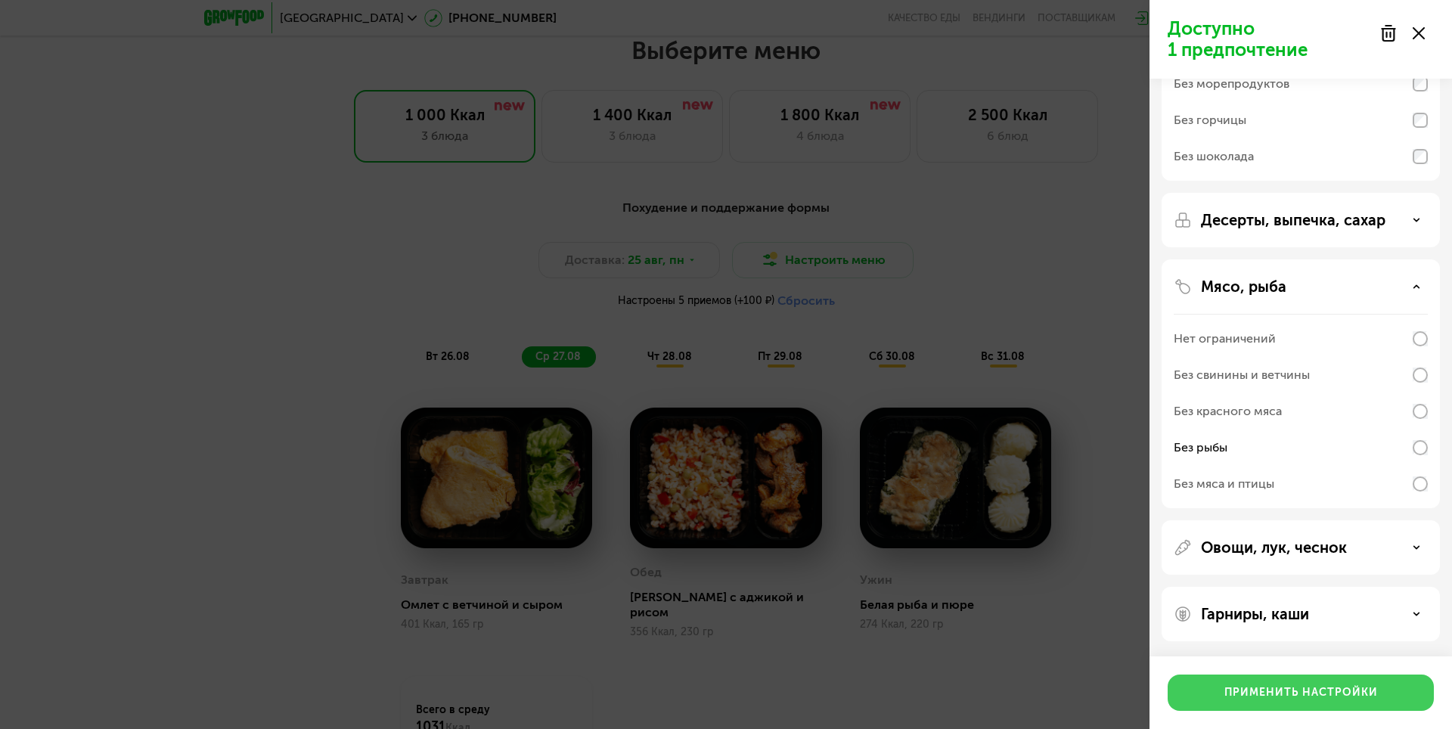
click at [1245, 692] on div "Применить настройки" at bounding box center [1300, 692] width 153 height 15
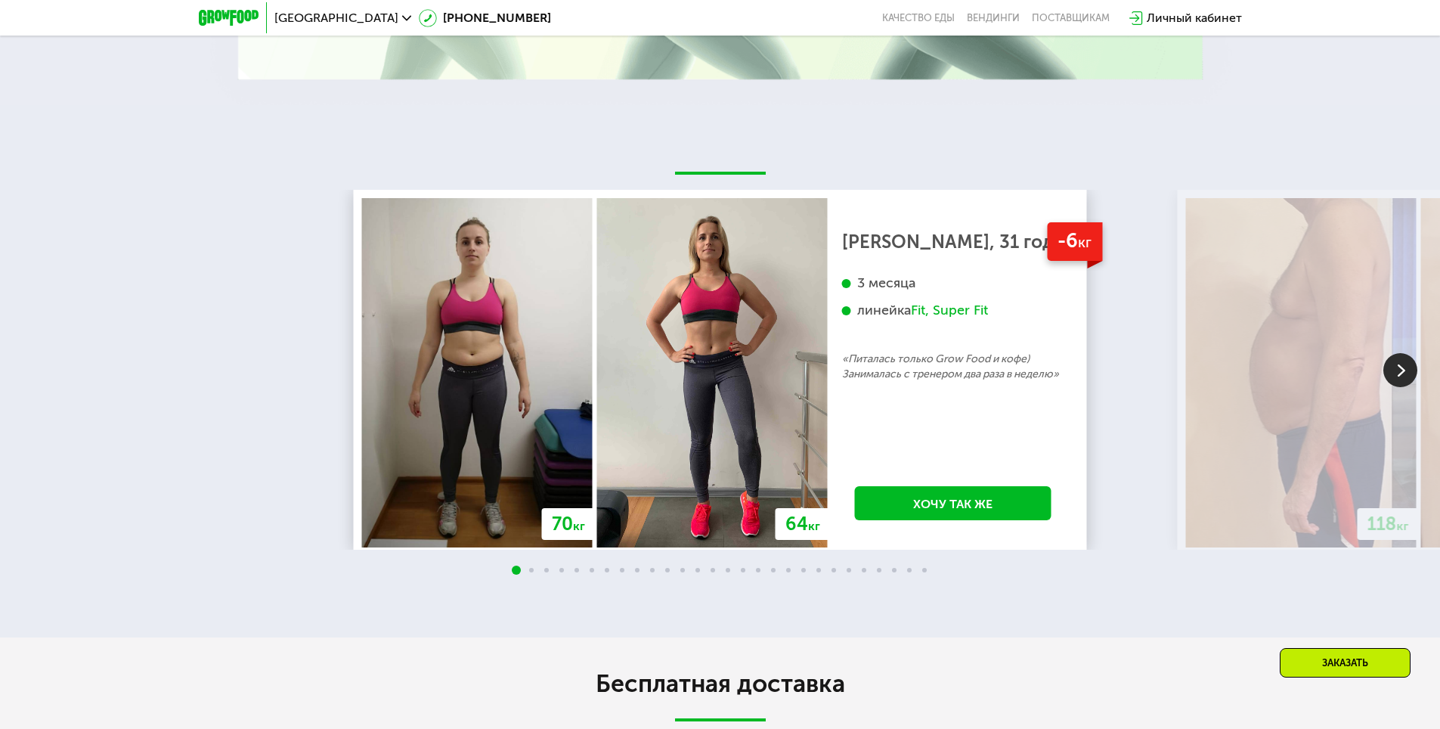
scroll to position [2858, 0]
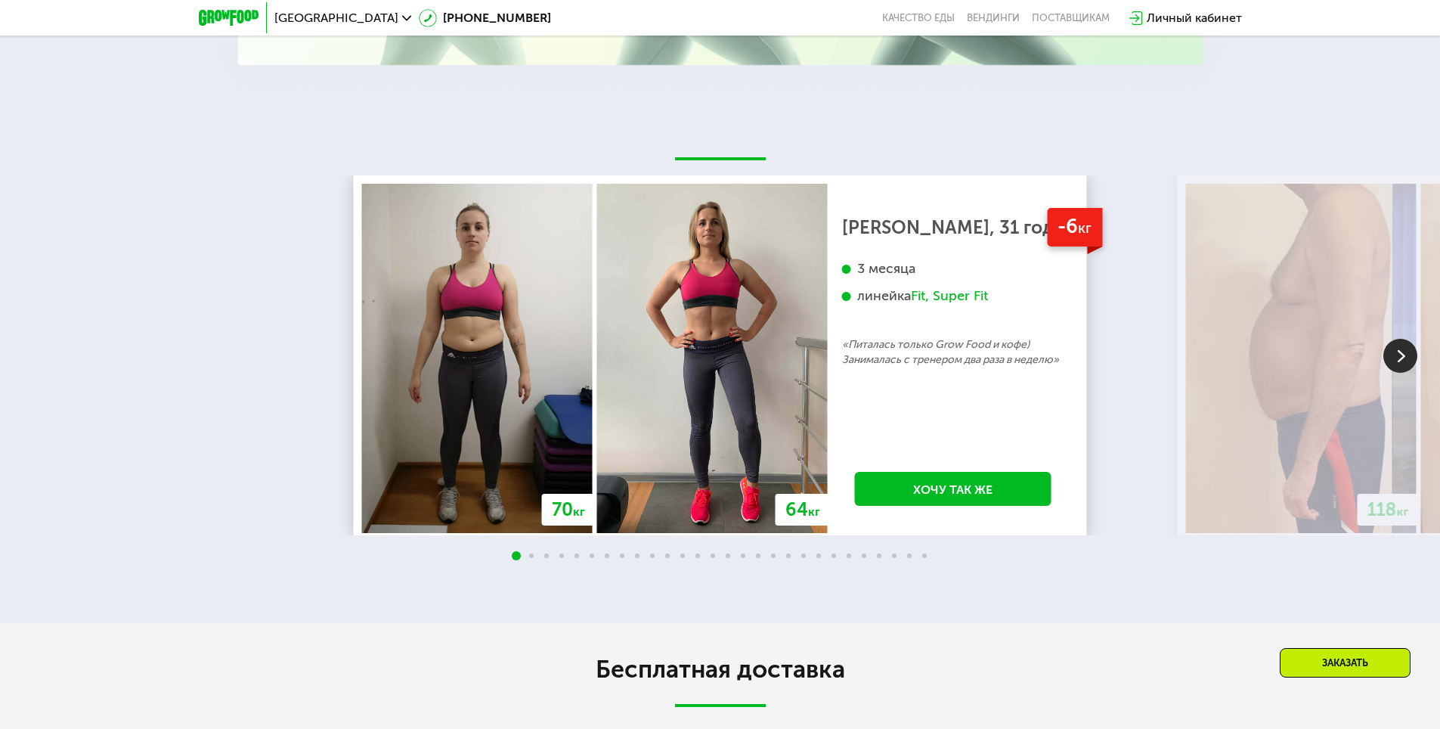
click at [1399, 344] on img at bounding box center [1401, 356] width 34 height 34
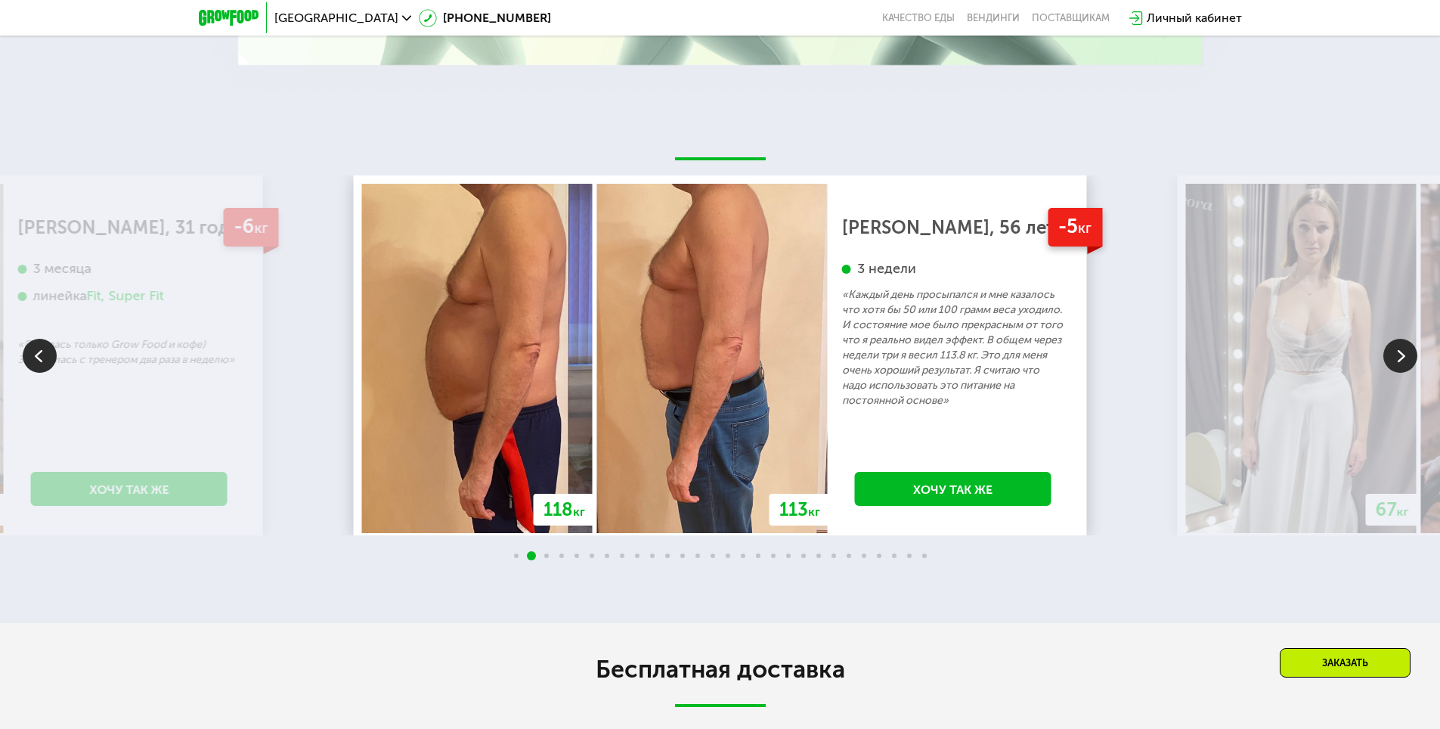
click at [1394, 343] on img at bounding box center [1401, 356] width 34 height 34
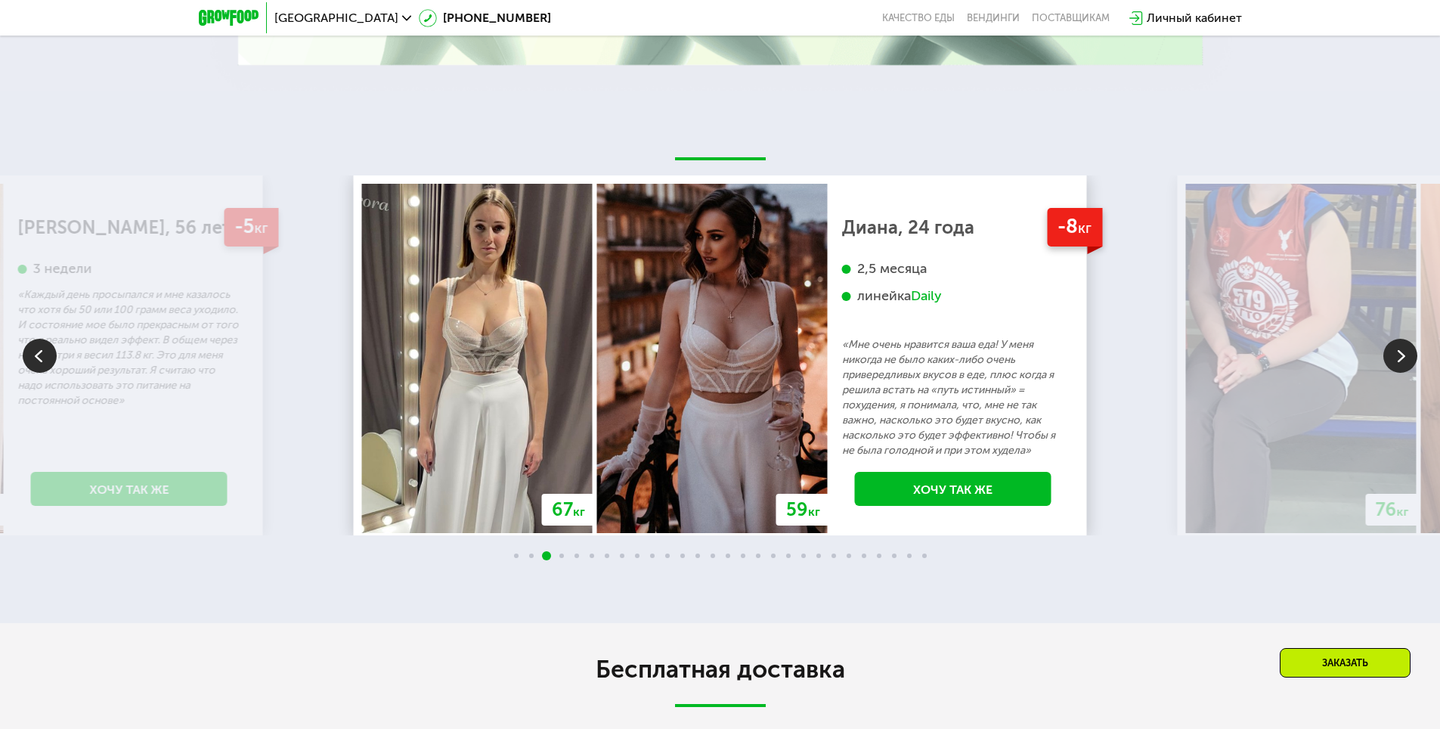
click at [1394, 343] on img at bounding box center [1401, 356] width 34 height 34
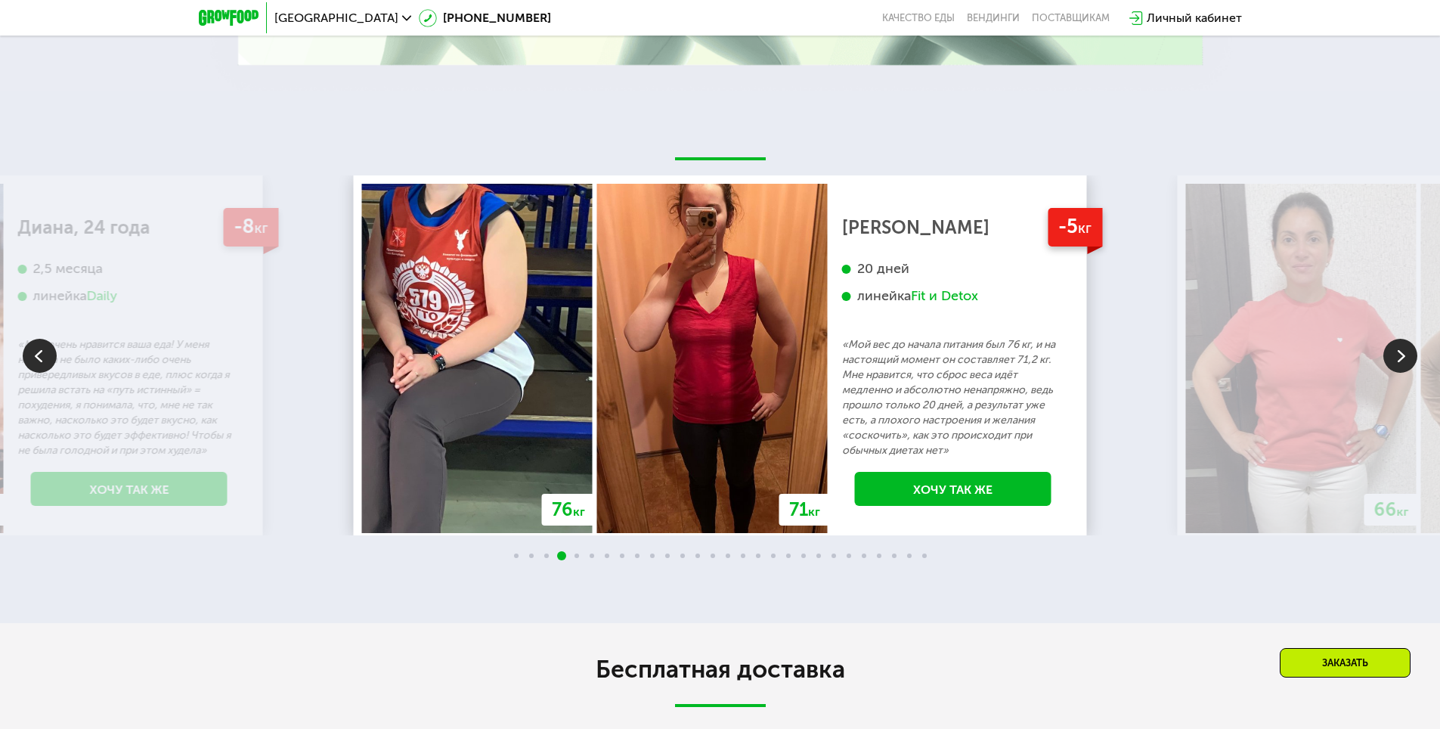
click at [1394, 343] on img at bounding box center [1401, 356] width 34 height 34
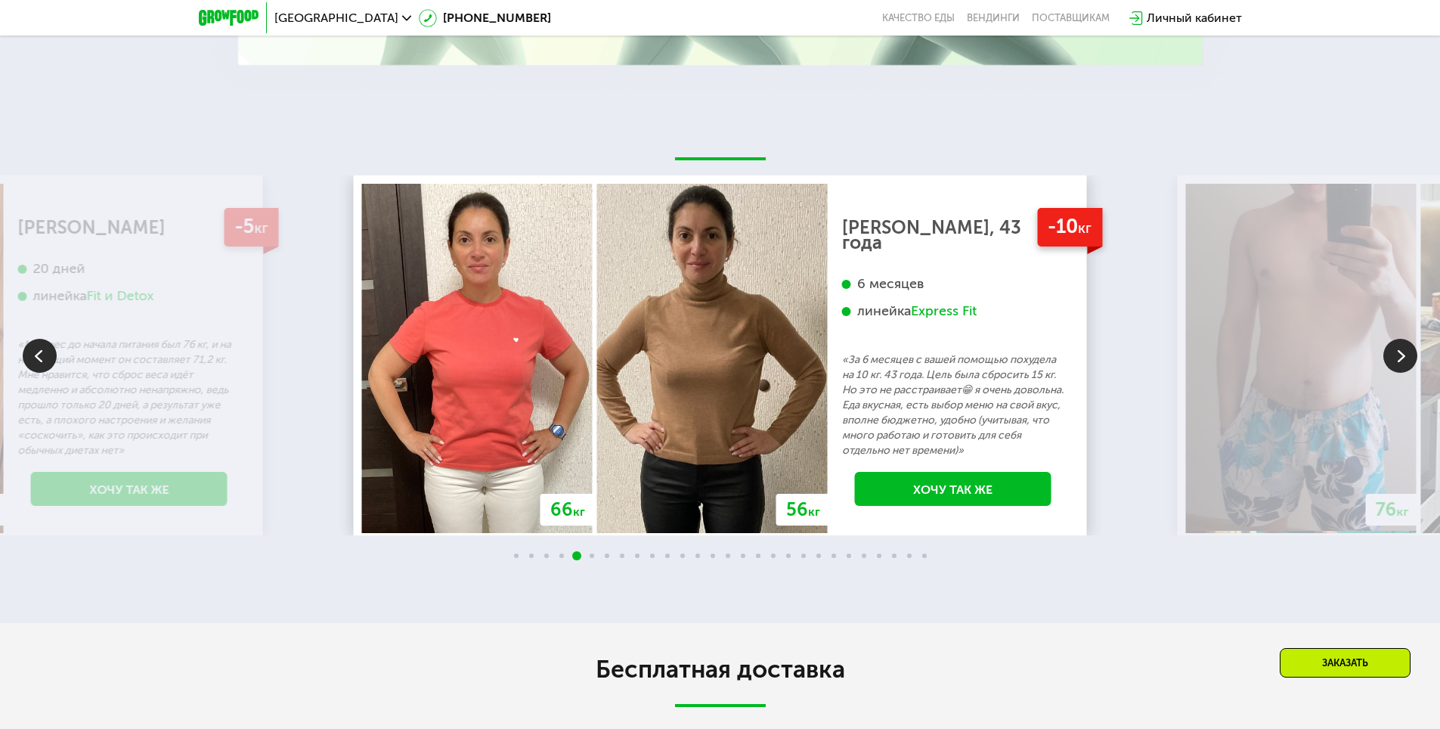
click at [1394, 343] on img at bounding box center [1401, 356] width 34 height 34
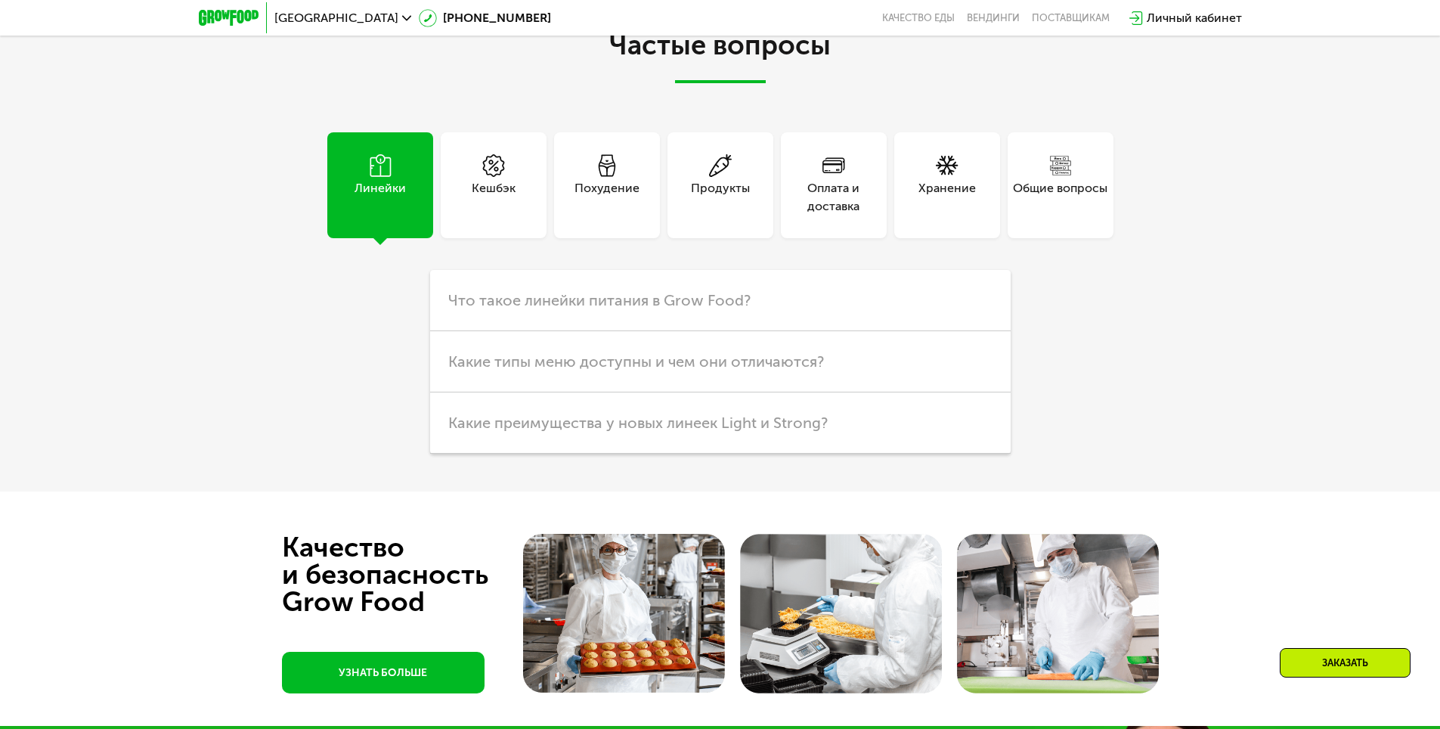
scroll to position [4007, 0]
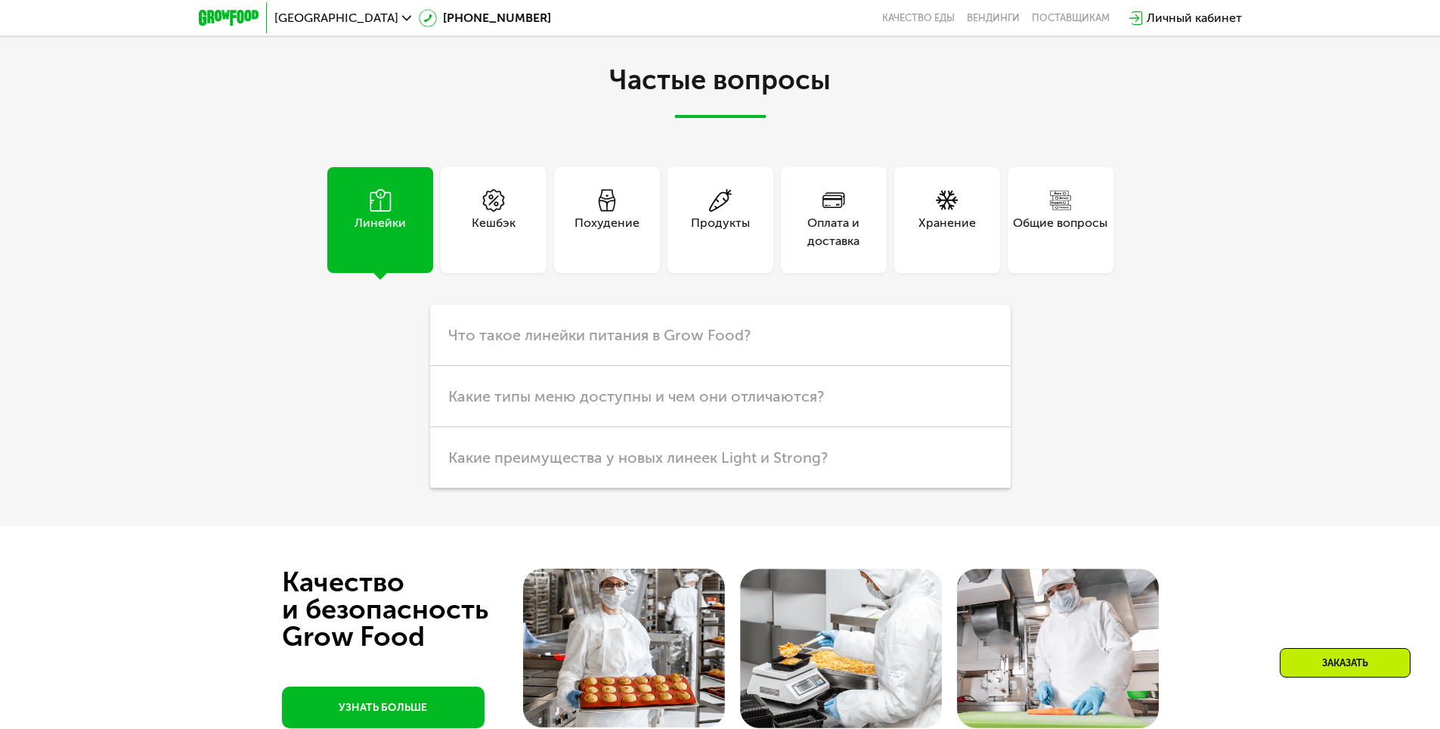
drag, startPoint x: 617, startPoint y: 197, endPoint x: 633, endPoint y: 202, distance: 16.7
click at [618, 197] on div "Похудение" at bounding box center [607, 220] width 106 height 106
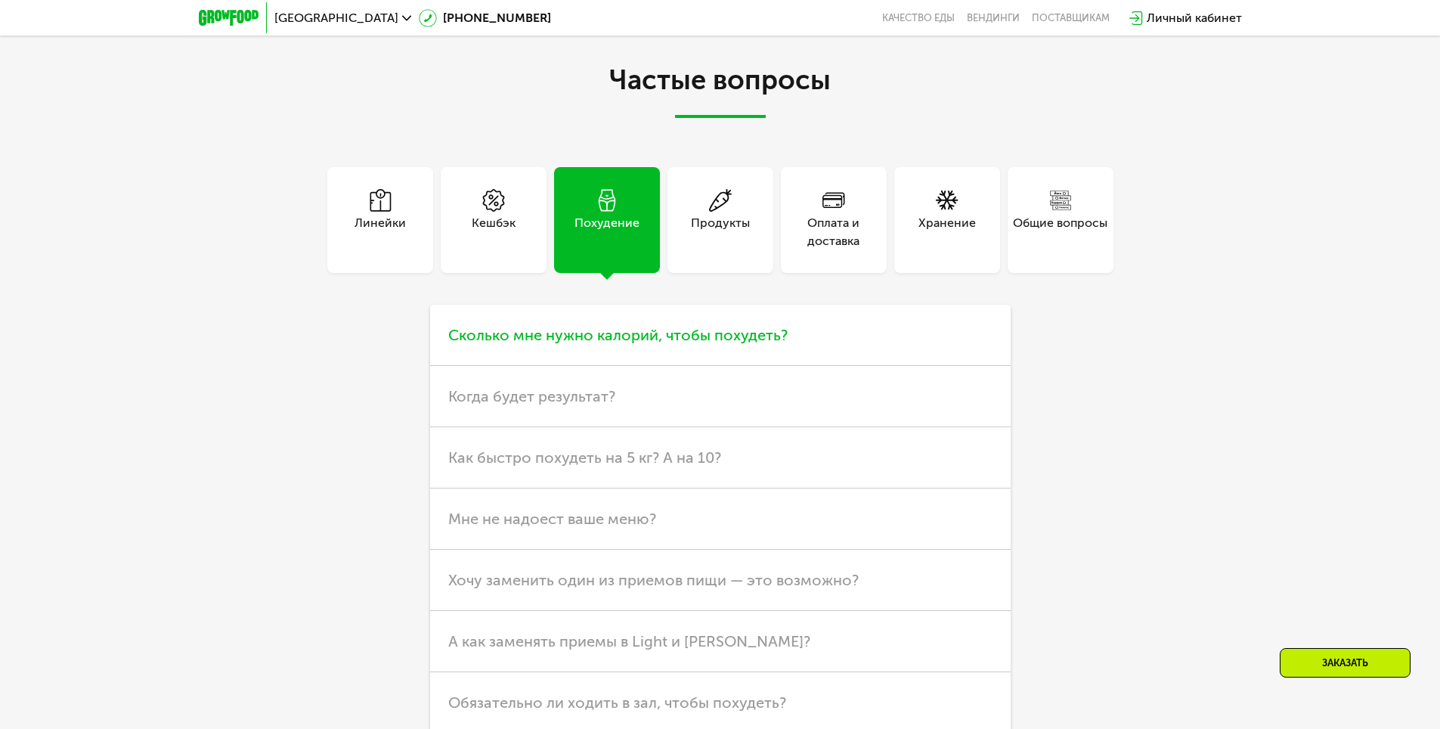
click at [741, 311] on h3 "Сколько мне нужно калорий, чтобы похудеть?" at bounding box center [720, 335] width 581 height 61
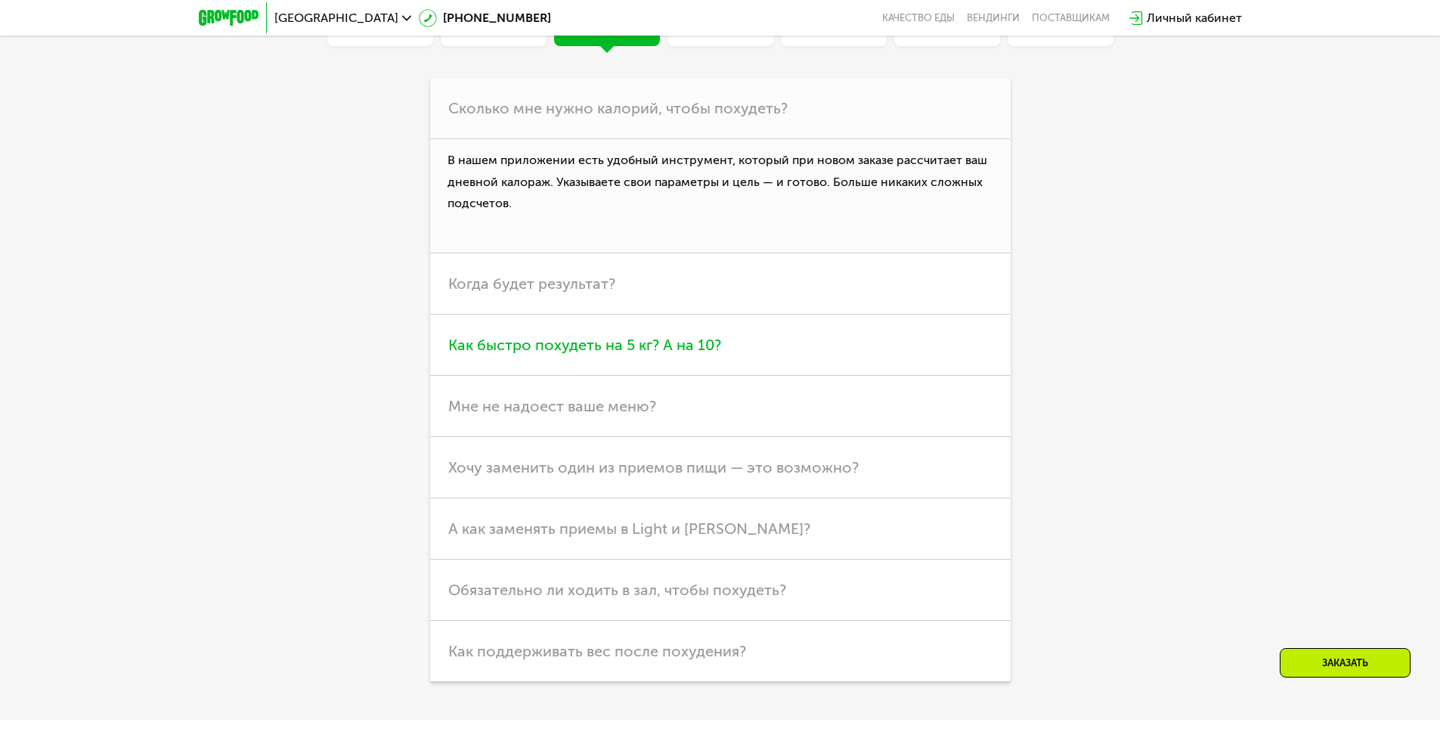
scroll to position [4310, 0]
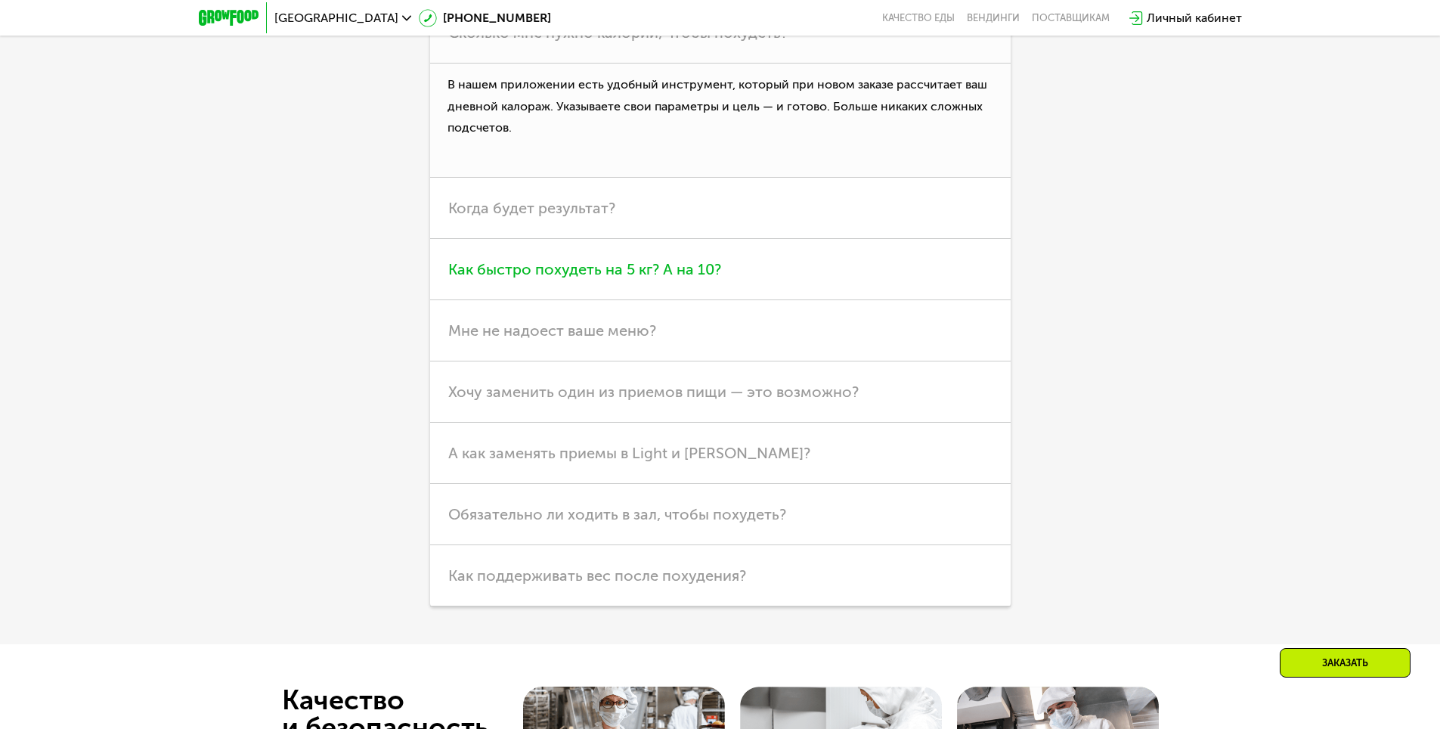
click at [669, 269] on h3 "Как быстро похудеть на 5 кг? А на 10?" at bounding box center [720, 269] width 581 height 61
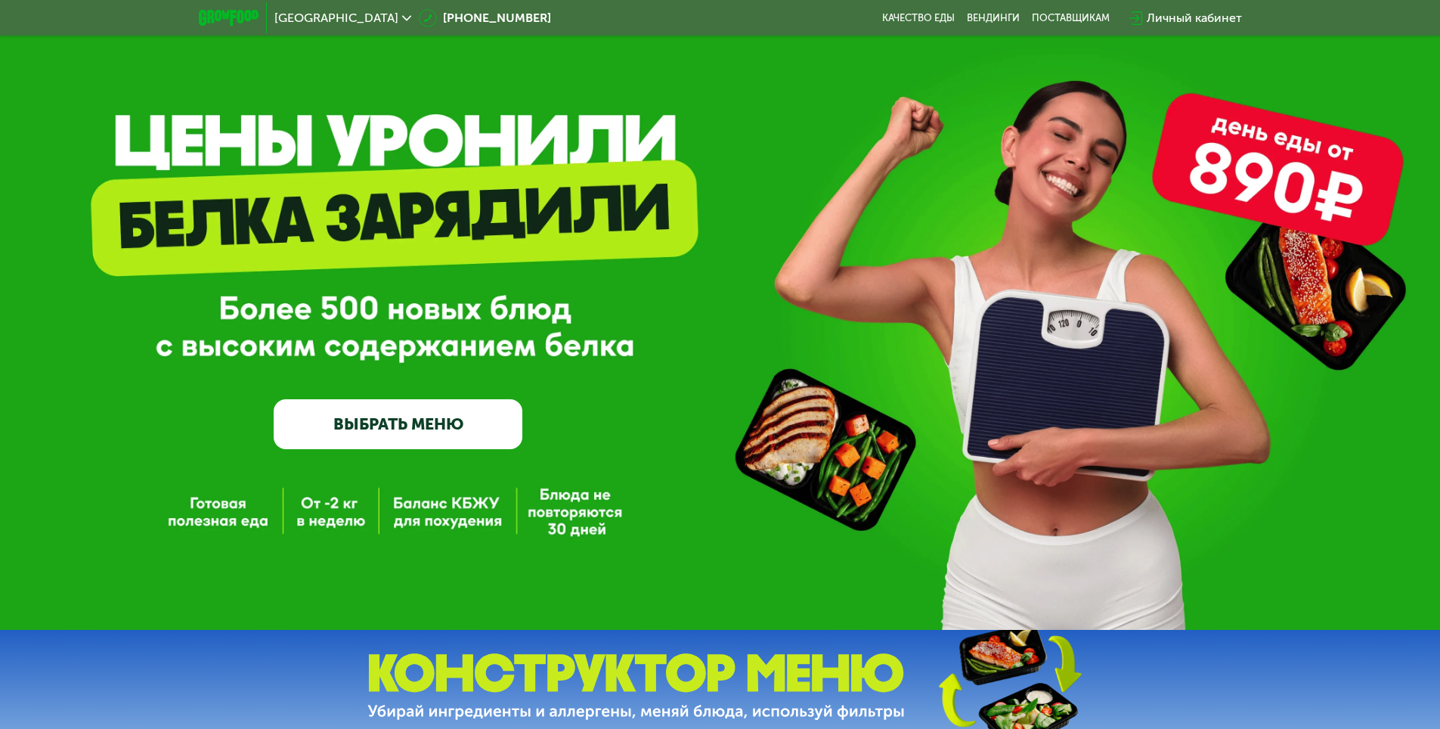
scroll to position [76, 0]
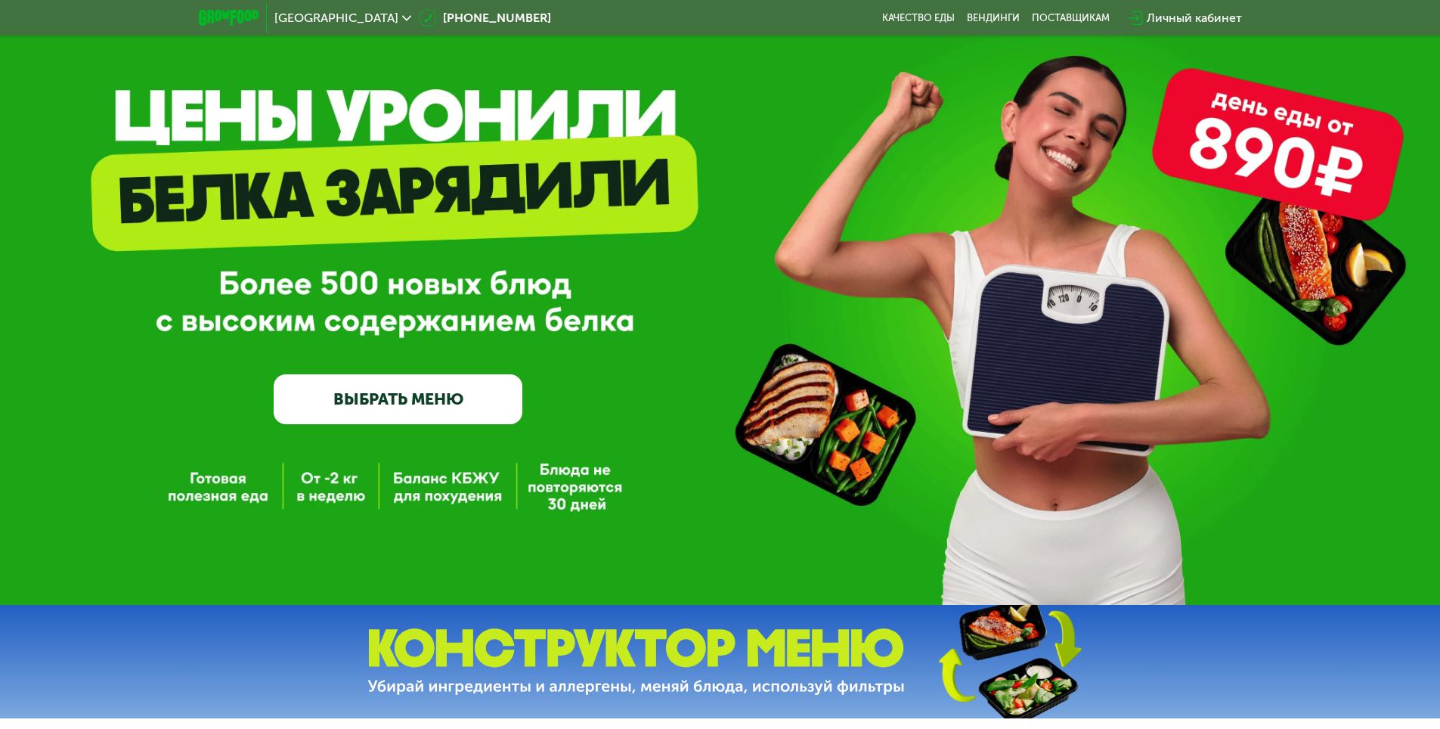
click at [414, 398] on link "ВЫБРАТЬ МЕНЮ" at bounding box center [398, 399] width 249 height 50
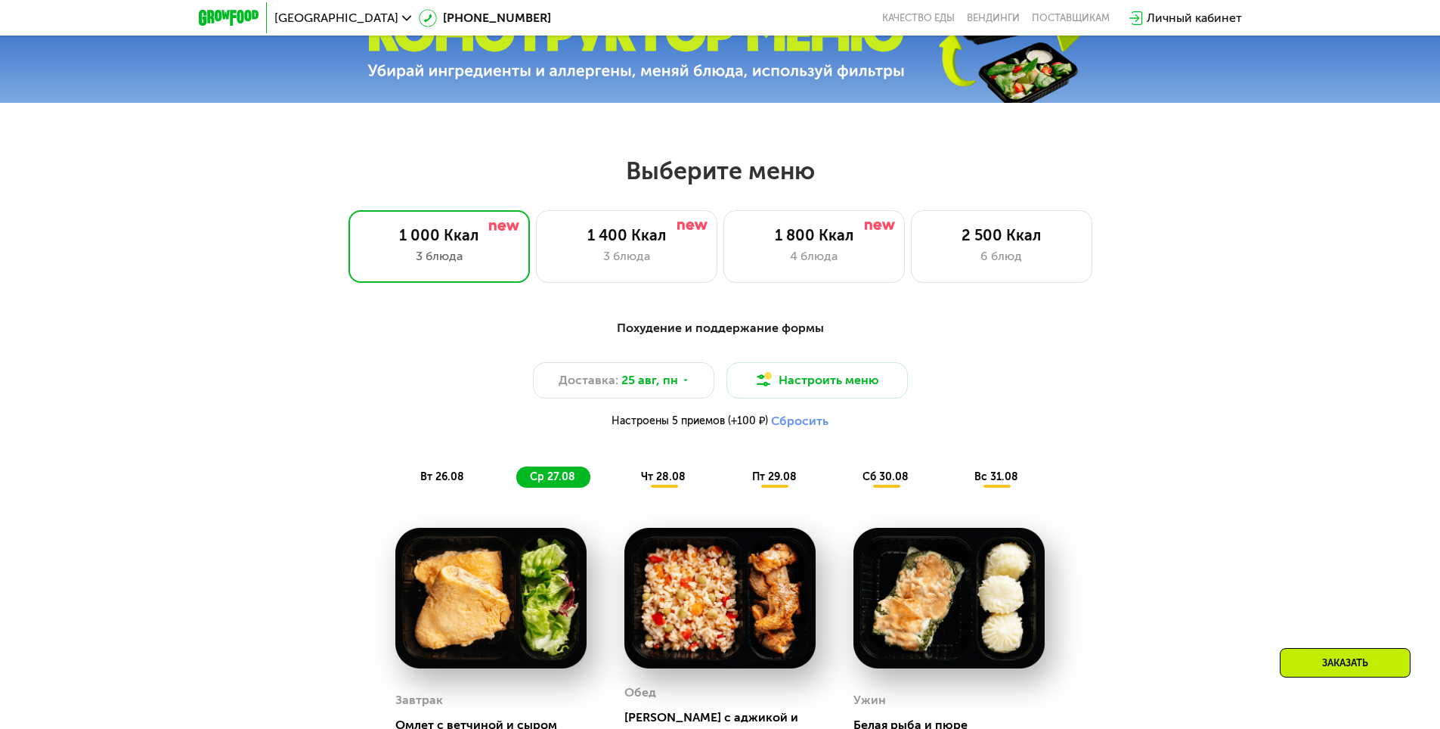
scroll to position [665, 0]
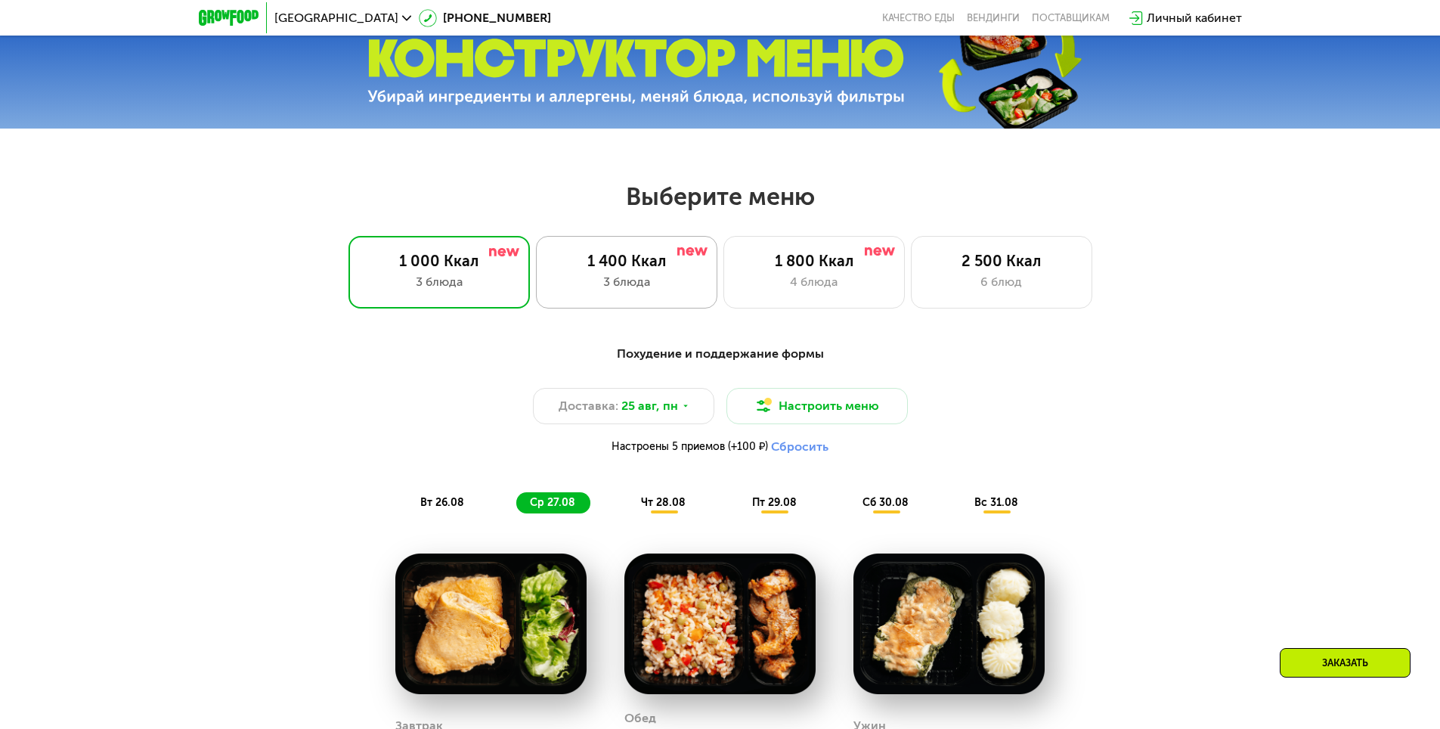
click at [582, 285] on div "3 блюда" at bounding box center [627, 282] width 150 height 18
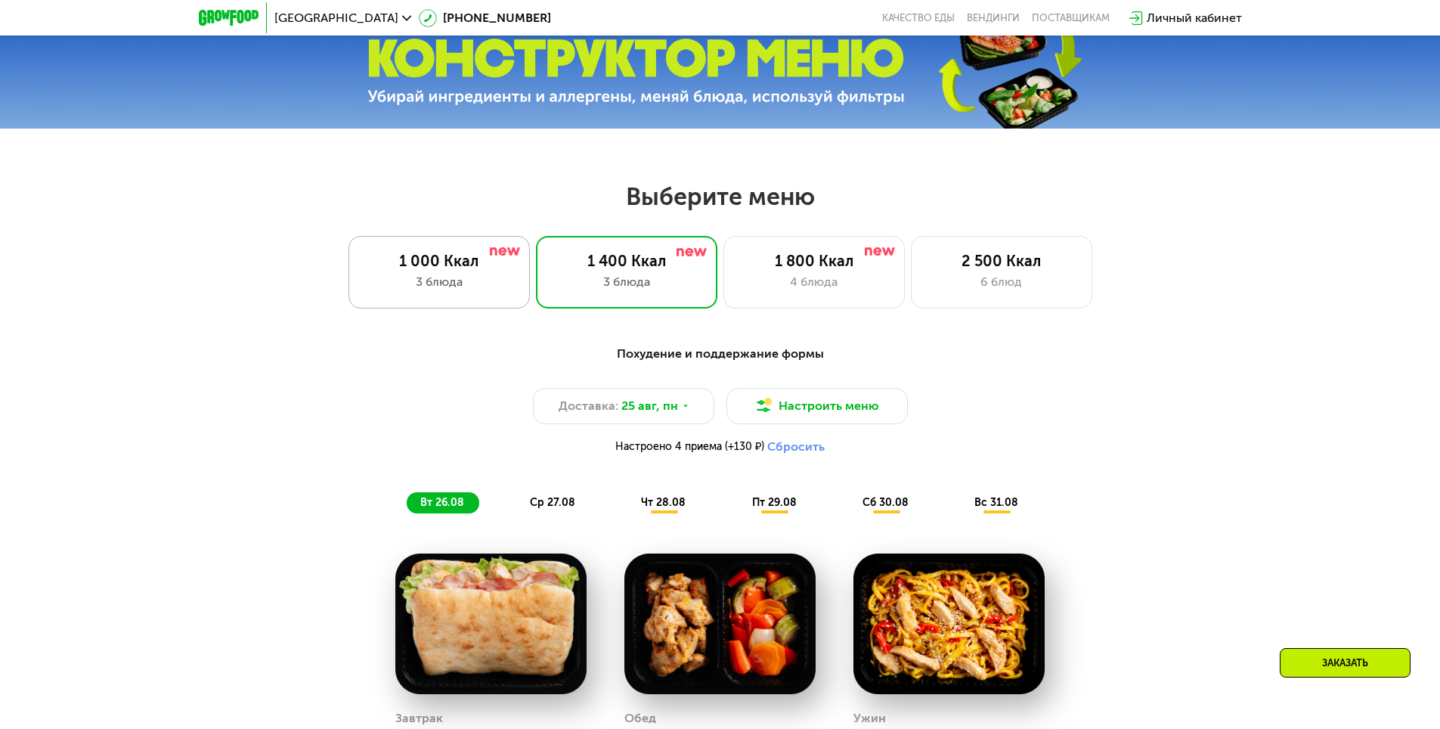
click at [536, 243] on div "1 000 Ккал 3 блюда" at bounding box center [626, 272] width 181 height 73
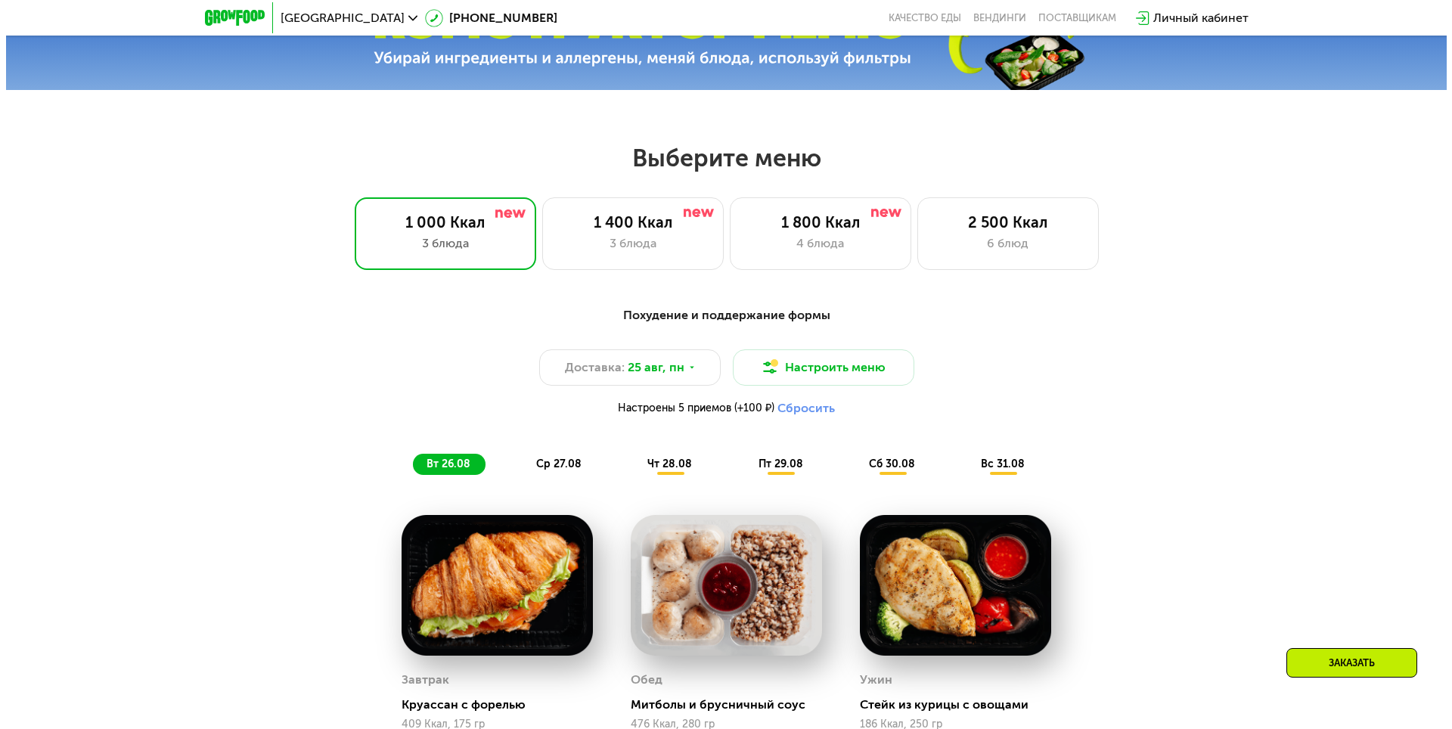
scroll to position [741, 0]
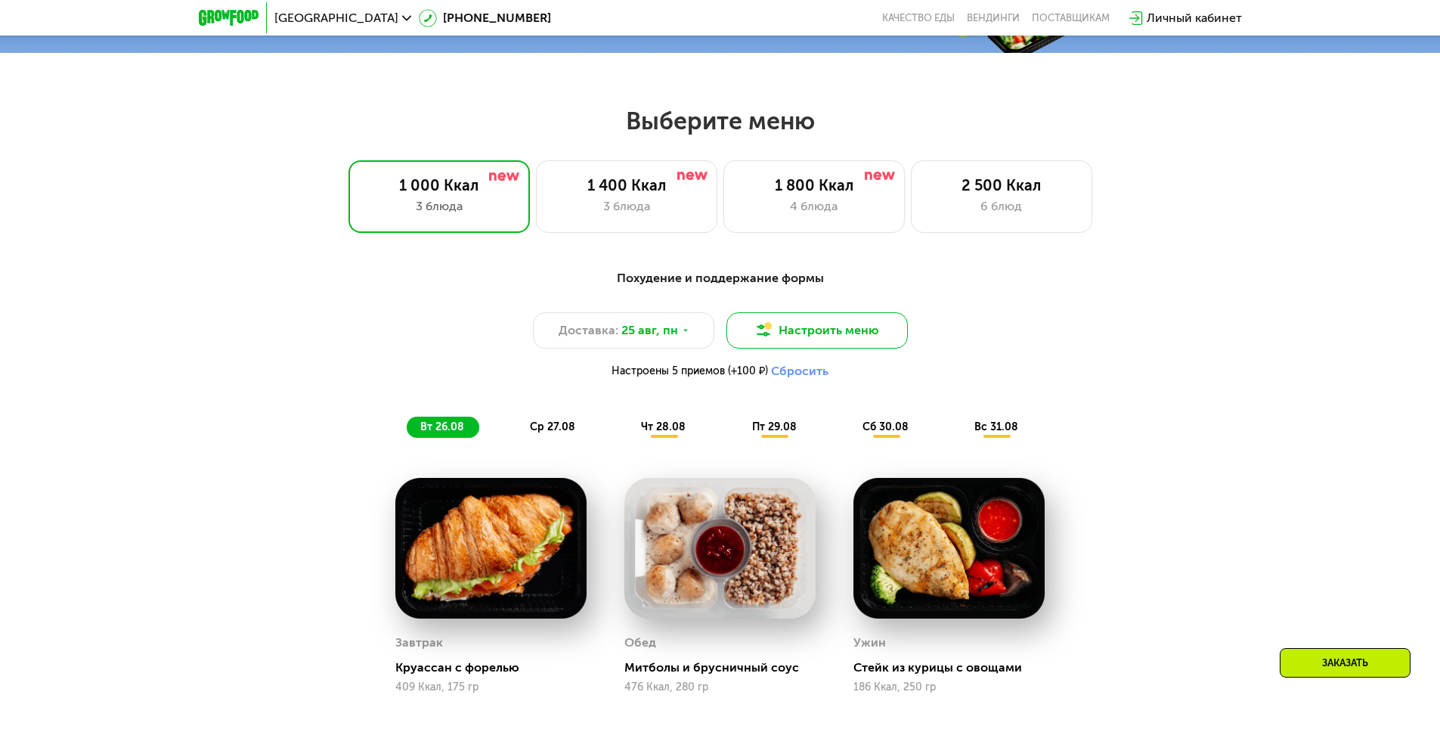
click at [774, 329] on button "Настроить меню" at bounding box center [817, 330] width 181 height 36
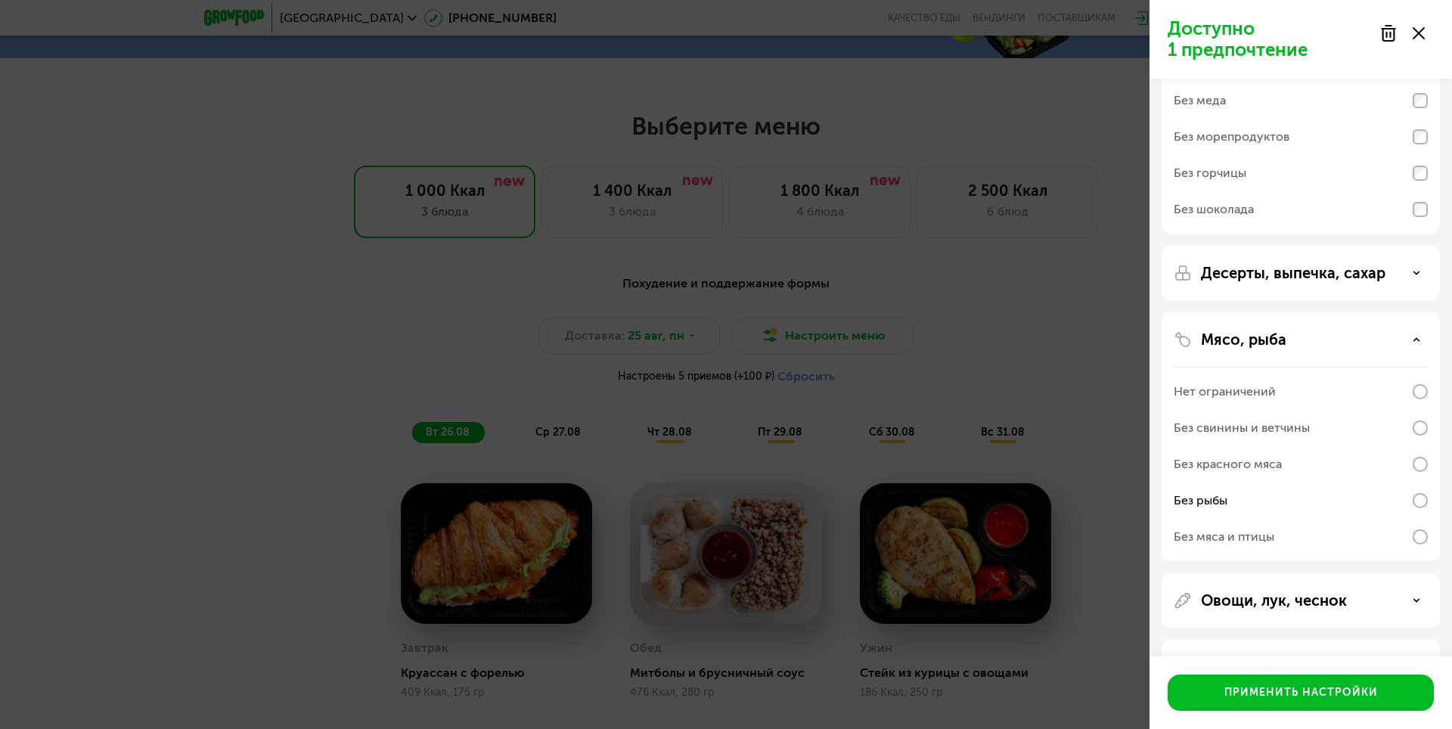
scroll to position [151, 0]
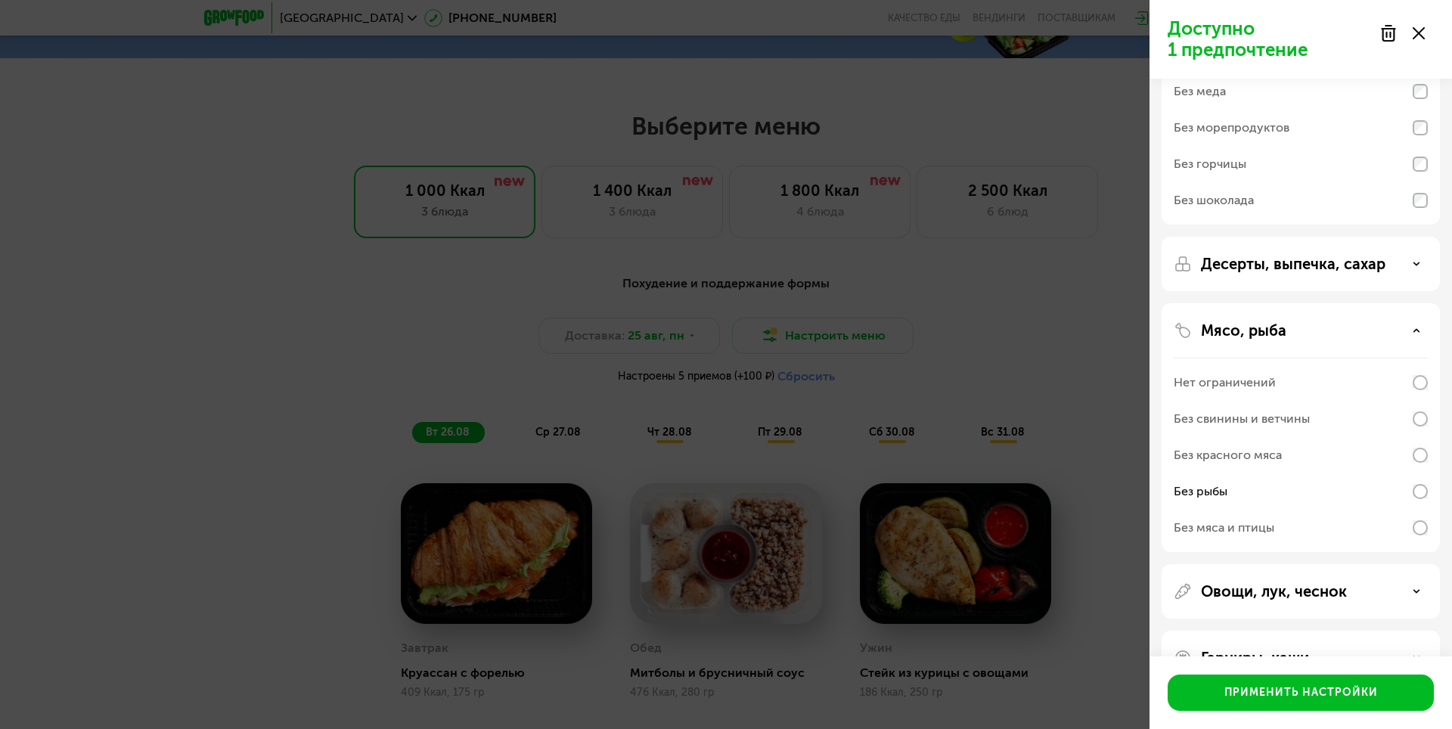
click at [1306, 303] on div "Десерты, выпечка, сахар" at bounding box center [1300, 427] width 278 height 249
click at [1309, 261] on p "Десерты, выпечка, сахар" at bounding box center [1293, 264] width 184 height 18
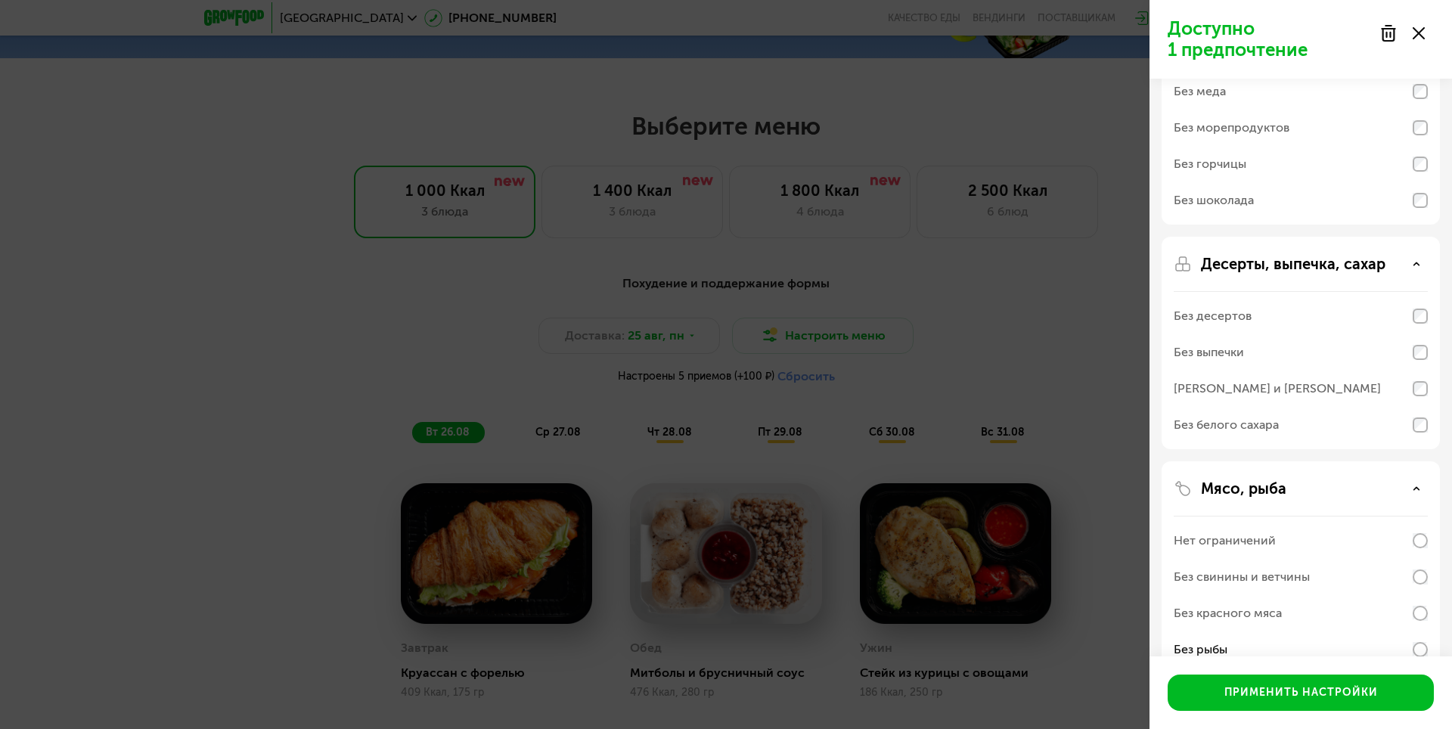
click at [1309, 261] on p "Десерты, выпечка, сахар" at bounding box center [1293, 264] width 184 height 18
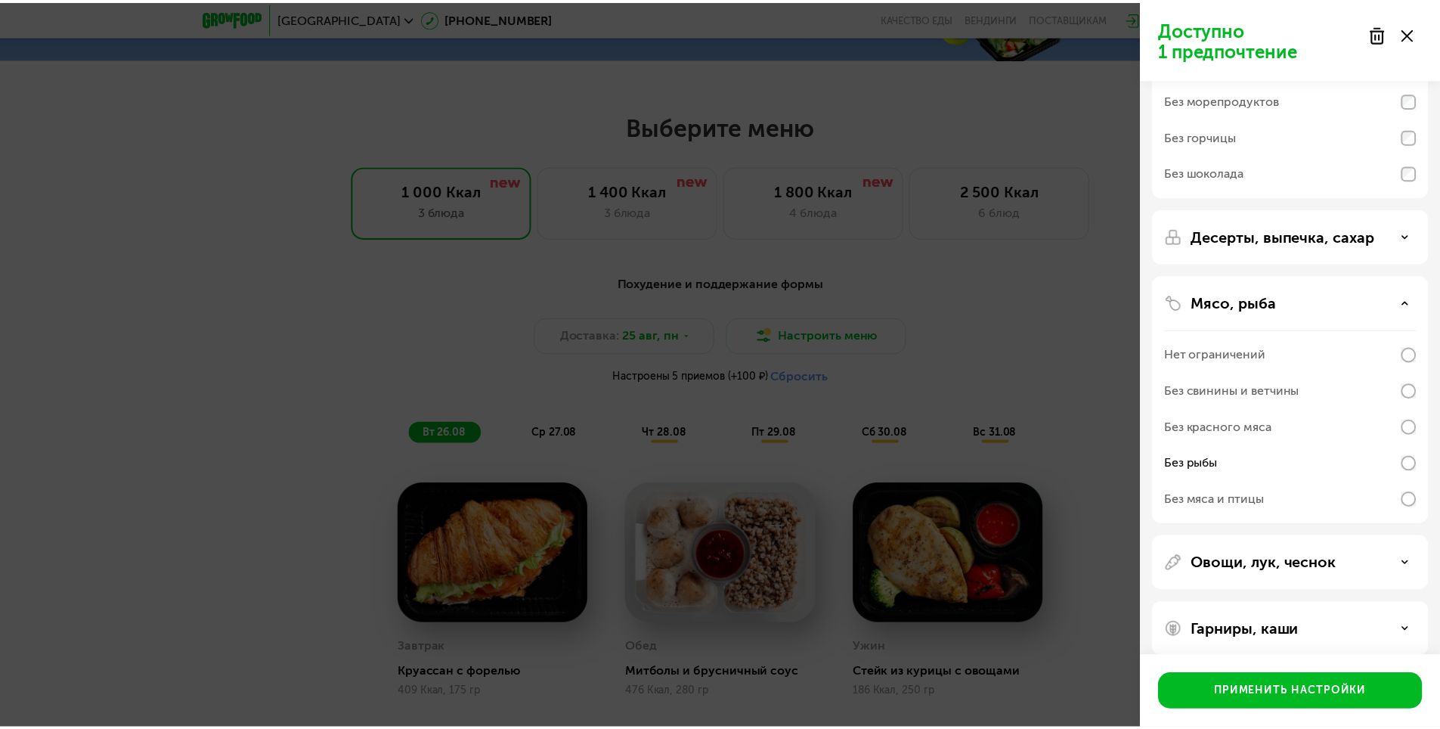
scroll to position [195, 0]
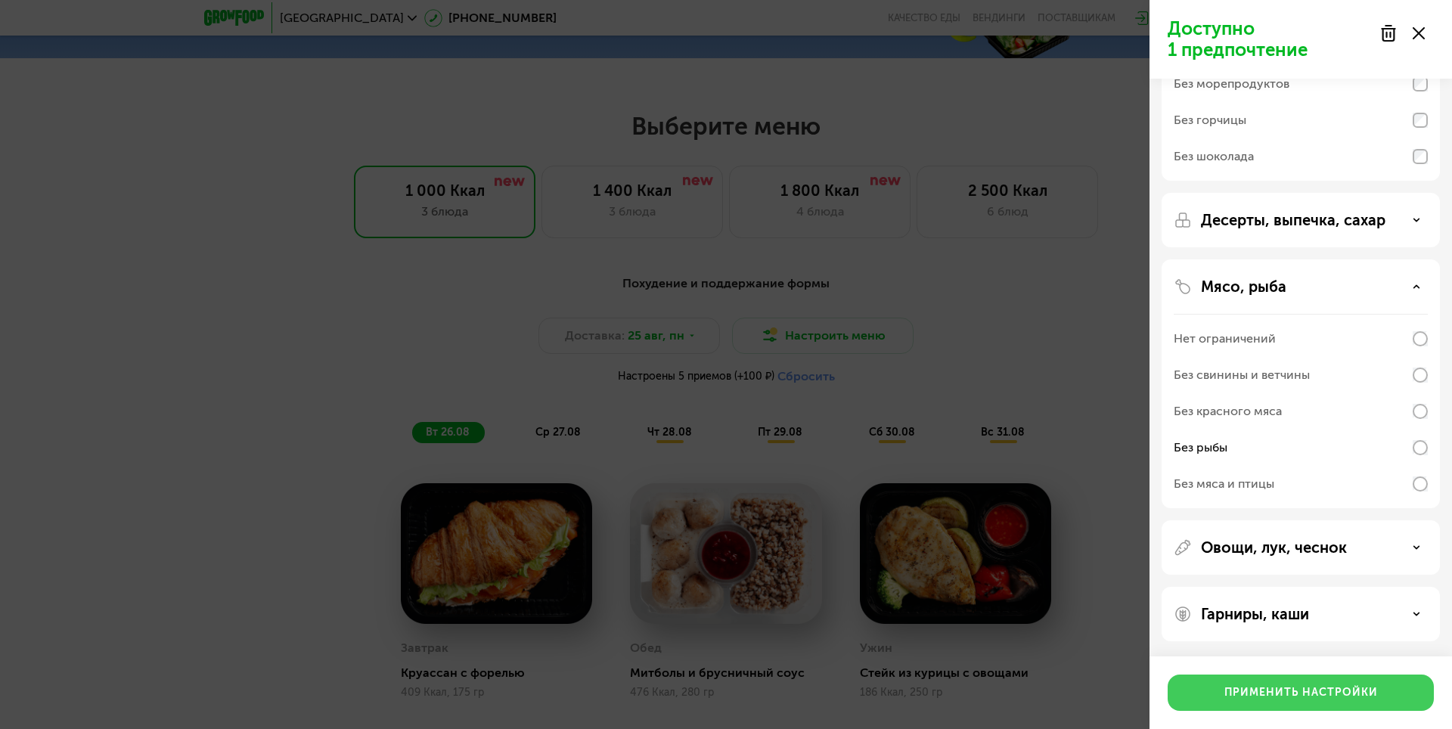
click at [1328, 702] on button "Применить настройки" at bounding box center [1300, 692] width 266 height 36
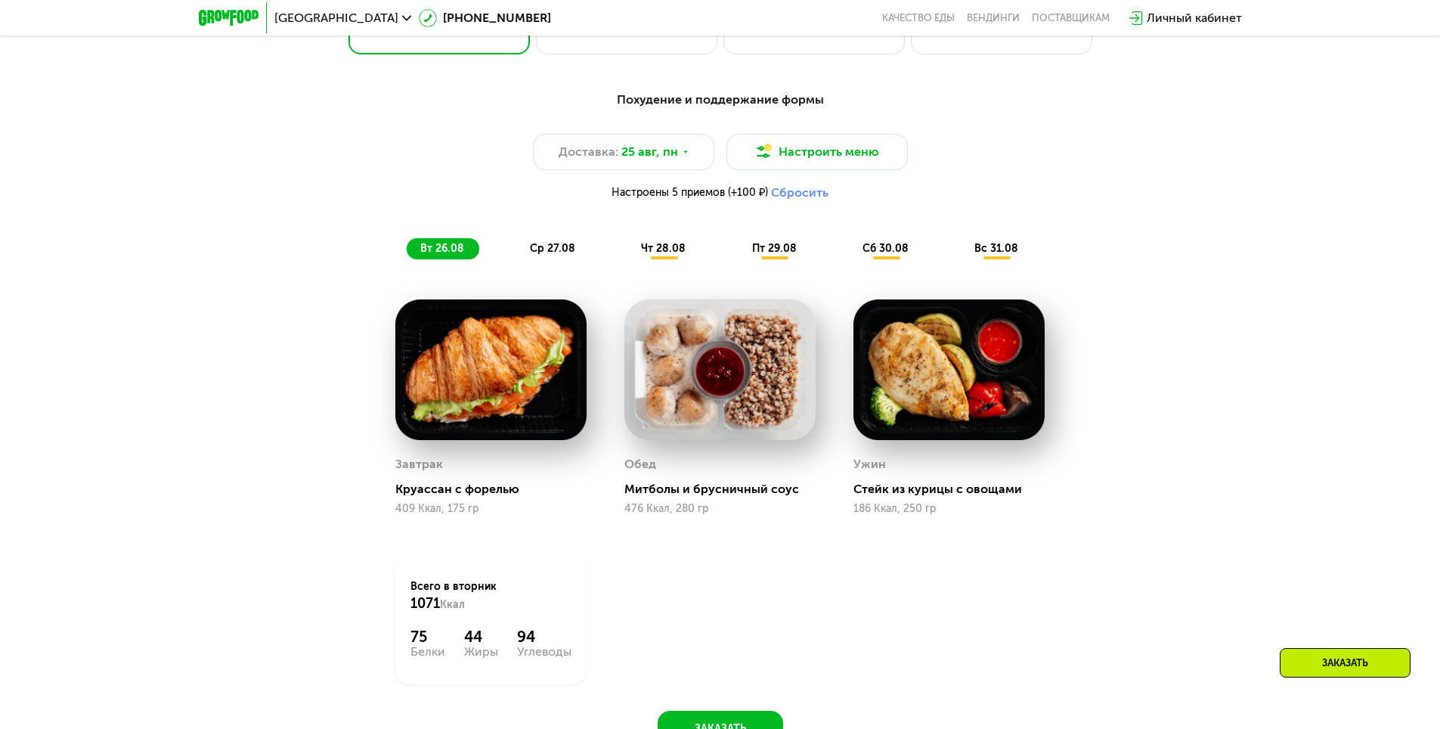
scroll to position [892, 0]
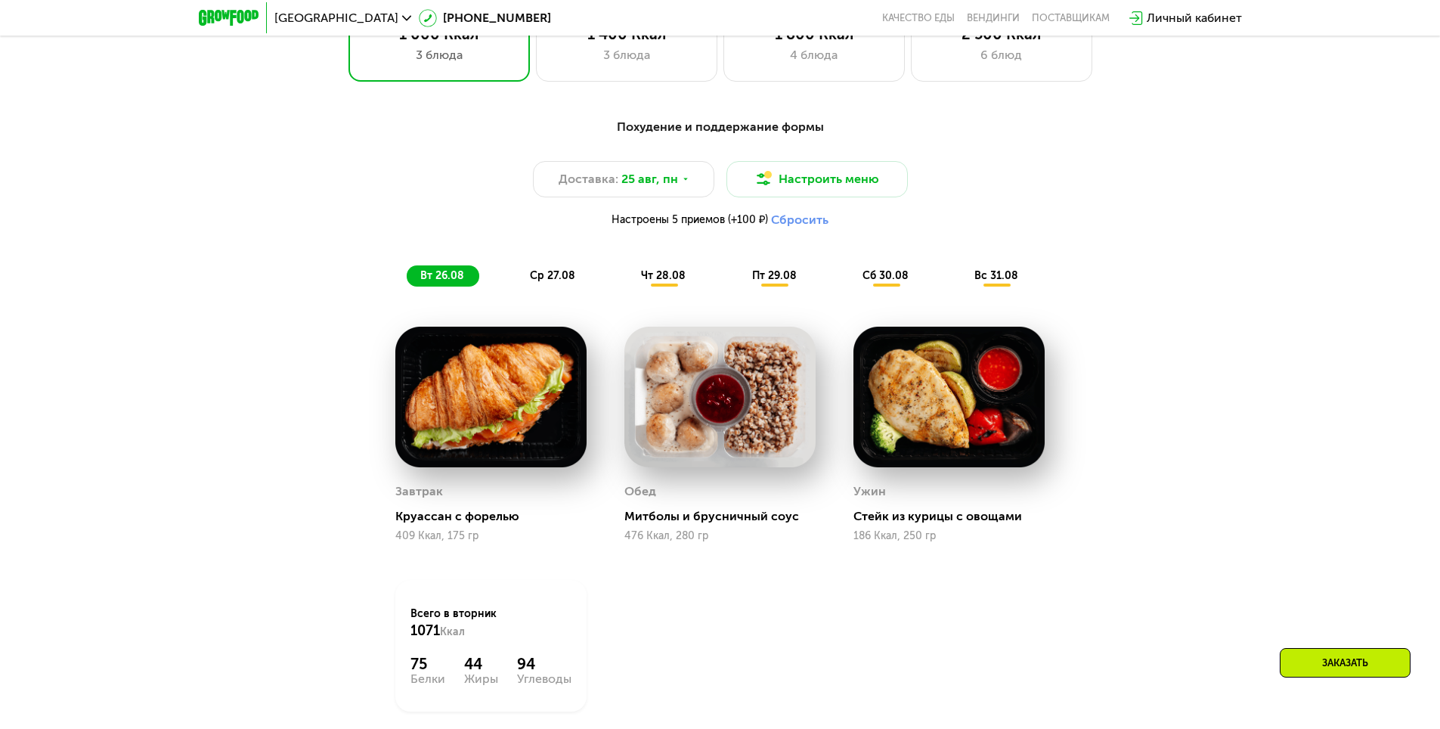
click at [550, 282] on span "ср 27.08" at bounding box center [552, 275] width 45 height 13
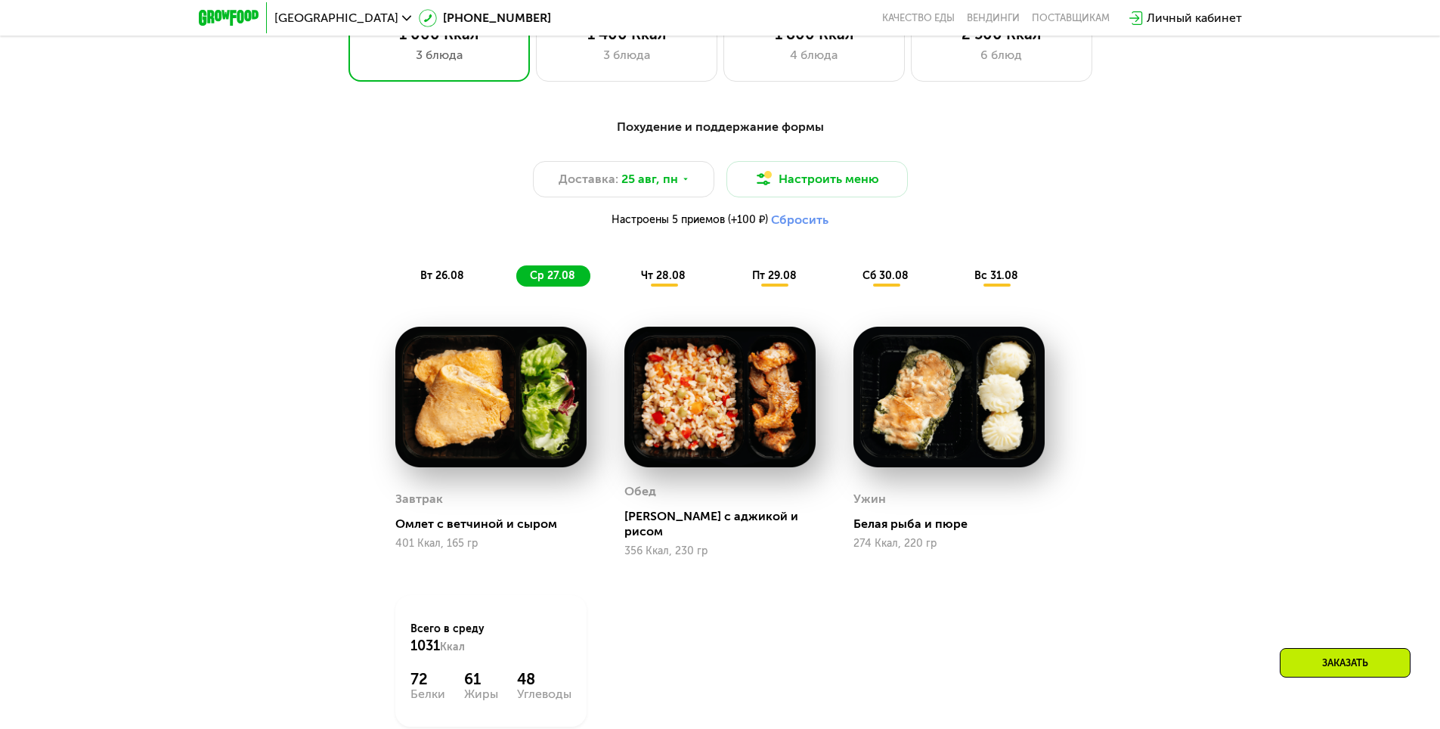
click at [432, 278] on span "вт 26.08" at bounding box center [442, 275] width 44 height 13
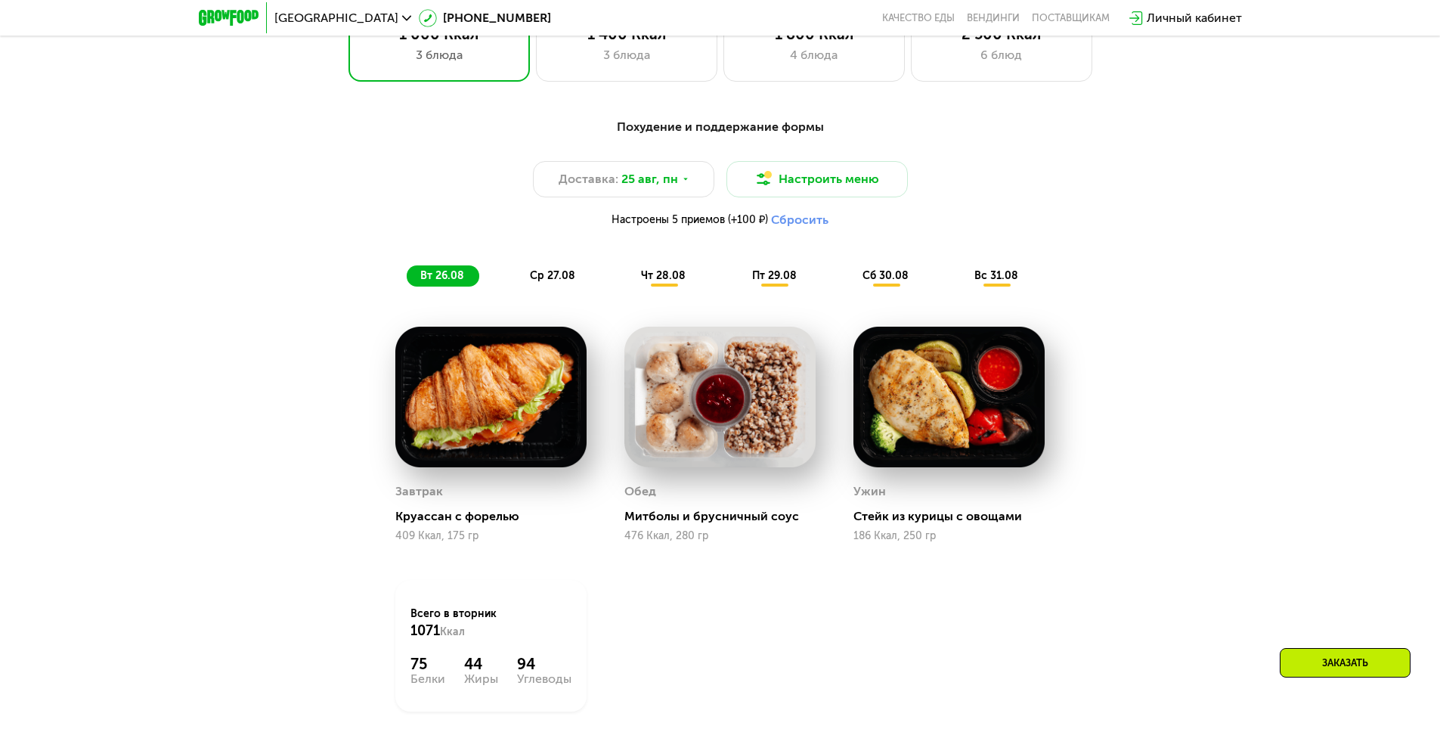
click at [566, 282] on span "ср 27.08" at bounding box center [552, 275] width 45 height 13
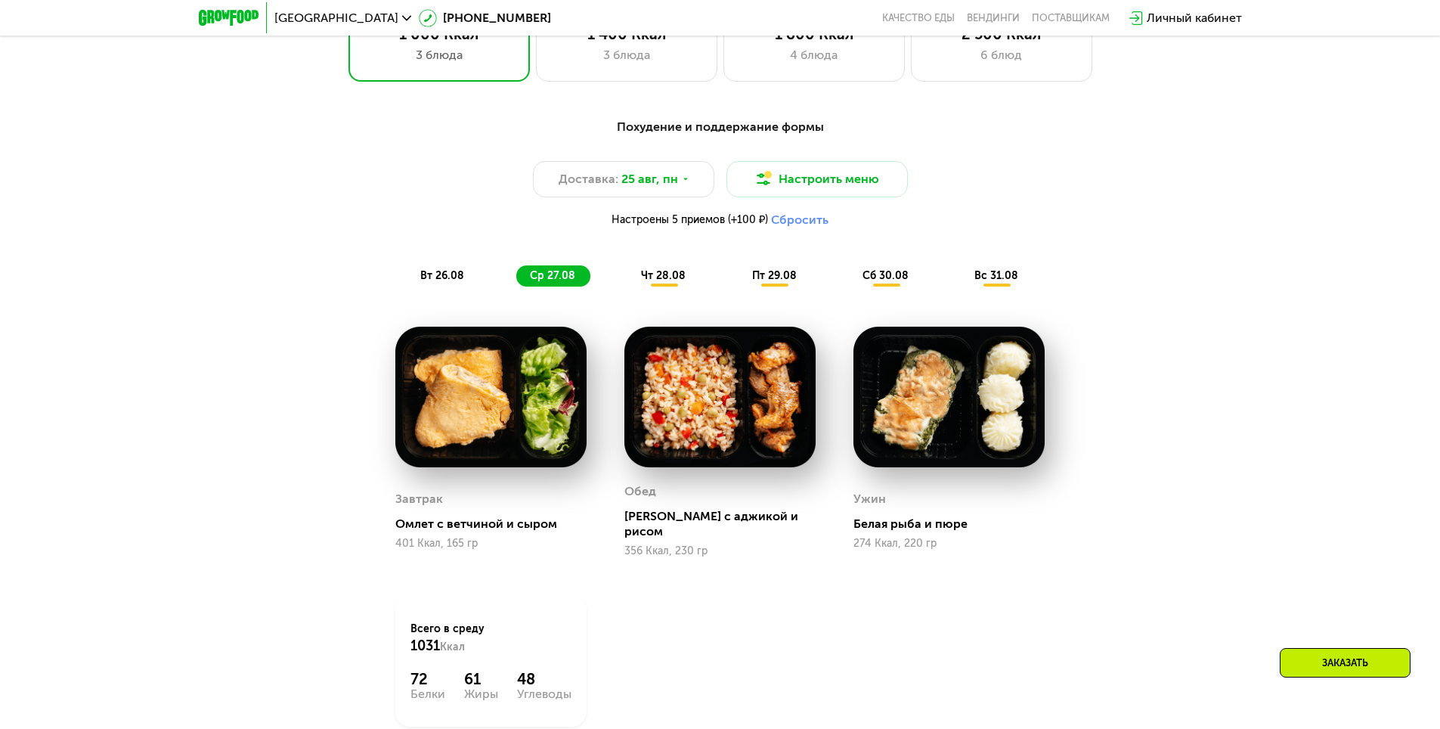
click at [739, 287] on div "чт 28.08" at bounding box center [775, 275] width 73 height 21
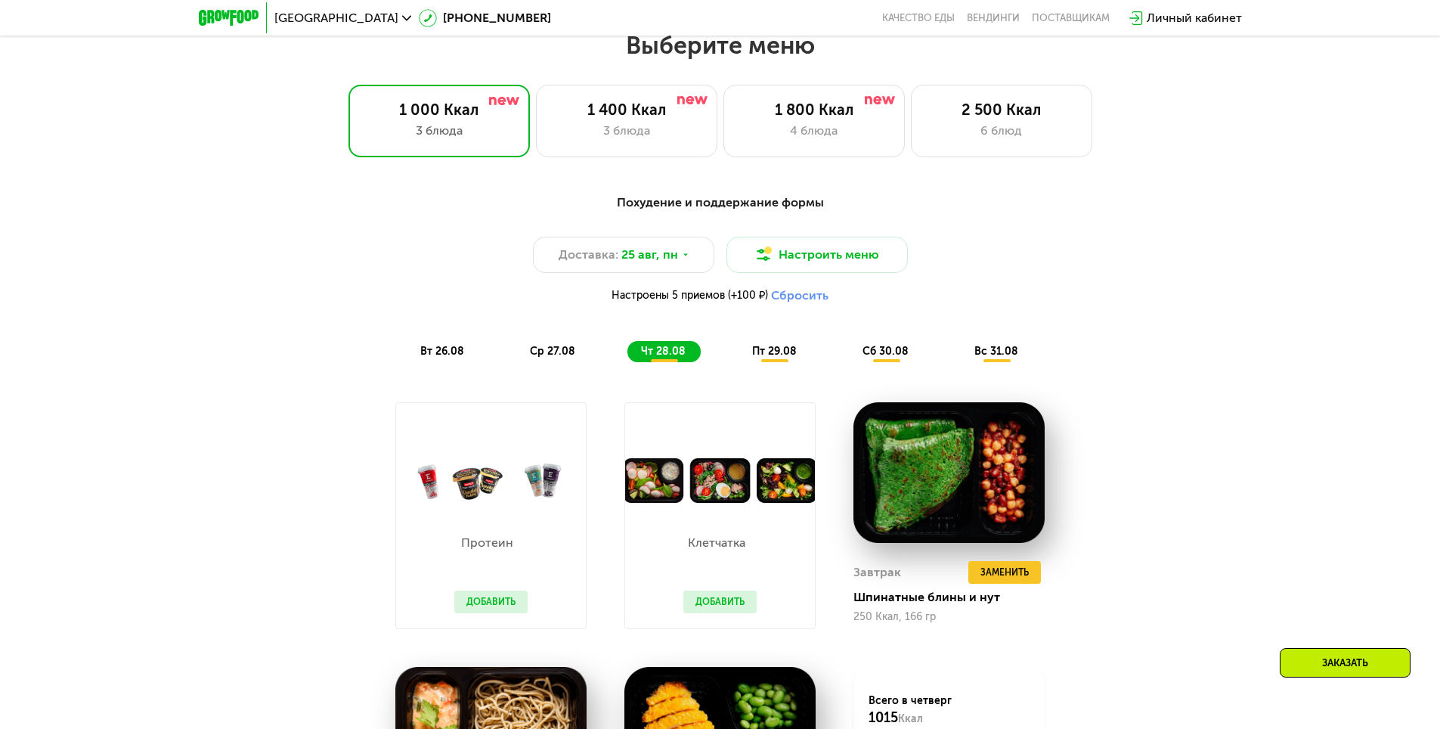
scroll to position [514, 0]
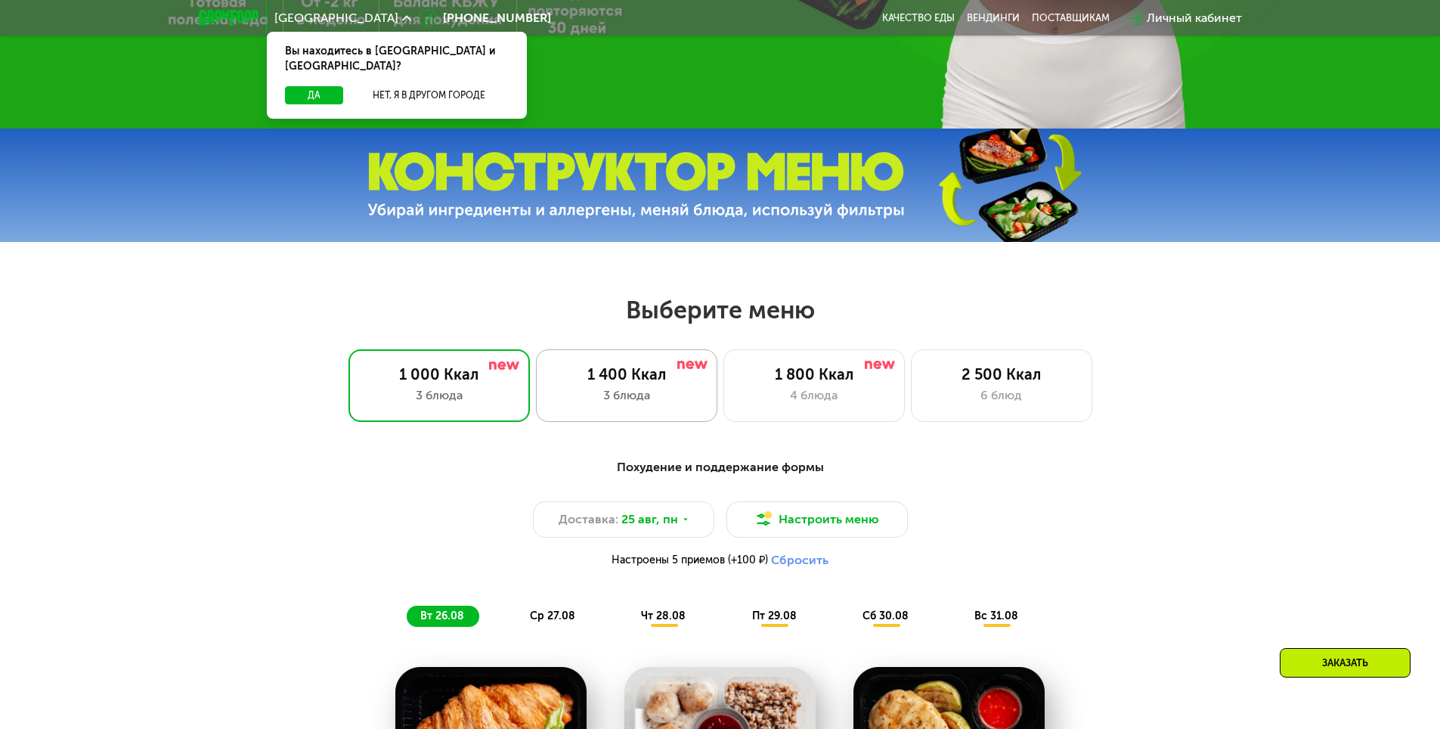
scroll to position [605, 0]
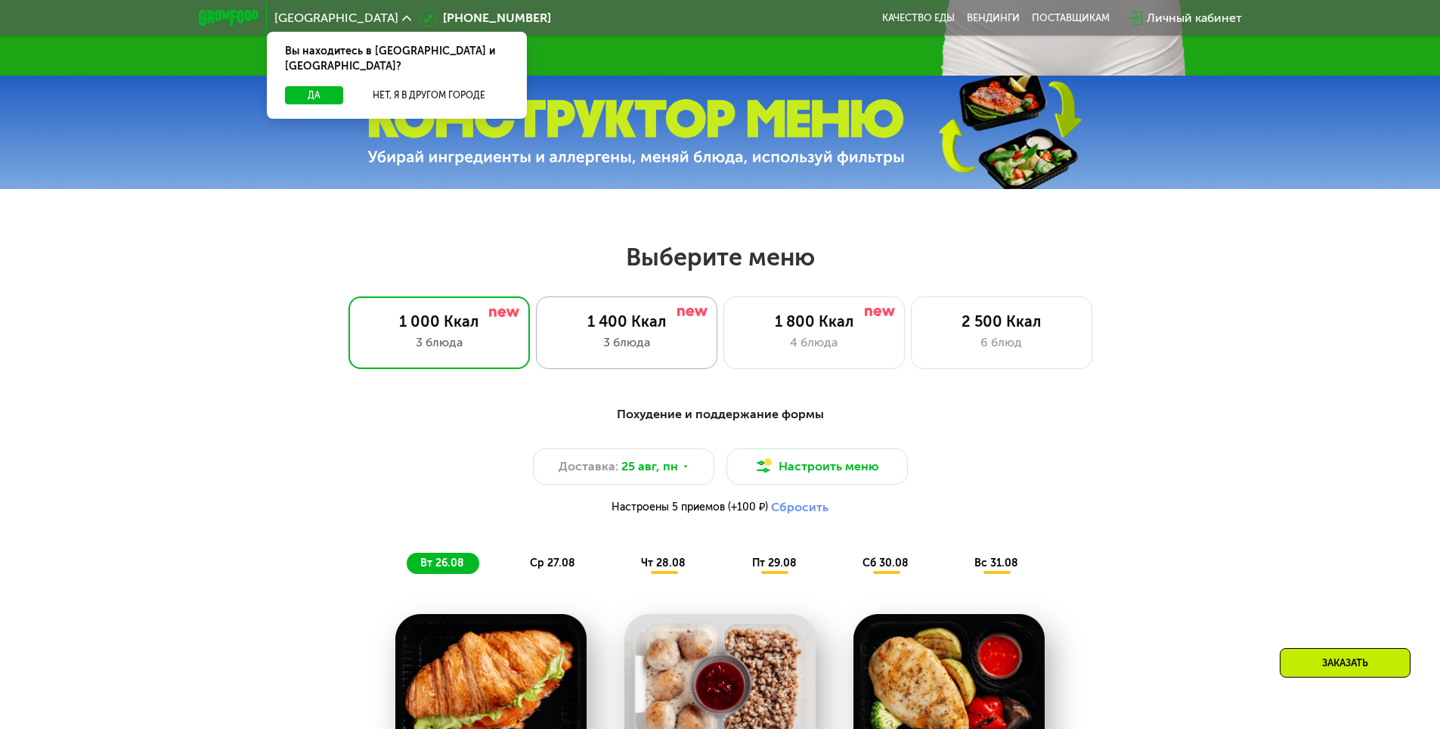
click at [580, 327] on div "1 400 Ккал" at bounding box center [627, 321] width 150 height 18
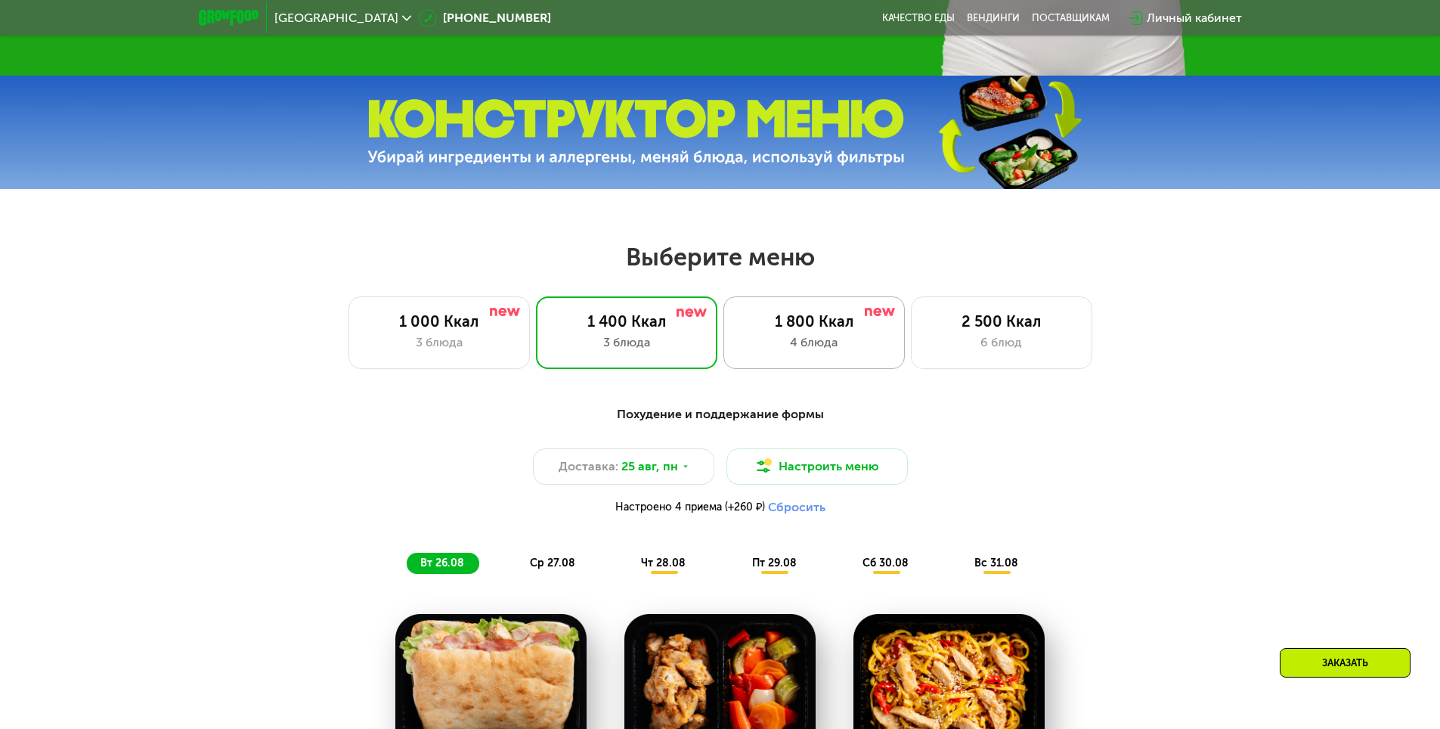
click at [829, 327] on div "1 800 Ккал" at bounding box center [814, 321] width 150 height 18
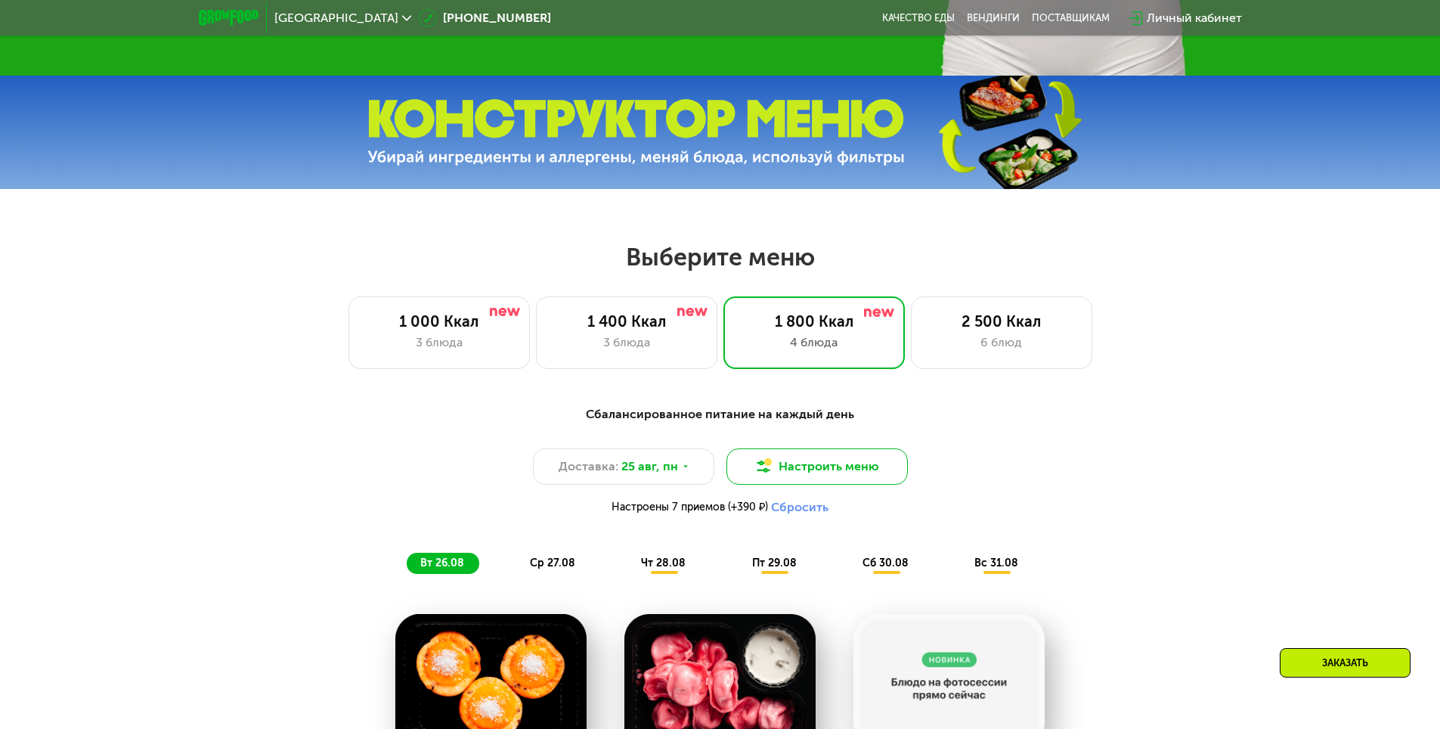
click at [804, 469] on button "Настроить меню" at bounding box center [817, 466] width 181 height 36
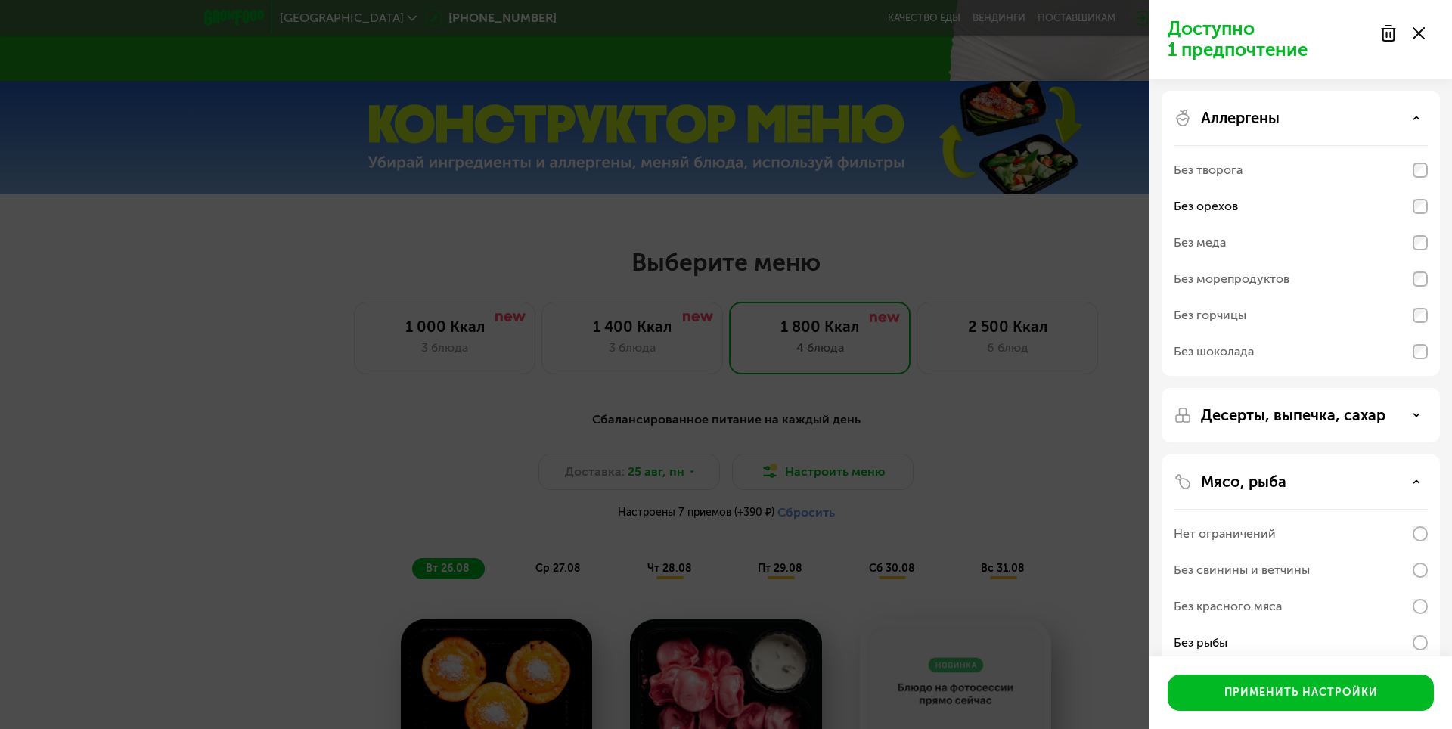
click at [1269, 197] on div "Без орехов" at bounding box center [1300, 206] width 254 height 36
click at [1230, 118] on p "Аллергены" at bounding box center [1240, 118] width 79 height 18
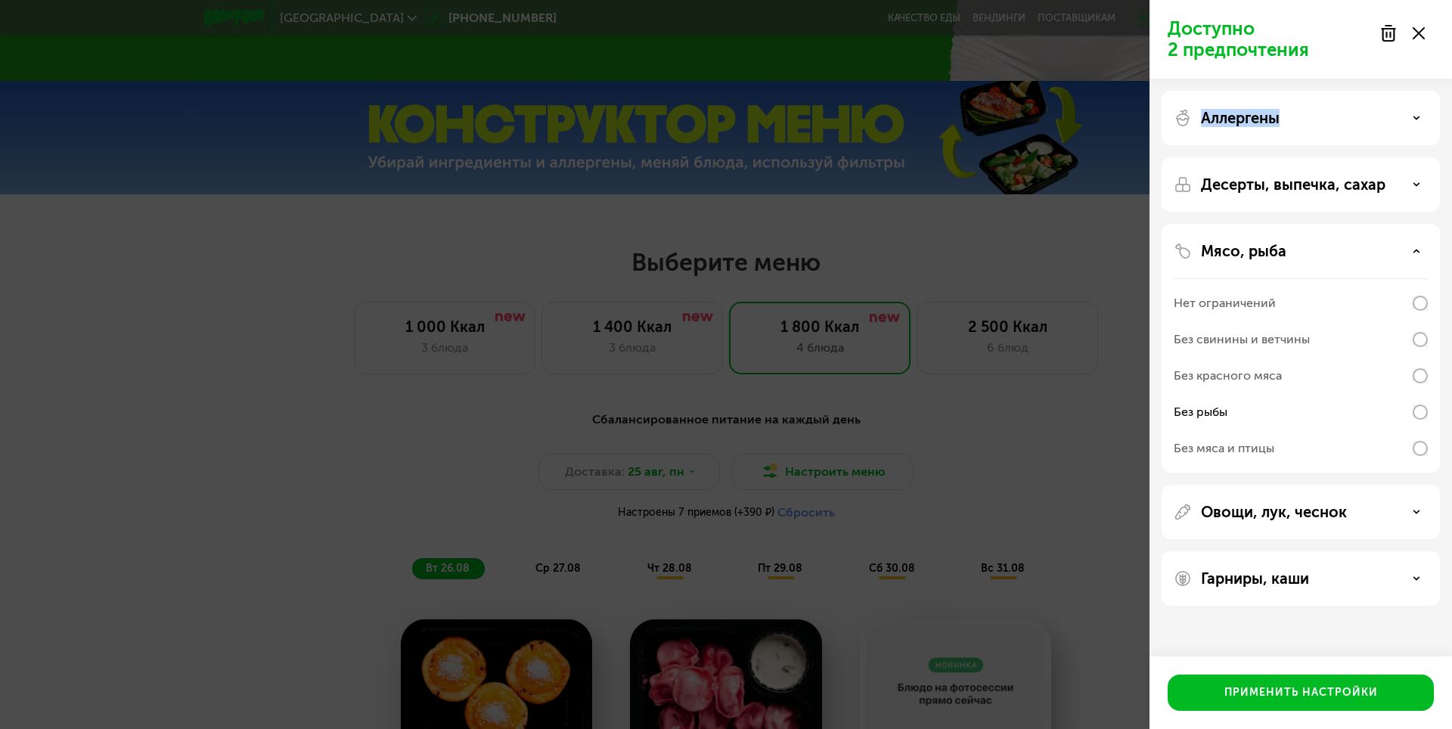
click at [1230, 118] on p "Аллергены" at bounding box center [1240, 118] width 79 height 18
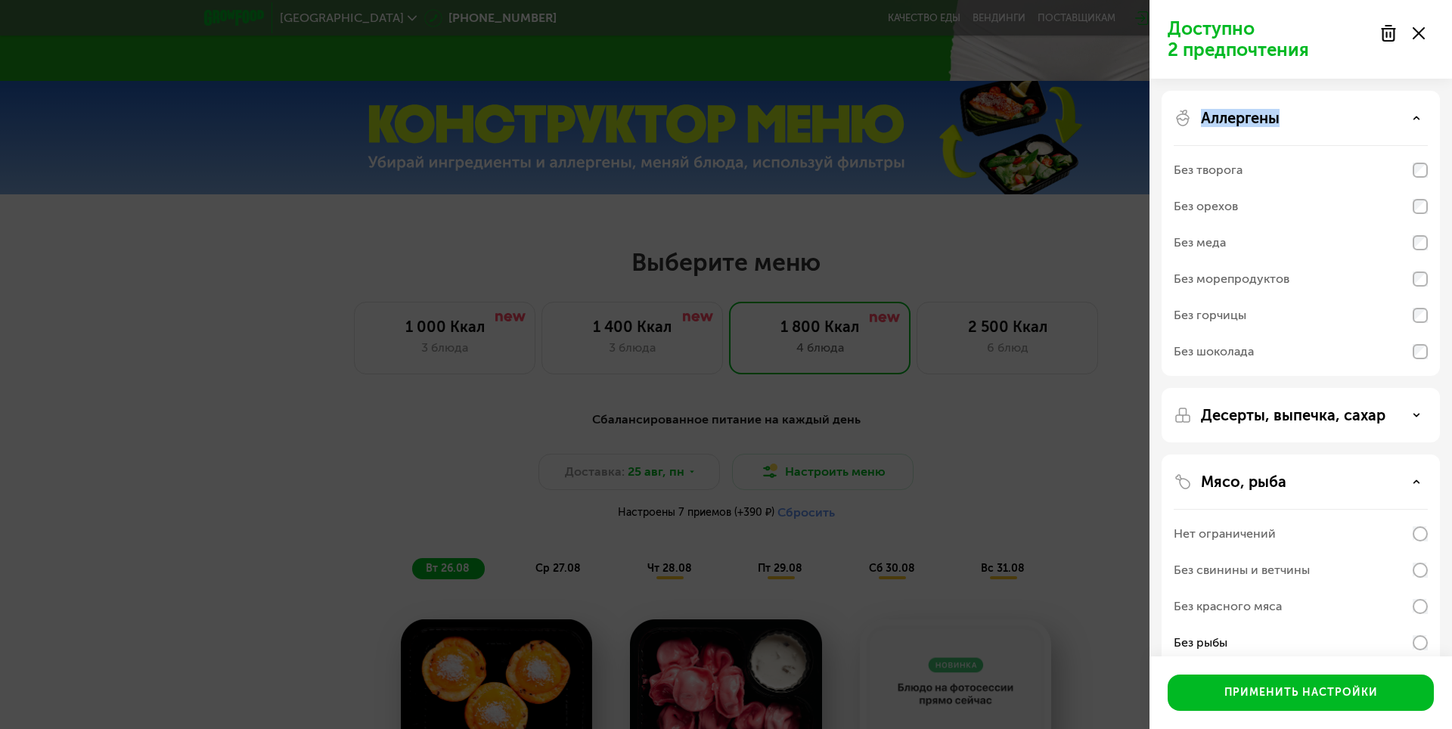
click at [1233, 125] on p "Аллергены" at bounding box center [1240, 118] width 79 height 18
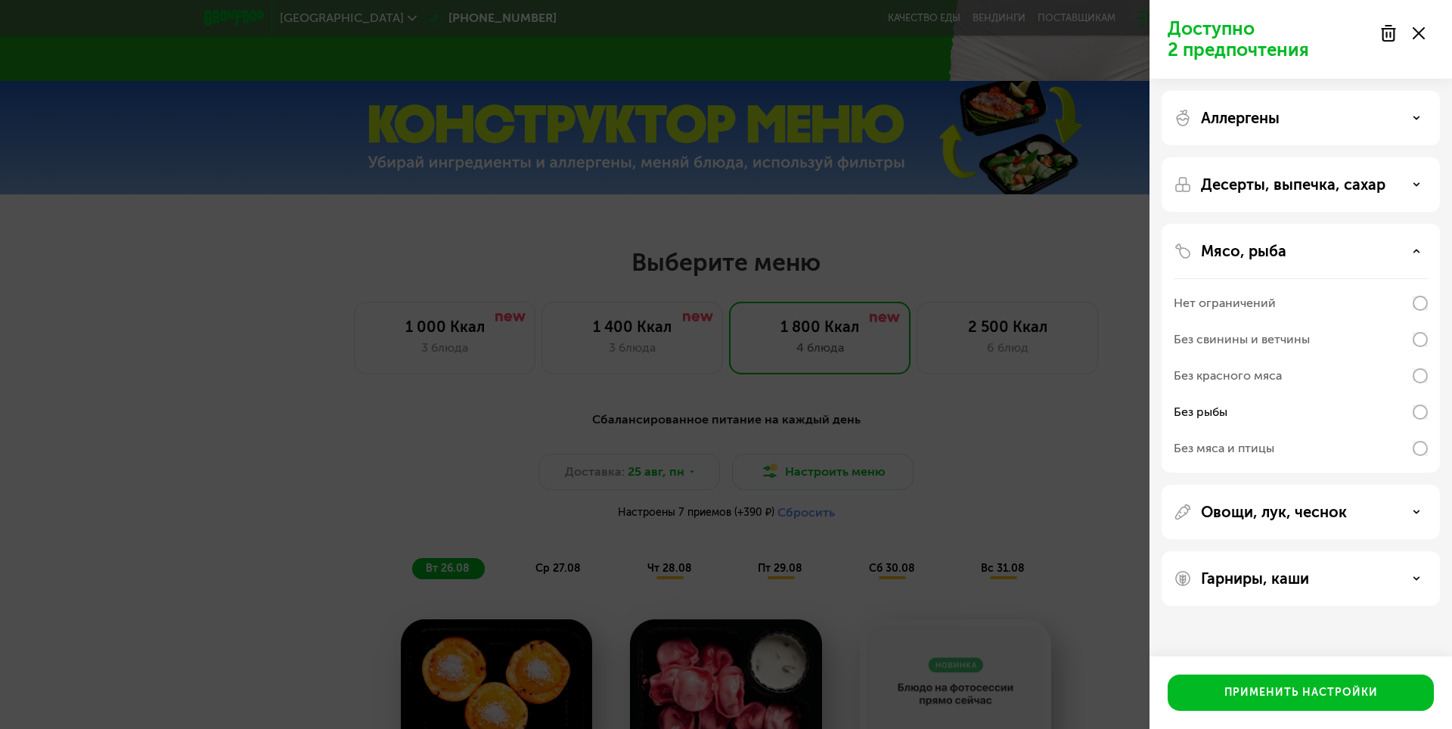
click at [1287, 596] on div "Гарниры, каши" at bounding box center [1300, 578] width 278 height 54
click at [1279, 578] on p "Гарниры, каши" at bounding box center [1255, 578] width 108 height 18
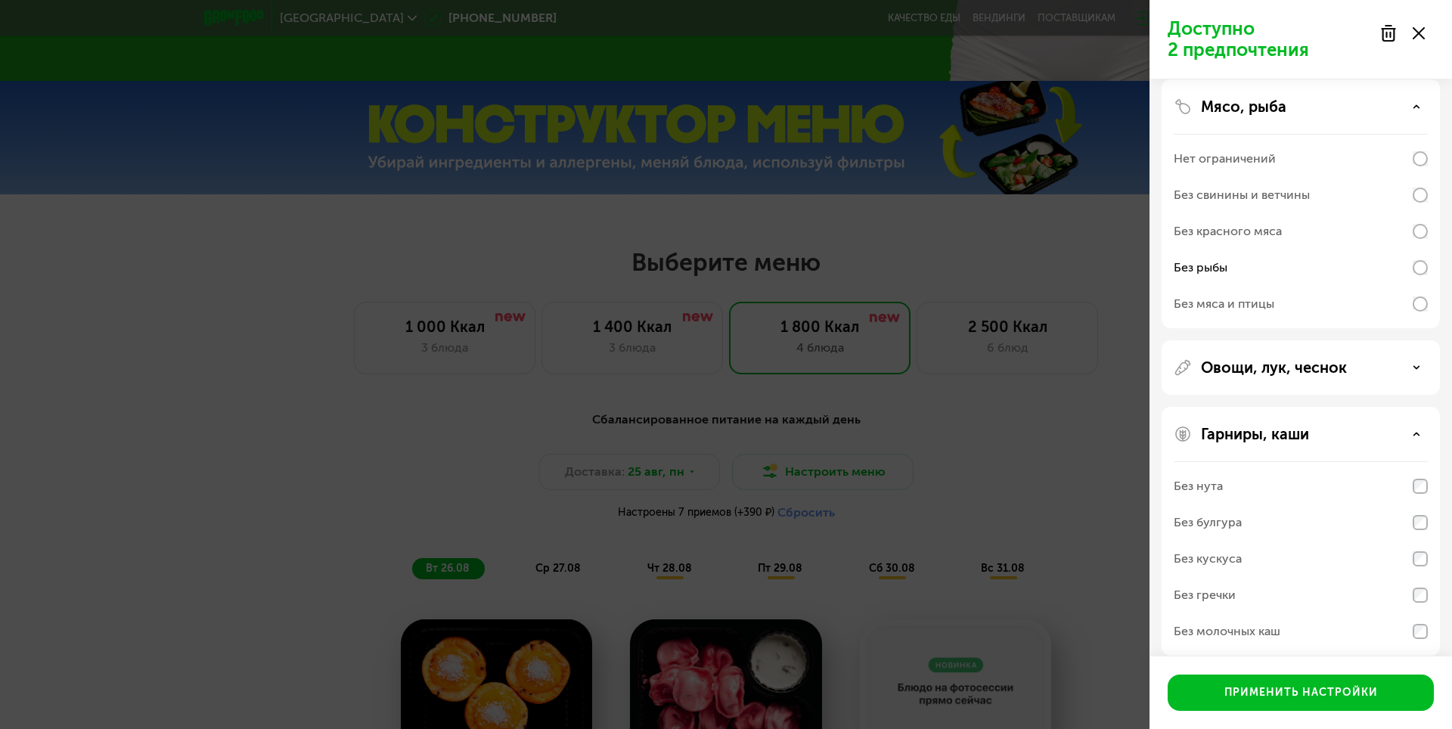
scroll to position [159, 0]
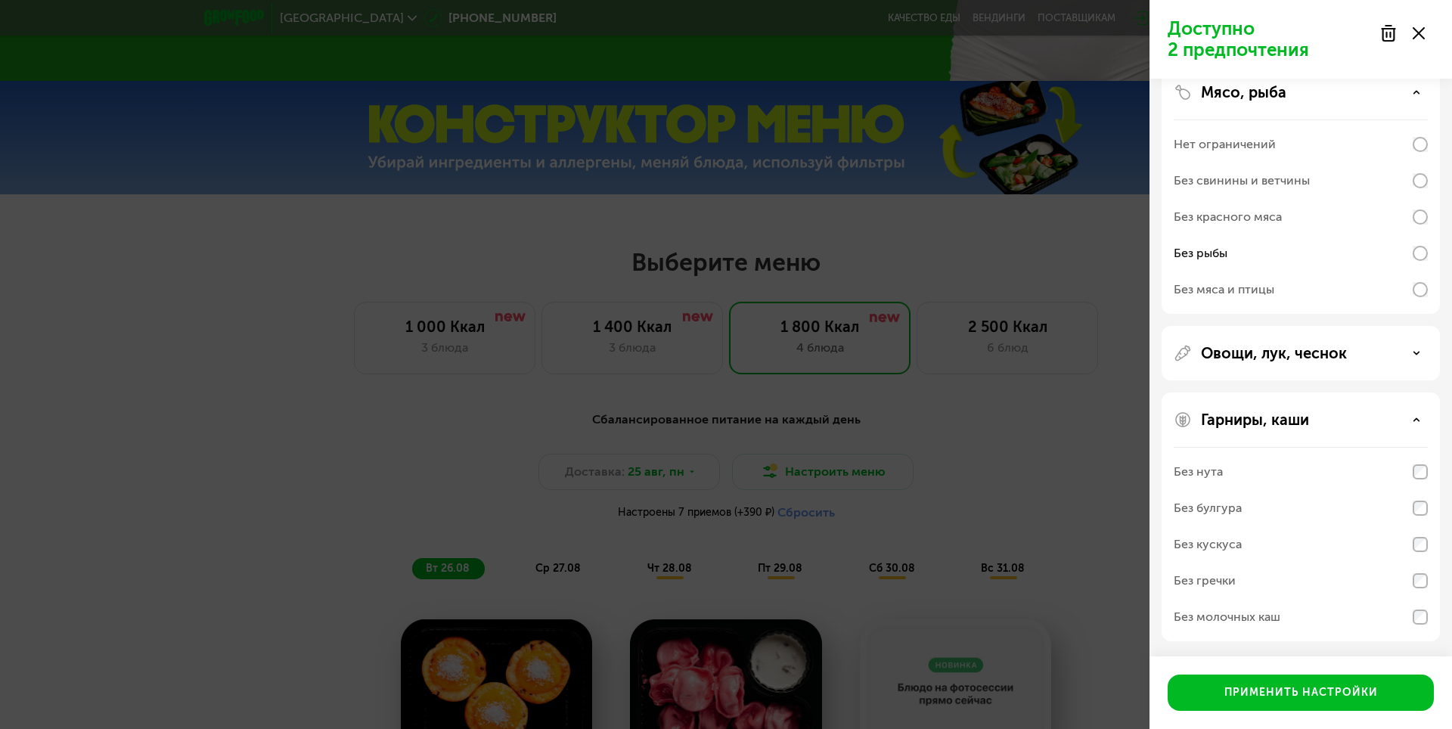
click at [1245, 619] on div "Без молочных каш" at bounding box center [1226, 617] width 107 height 18
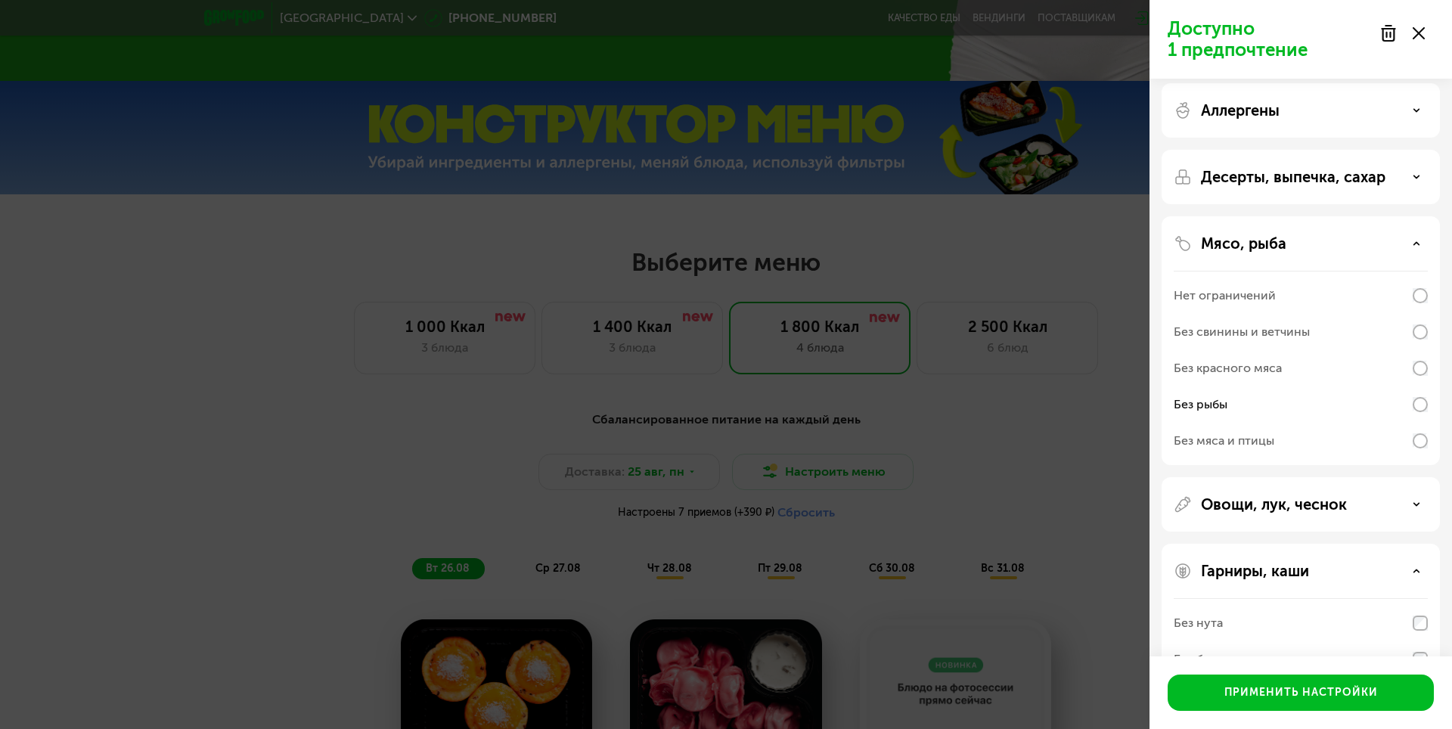
click at [1282, 503] on p "Овощи, лук, чеснок" at bounding box center [1274, 504] width 146 height 18
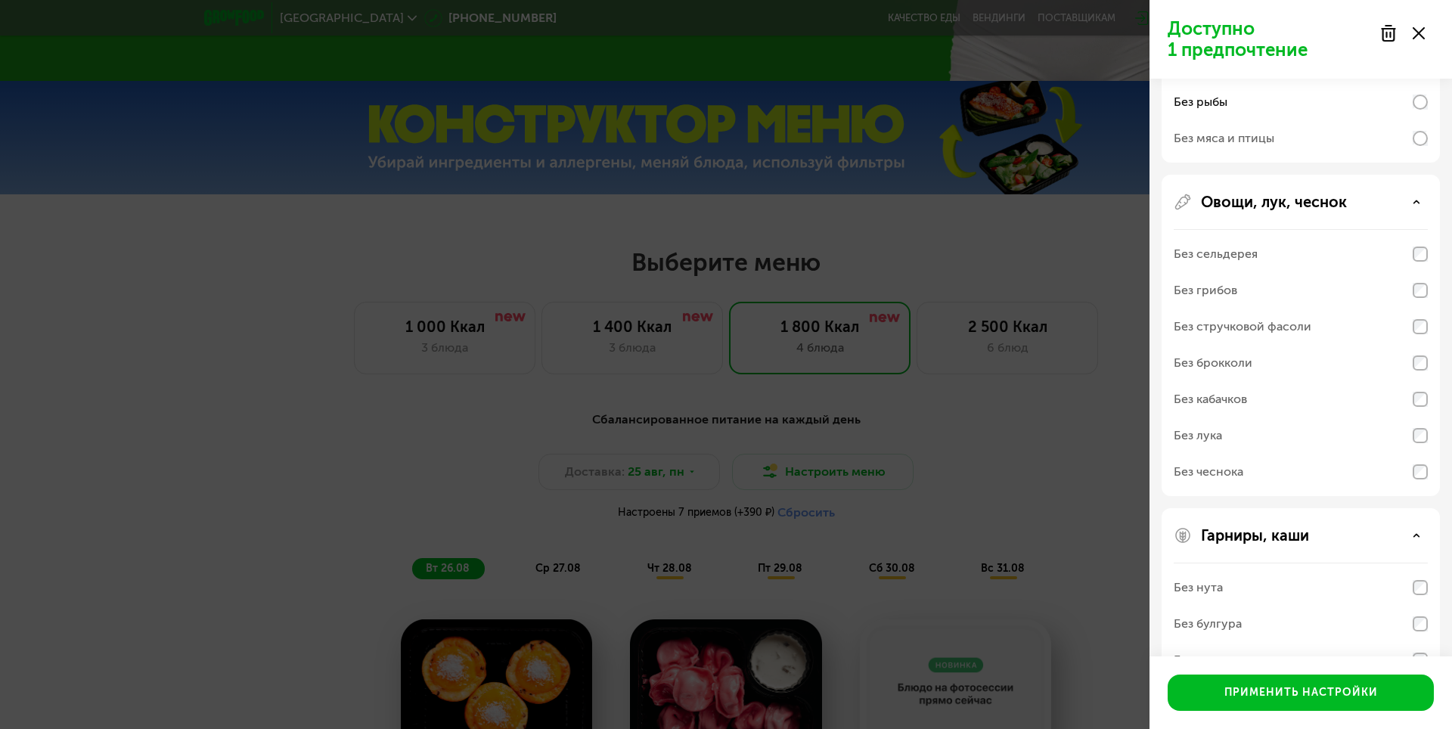
drag, startPoint x: 1283, startPoint y: 212, endPoint x: 1274, endPoint y: 222, distance: 13.9
click at [1282, 508] on div "Овощи, лук, чеснок Без сельдерея Без грибов Без стручковой фасоли Без брокколи …" at bounding box center [1300, 632] width 278 height 249
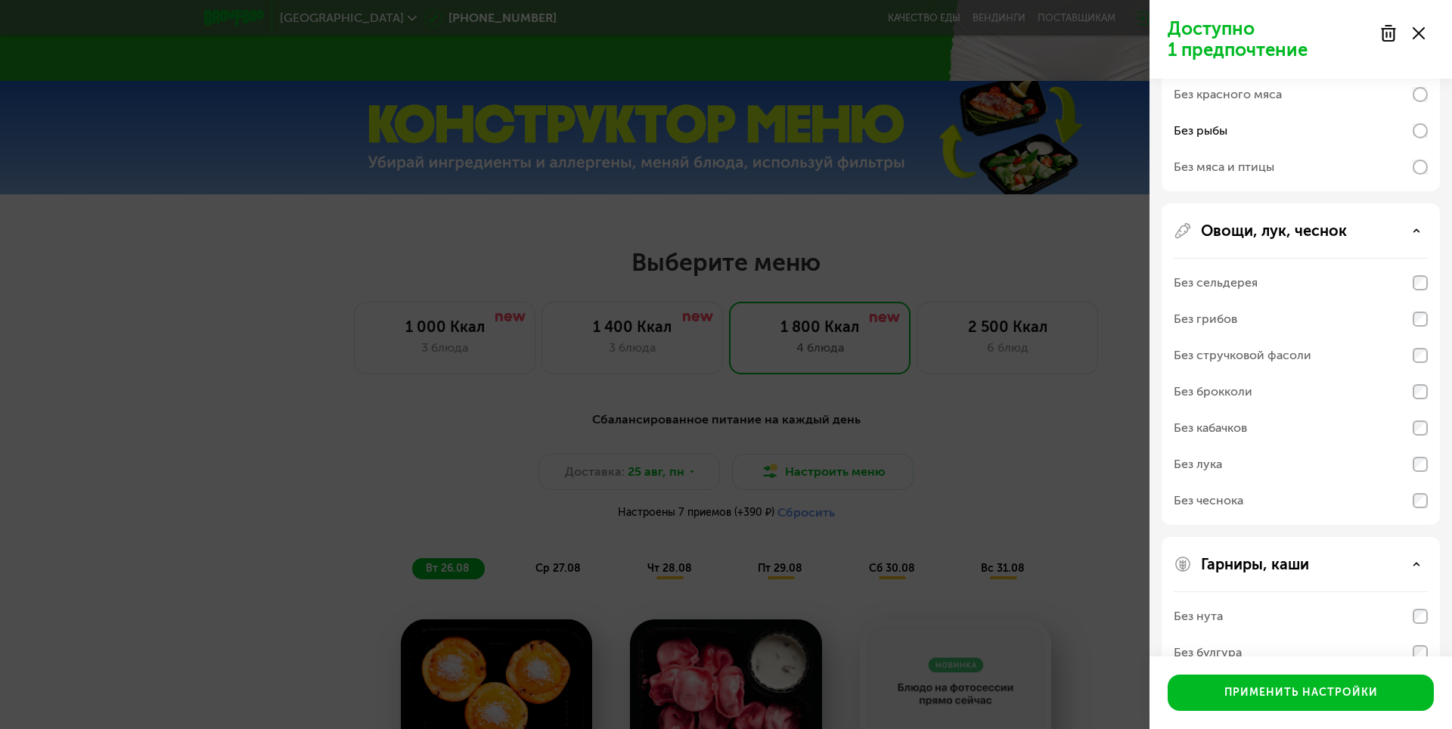
scroll to position [234, 0]
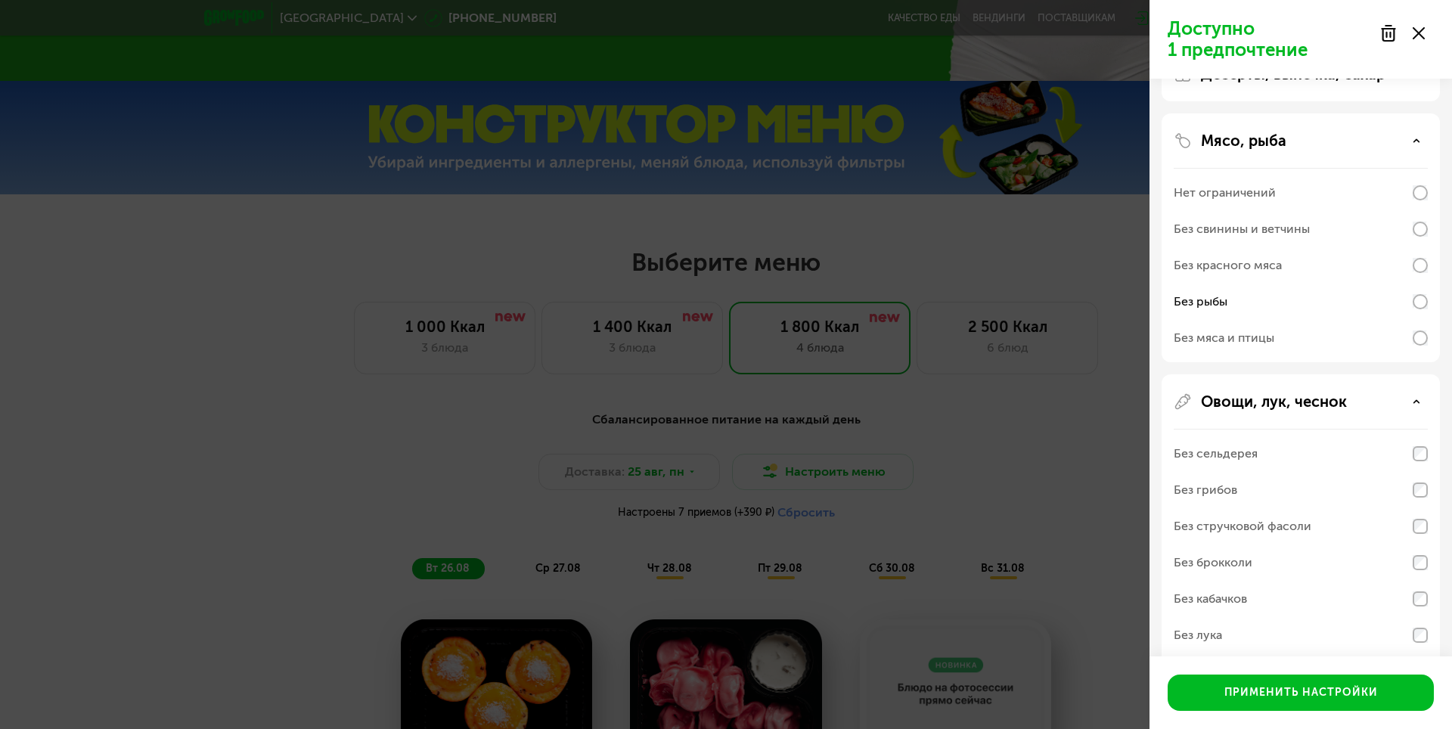
scroll to position [83, 0]
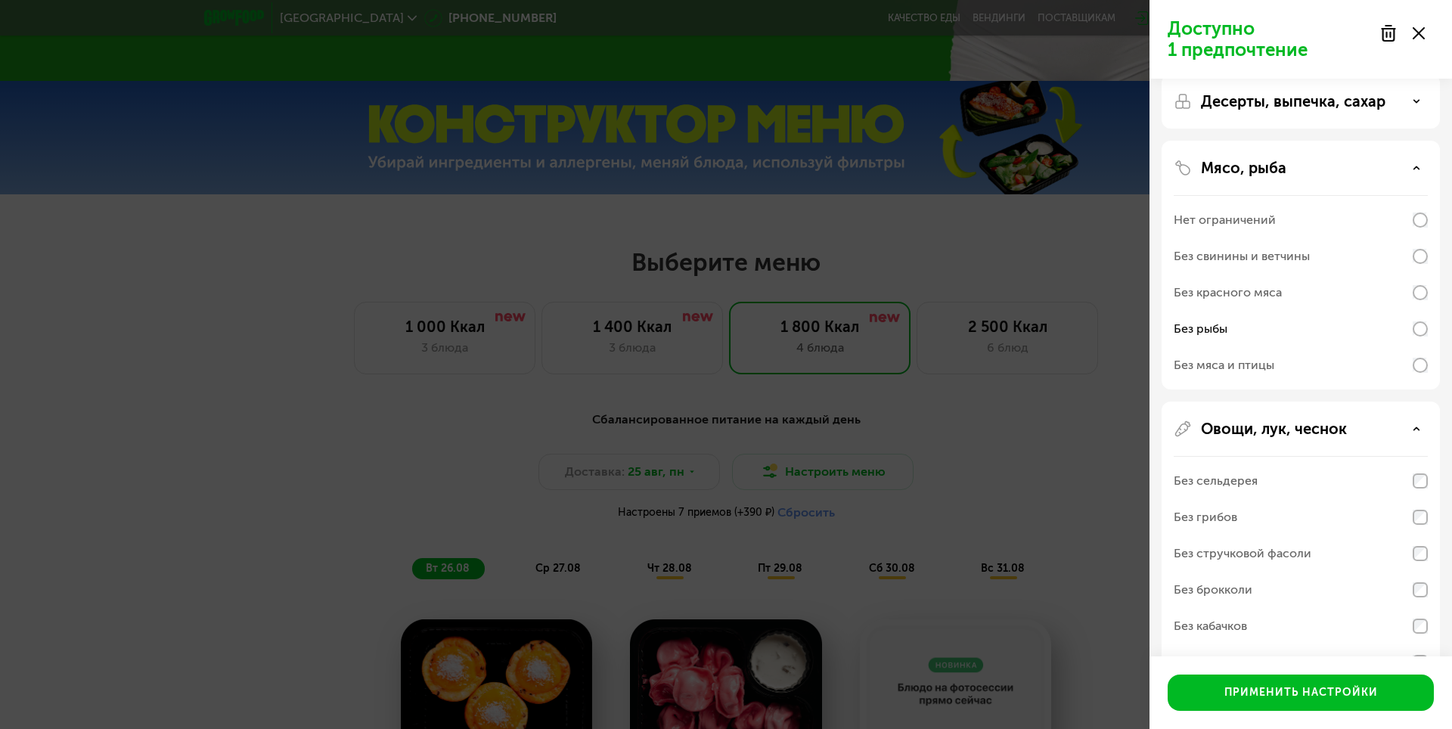
click at [1248, 223] on div "Нет ограничений" at bounding box center [1224, 220] width 102 height 18
click at [1407, 163] on div "Мясо, рыба" at bounding box center [1300, 168] width 254 height 18
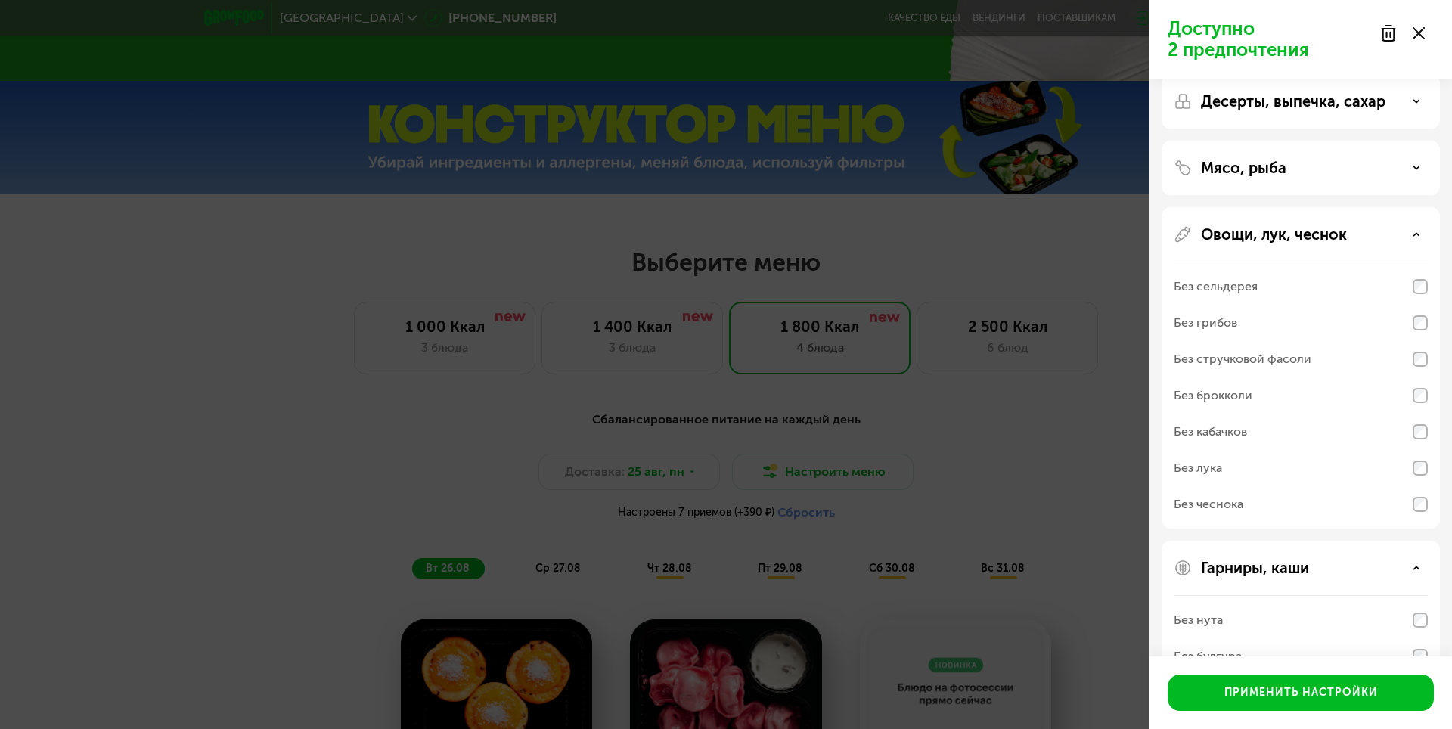
click at [1261, 233] on p "Овощи, лук, чеснок" at bounding box center [1274, 234] width 146 height 18
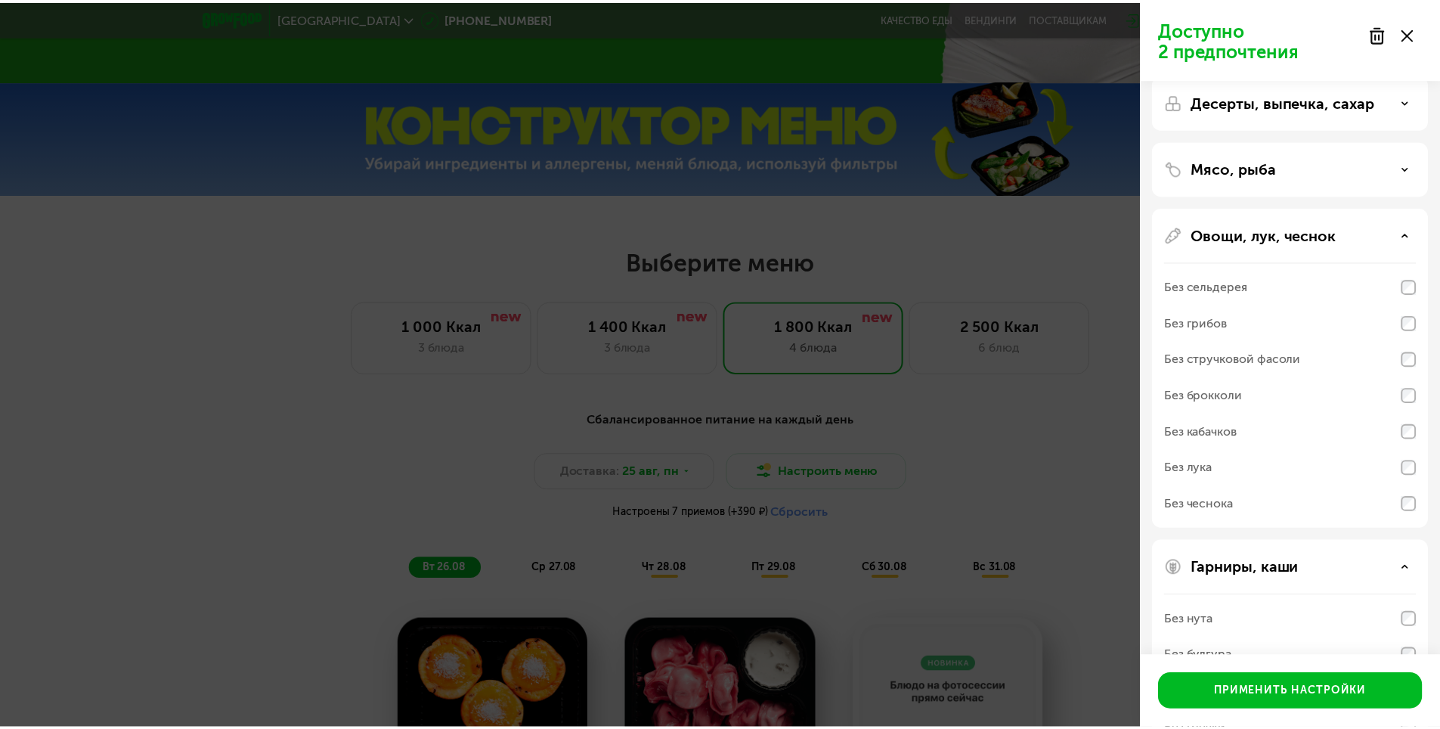
scroll to position [0, 0]
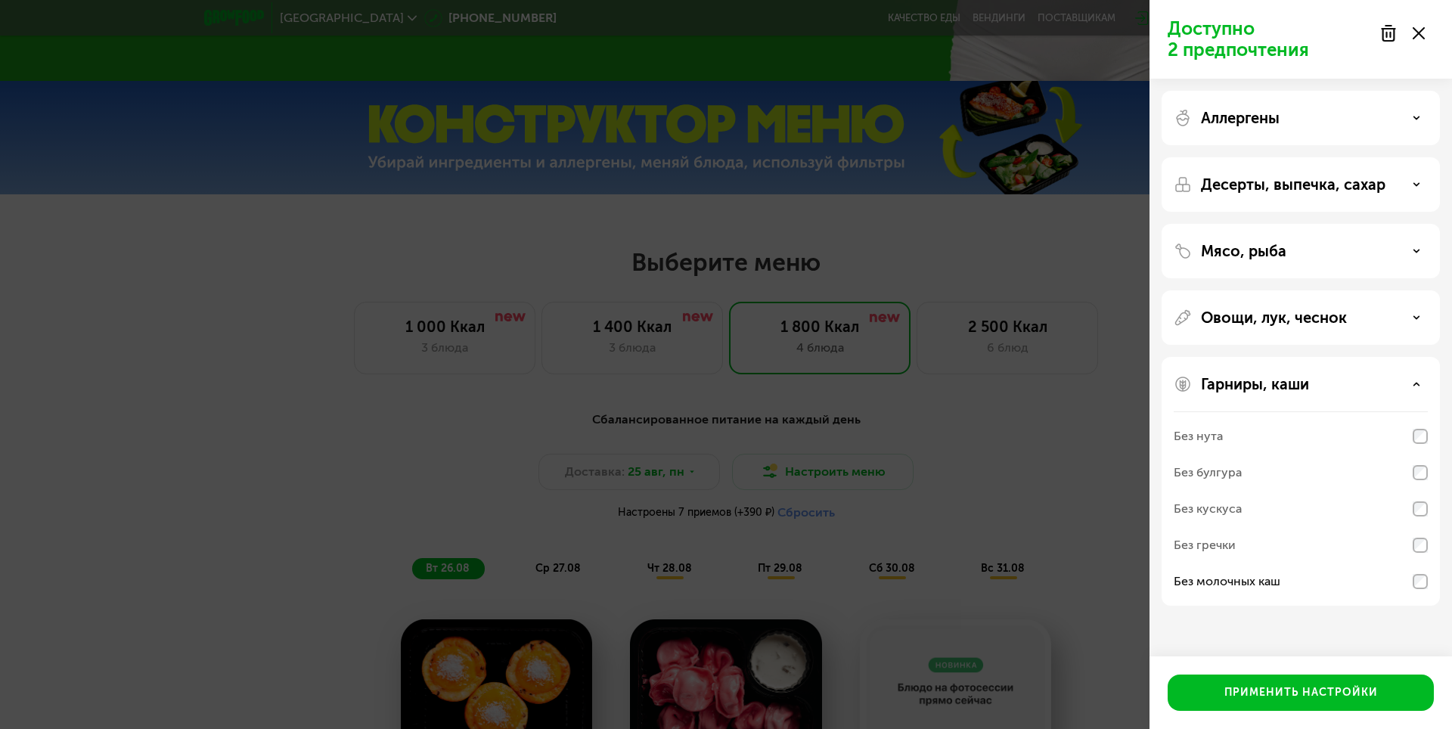
click at [1328, 224] on div "Десерты, выпечка, сахар" at bounding box center [1300, 251] width 278 height 54
click at [1327, 224] on div "Десерты, выпечка, сахар" at bounding box center [1300, 251] width 278 height 54
click at [1315, 182] on p "Десерты, выпечка, сахар" at bounding box center [1293, 184] width 184 height 18
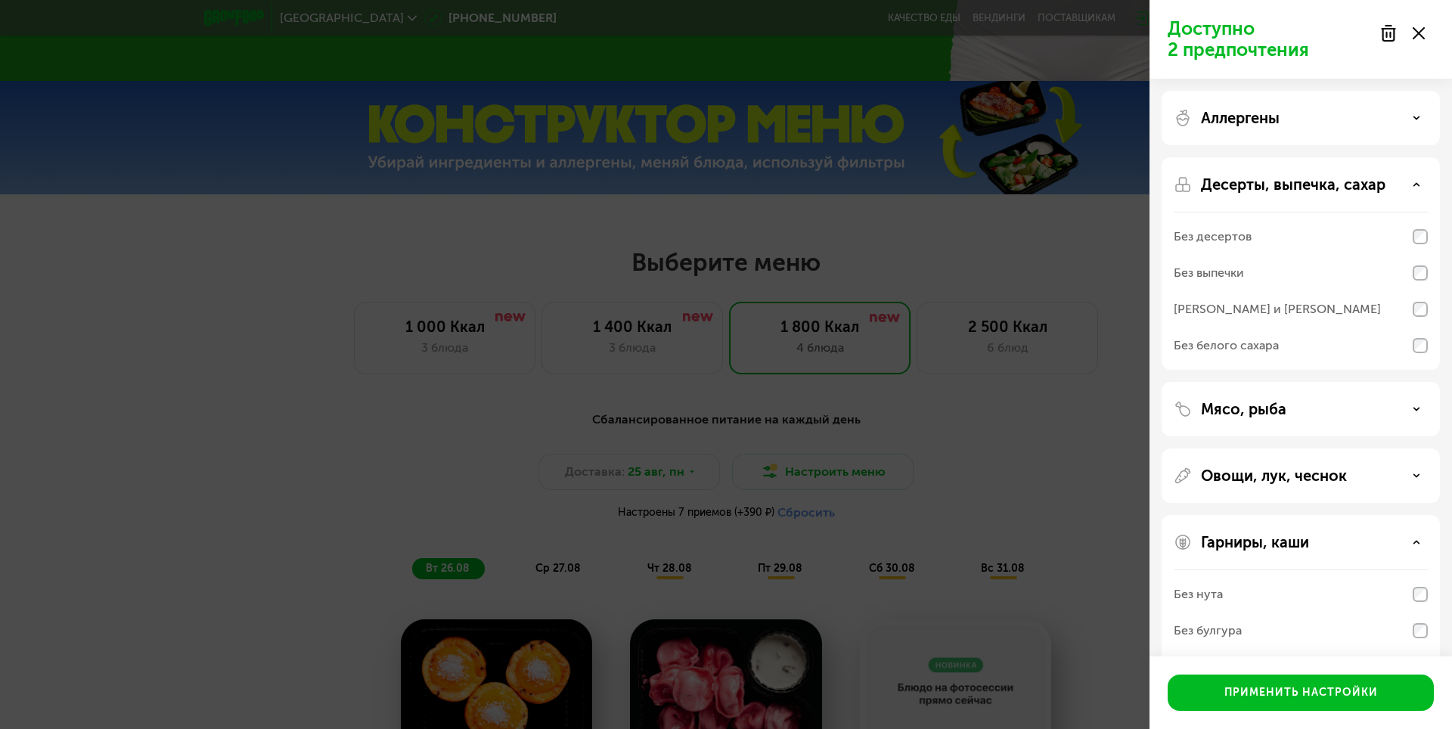
click at [1315, 182] on p "Десерты, выпечка, сахар" at bounding box center [1293, 184] width 184 height 18
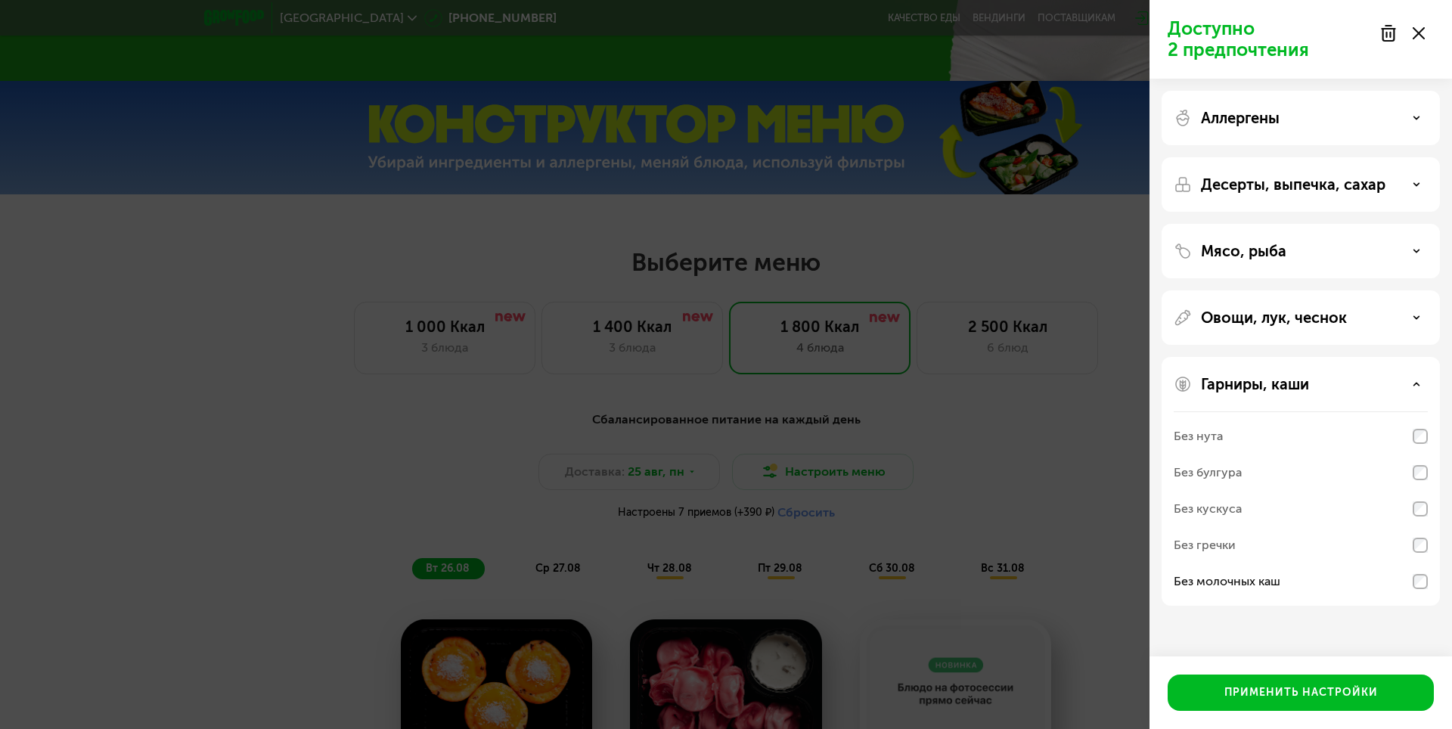
click at [1249, 117] on p "Аллергены" at bounding box center [1240, 118] width 79 height 18
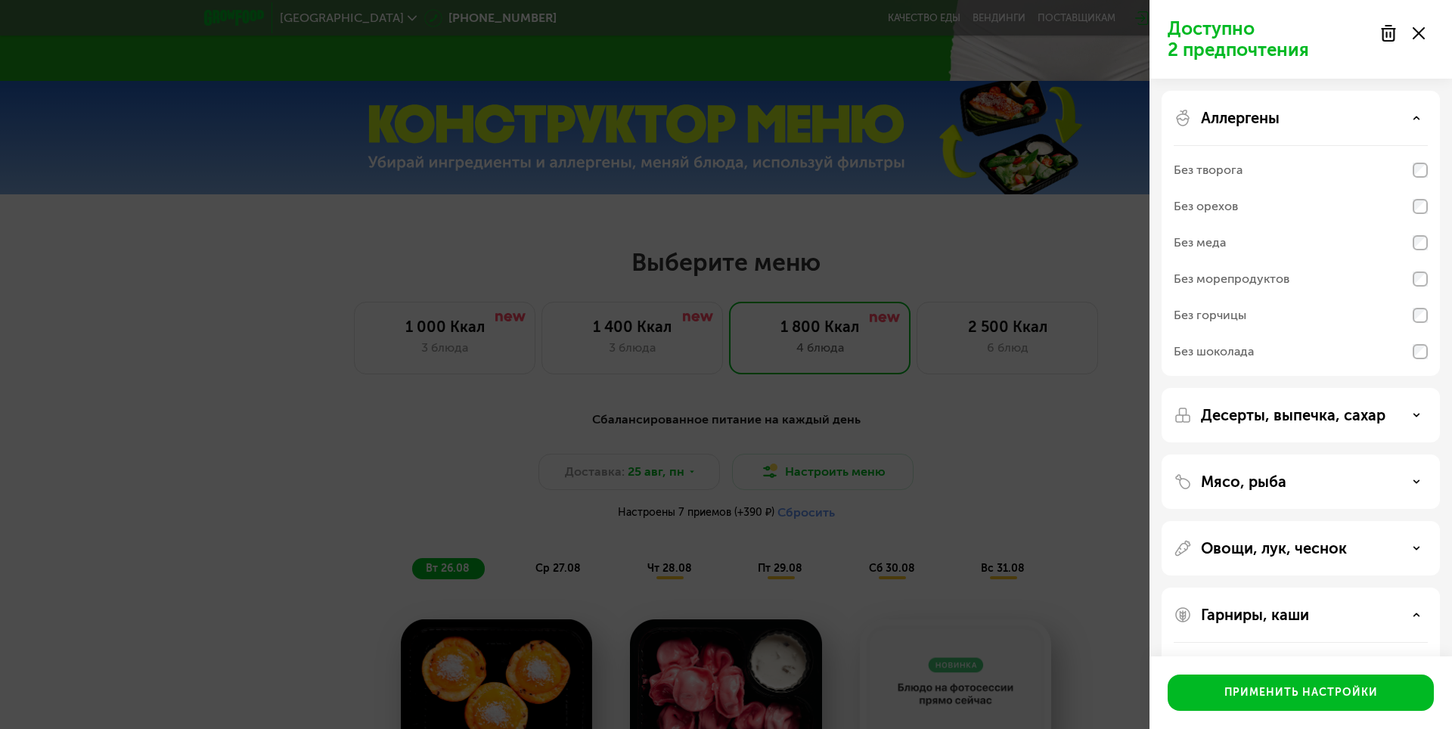
click at [1235, 175] on div "Без творога" at bounding box center [1207, 170] width 69 height 18
click at [1321, 686] on div "Применить настройки" at bounding box center [1300, 692] width 153 height 15
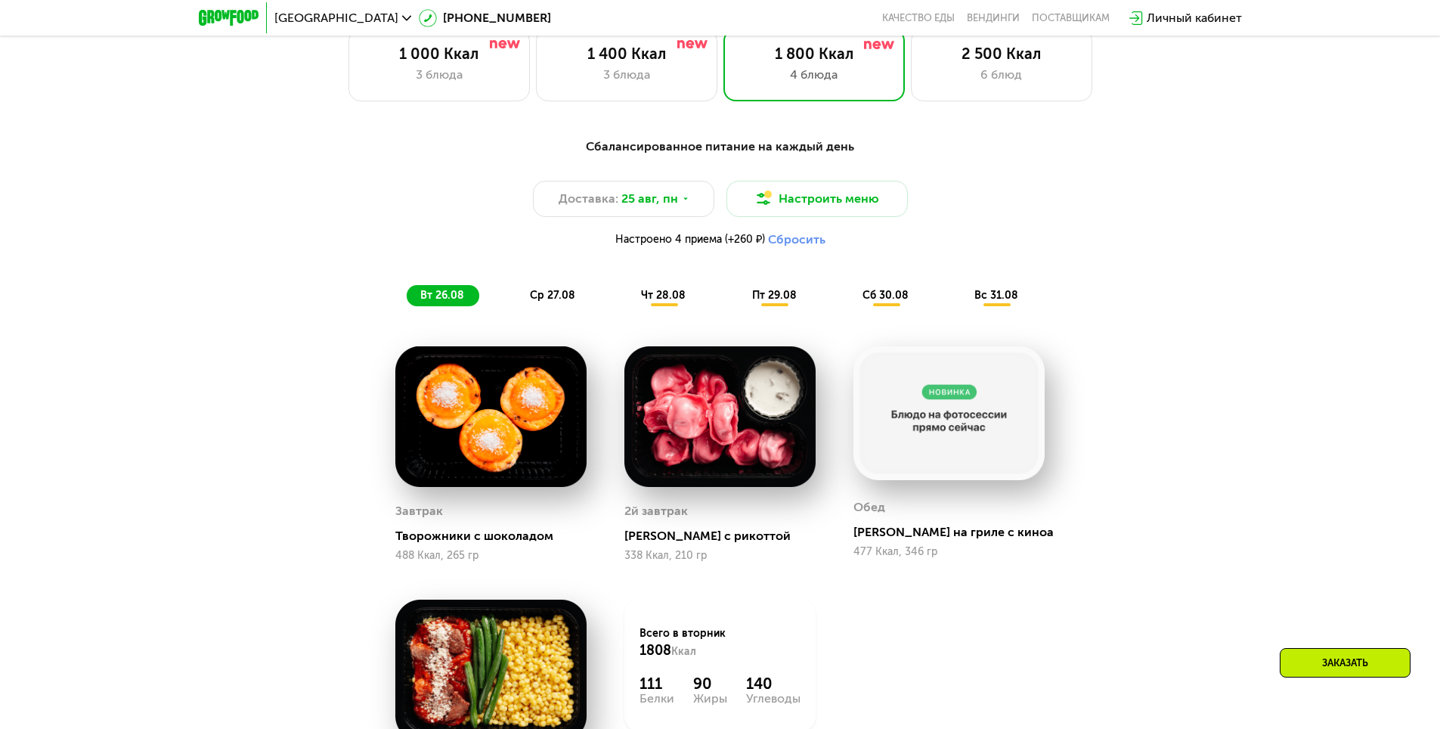
scroll to position [907, 0]
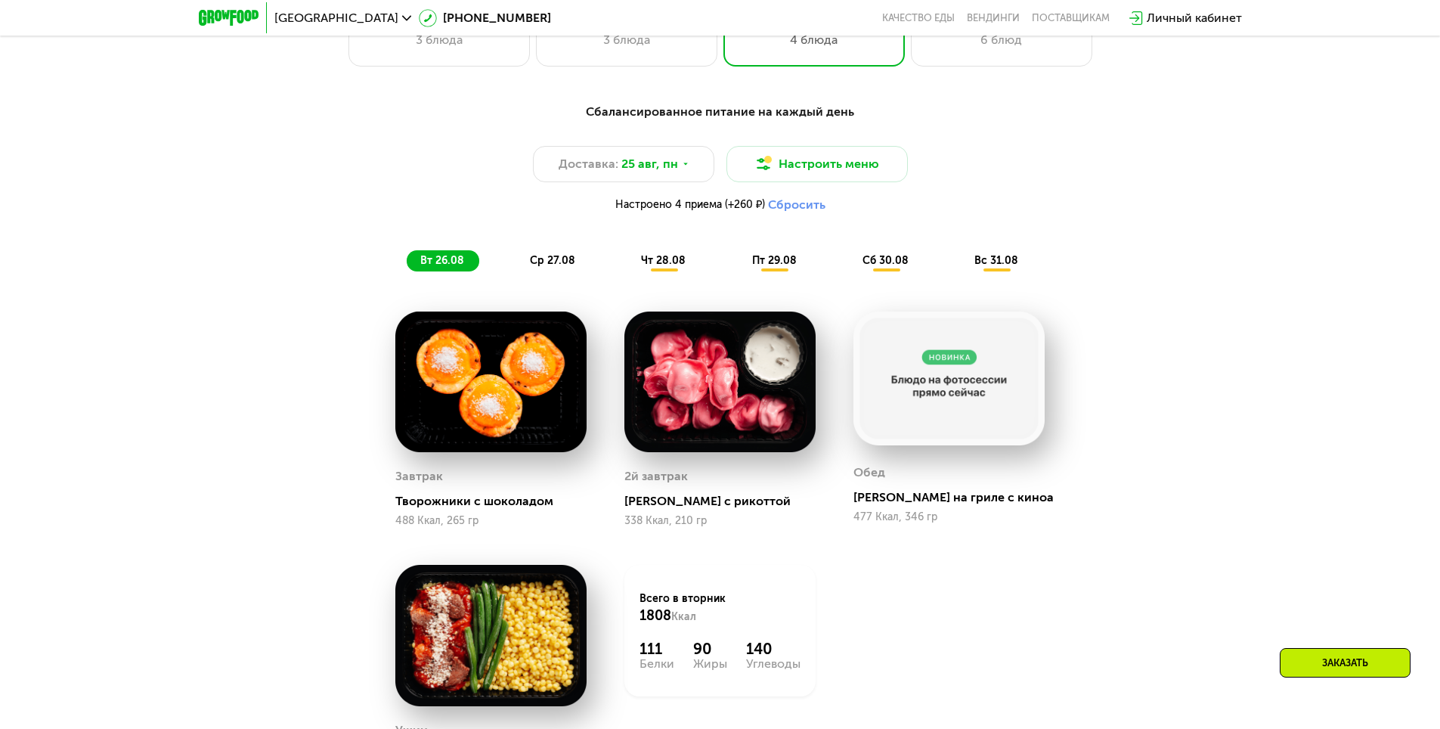
click at [643, 267] on span "чт 28.08" at bounding box center [663, 260] width 45 height 13
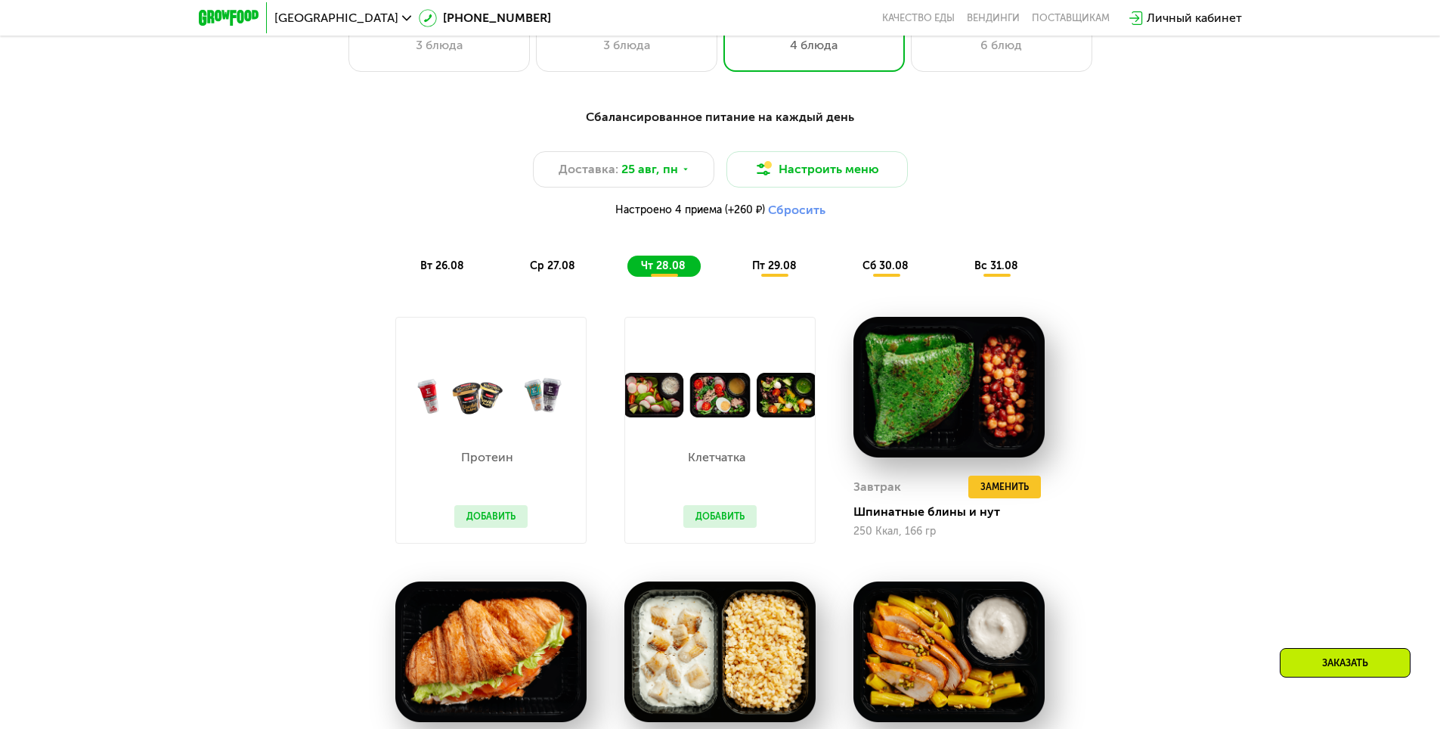
scroll to position [529, 0]
